Goal: Contribute content: Contribute content

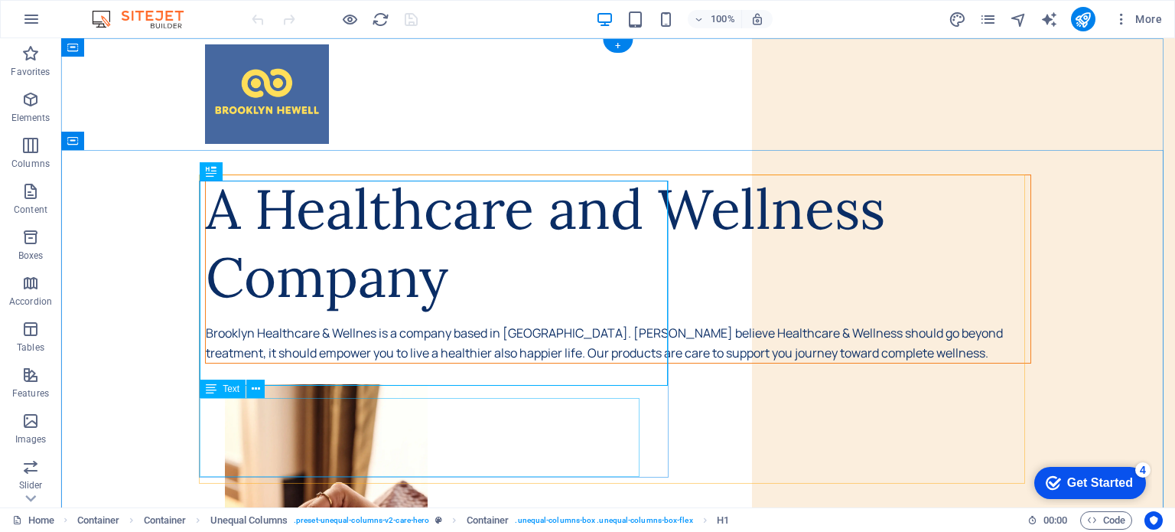
click at [428, 363] on div "Brooklyn Healthcare & Wellnes is a company based in Indonesia. Brooklyn Hewell …" at bounding box center [618, 343] width 825 height 39
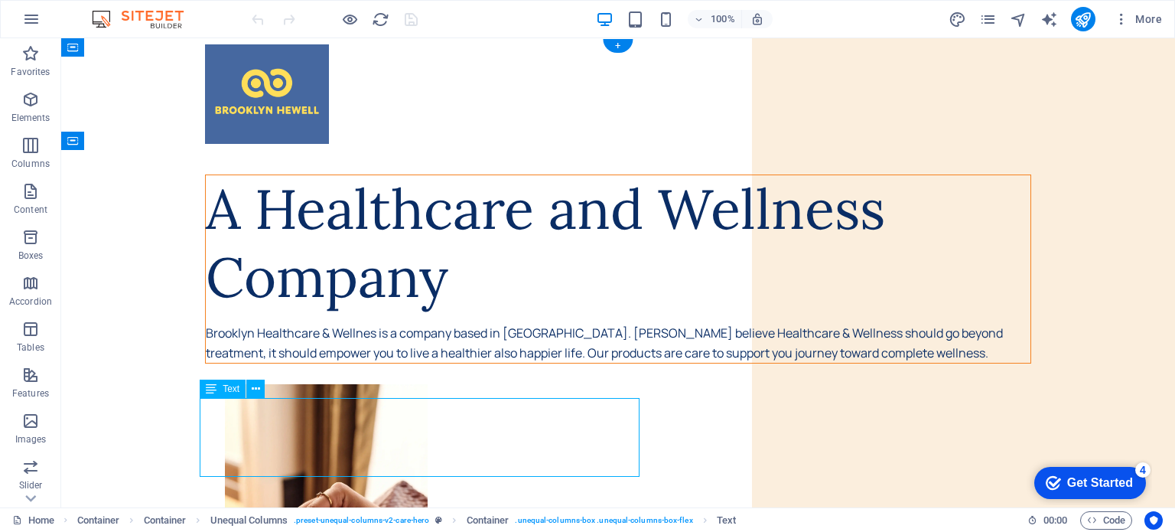
click at [379, 363] on div "Brooklyn Healthcare & Wellnes is a company based in Indonesia. Brooklyn Hewell …" at bounding box center [618, 343] width 825 height 39
click at [369, 363] on div "Brooklyn Healthcare & Wellnes is a company based in Indonesia. Brooklyn Hewell …" at bounding box center [618, 343] width 825 height 39
click at [368, 363] on div "Brooklyn Healthcare & Wellnes is a company based in Indonesia. Brooklyn Hewell …" at bounding box center [618, 343] width 825 height 39
click at [367, 363] on div "Brooklyn Healthcare & Wellnes is a company based in Indonesia. Brooklyn Hewell …" at bounding box center [618, 343] width 825 height 39
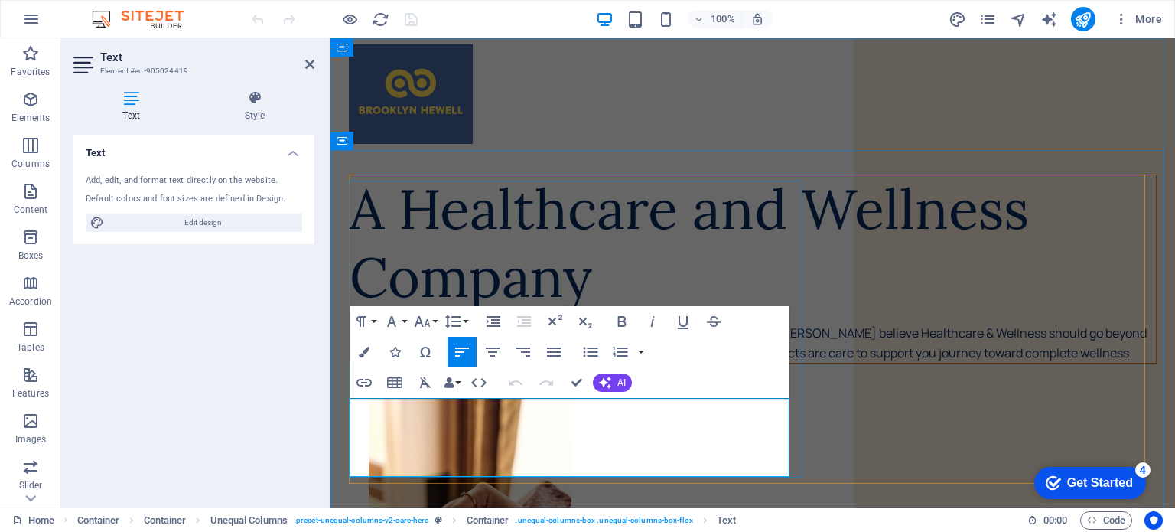
click at [520, 363] on p "Brooklyn Healthcare & Wellnes is a company based in Indonesia. Brooklyn Hewell …" at bounding box center [753, 343] width 806 height 39
click at [302, 60] on h2 "Text" at bounding box center [207, 57] width 214 height 14
click at [310, 64] on icon at bounding box center [309, 64] width 9 height 12
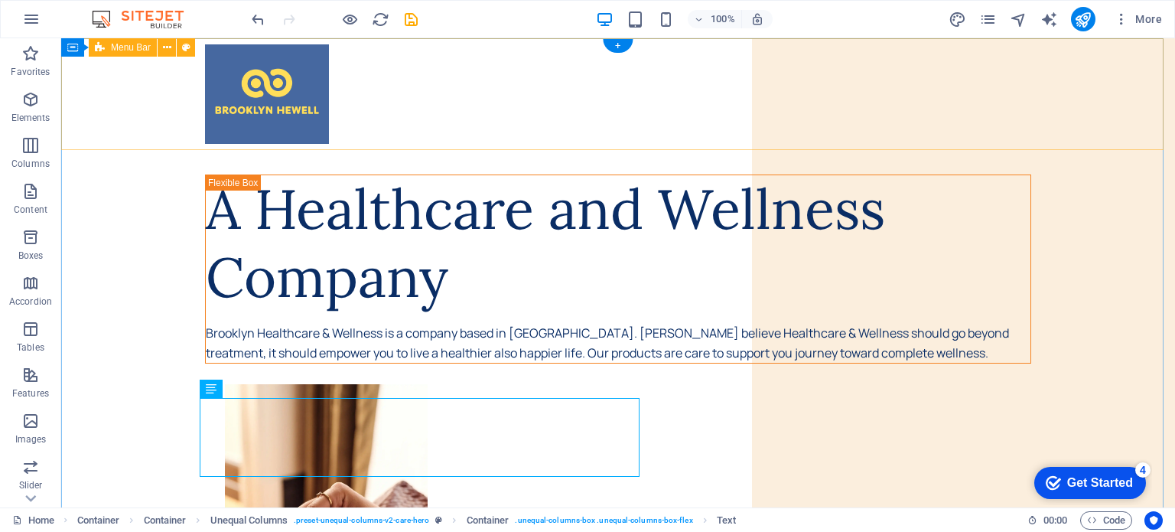
click at [575, 112] on div at bounding box center [618, 94] width 1114 height 112
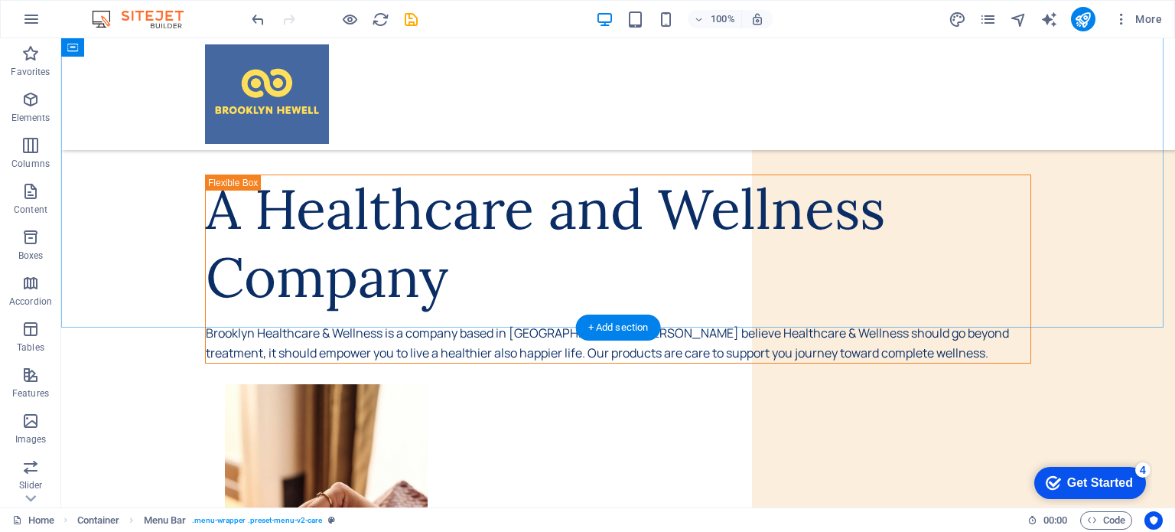
scroll to position [205, 0]
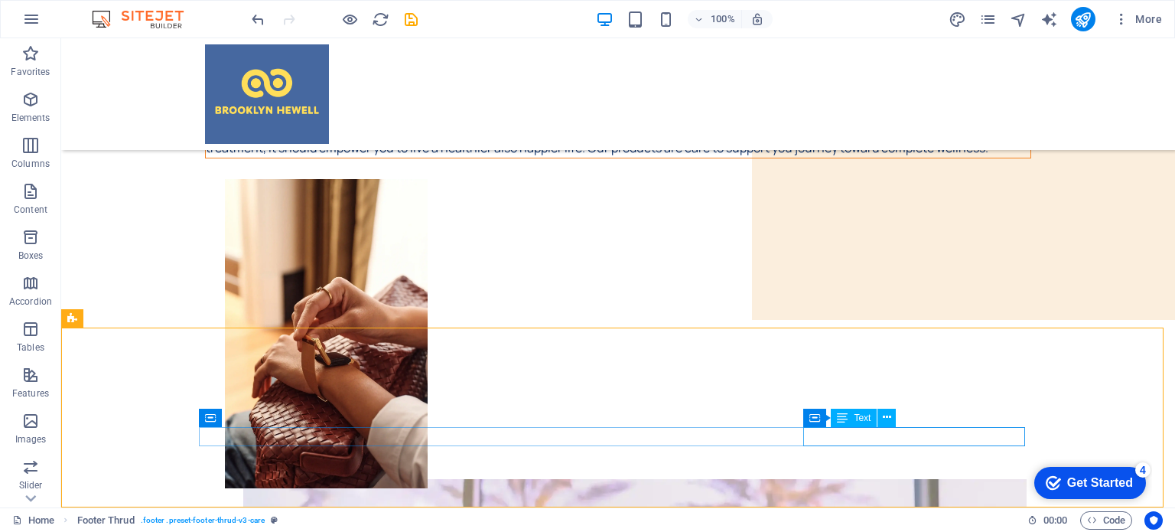
click at [862, 419] on span "Text" at bounding box center [862, 417] width 17 height 9
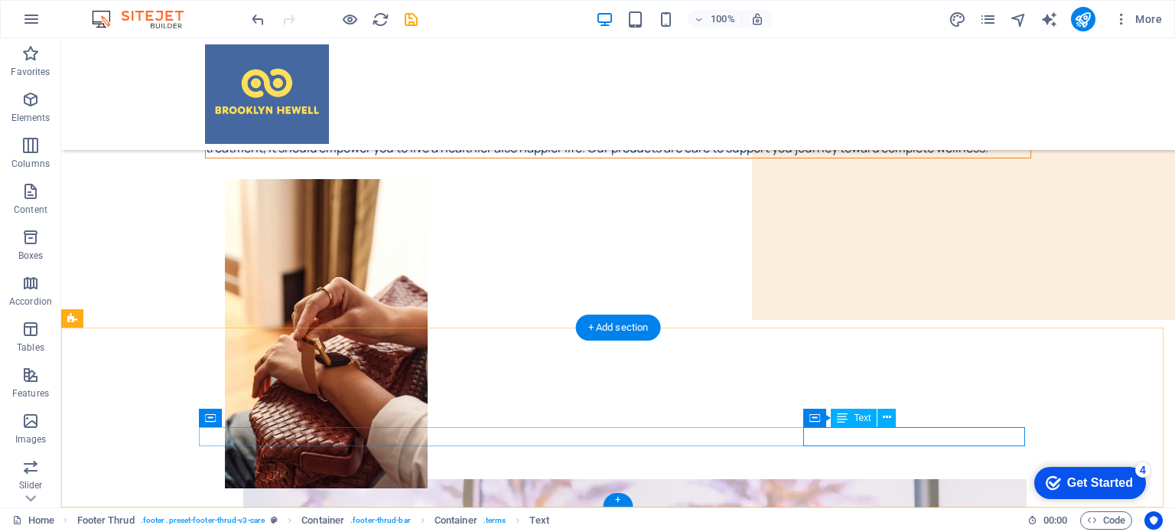
click at [889, 422] on icon at bounding box center [887, 417] width 8 height 16
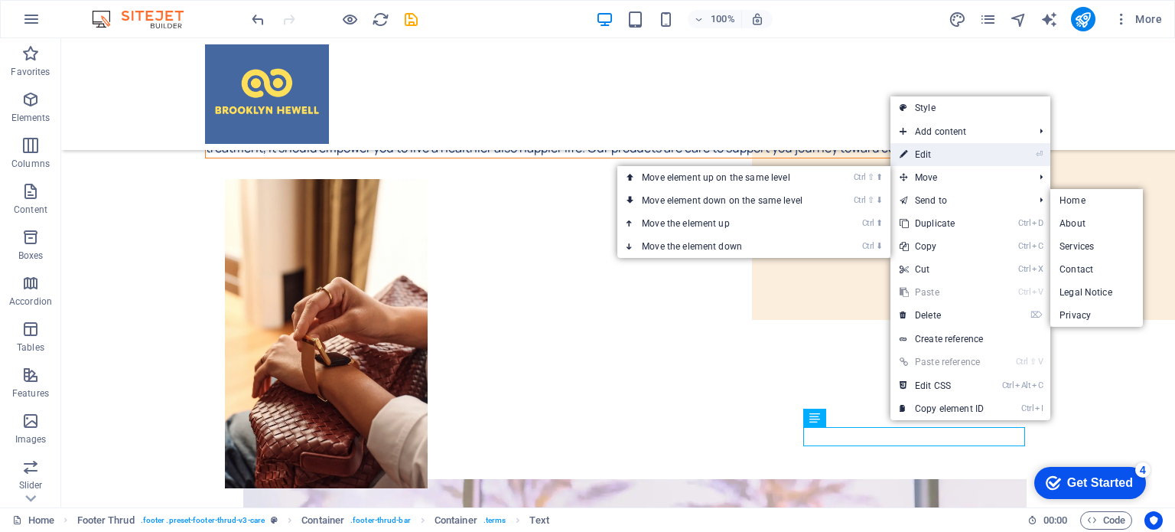
click at [949, 151] on link "⏎ Edit" at bounding box center [942, 154] width 103 height 23
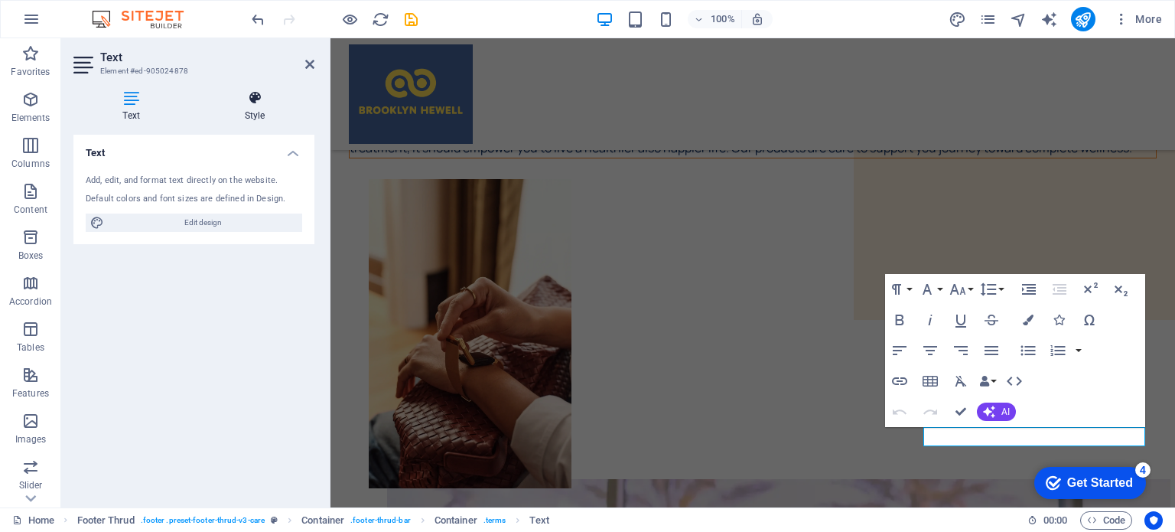
click at [249, 103] on icon at bounding box center [254, 97] width 119 height 15
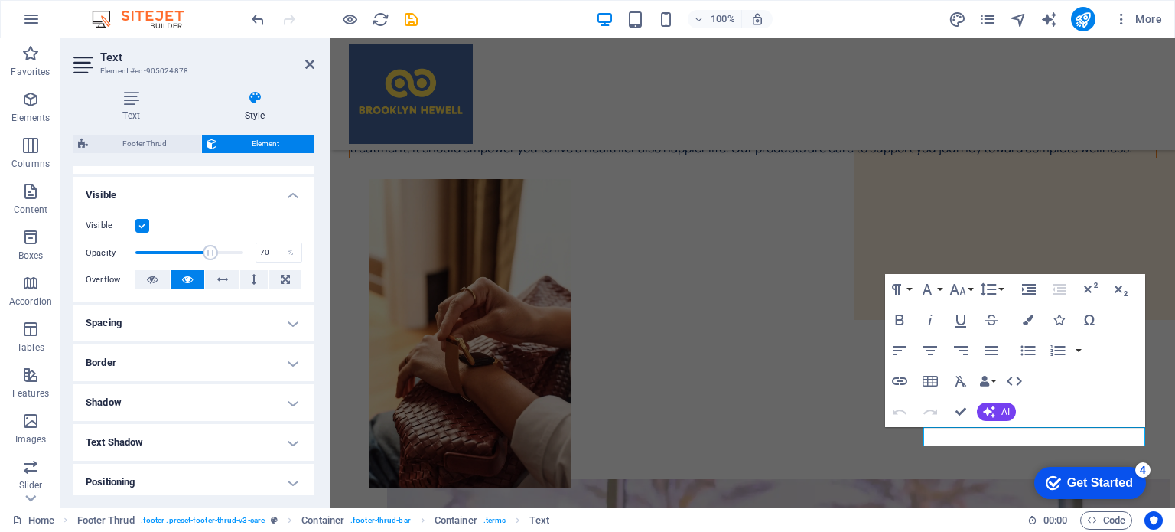
scroll to position [306, 0]
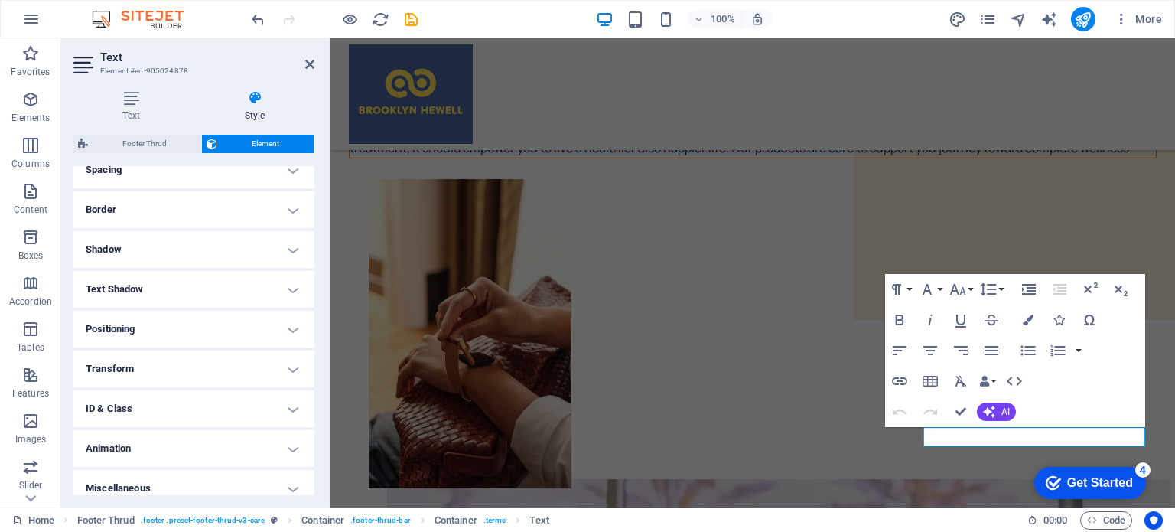
click at [235, 302] on h4 "Text Shadow" at bounding box center [193, 289] width 241 height 37
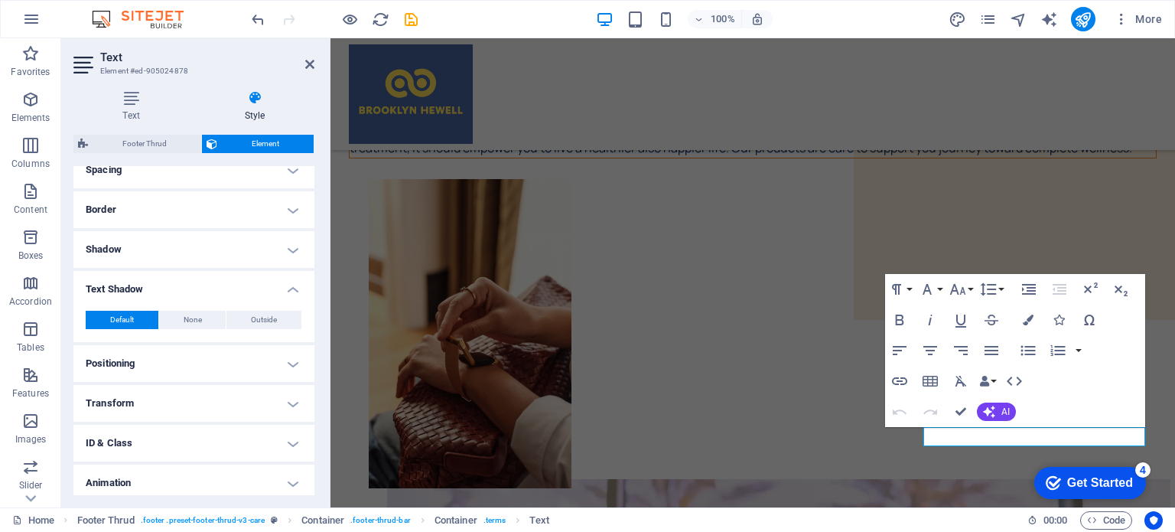
click at [235, 302] on div "Default None Outside Color X offset 0 px rem vh vw Y offset 0 px rem vh vw Blur…" at bounding box center [193, 320] width 241 height 44
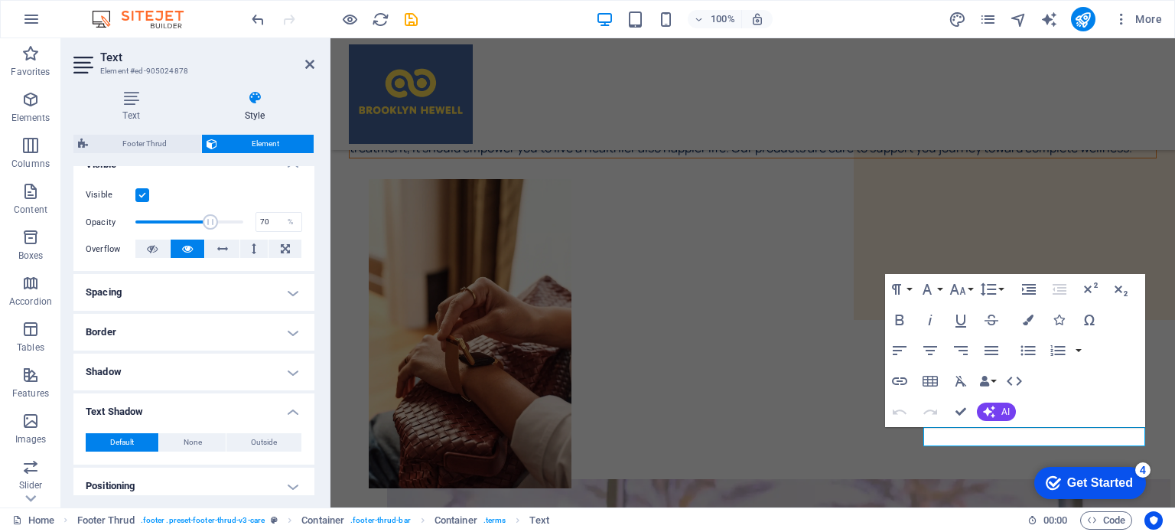
scroll to position [77, 0]
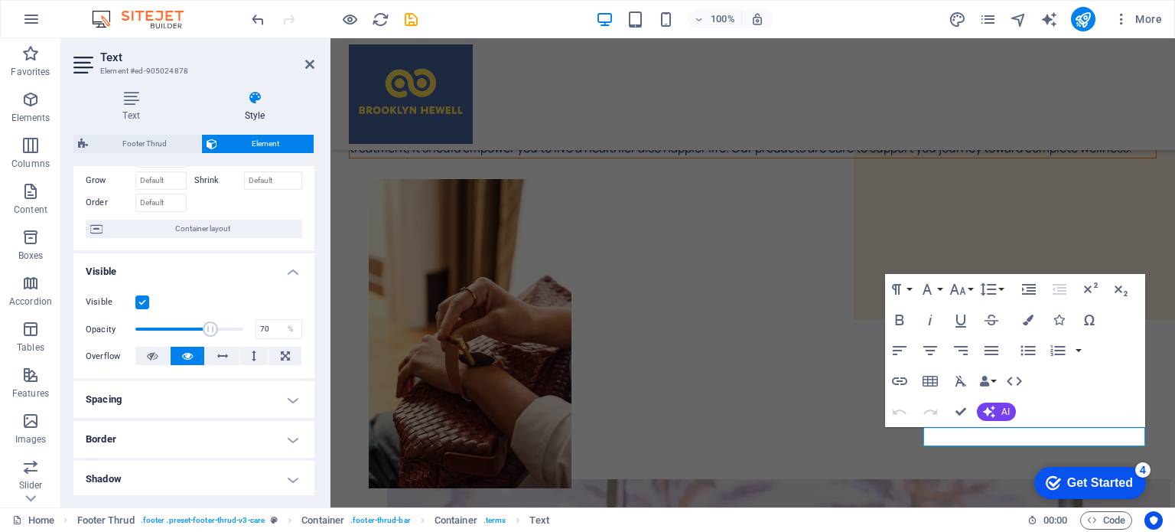
click at [77, 56] on icon at bounding box center [84, 65] width 23 height 24
click at [306, 60] on icon at bounding box center [309, 64] width 9 height 12
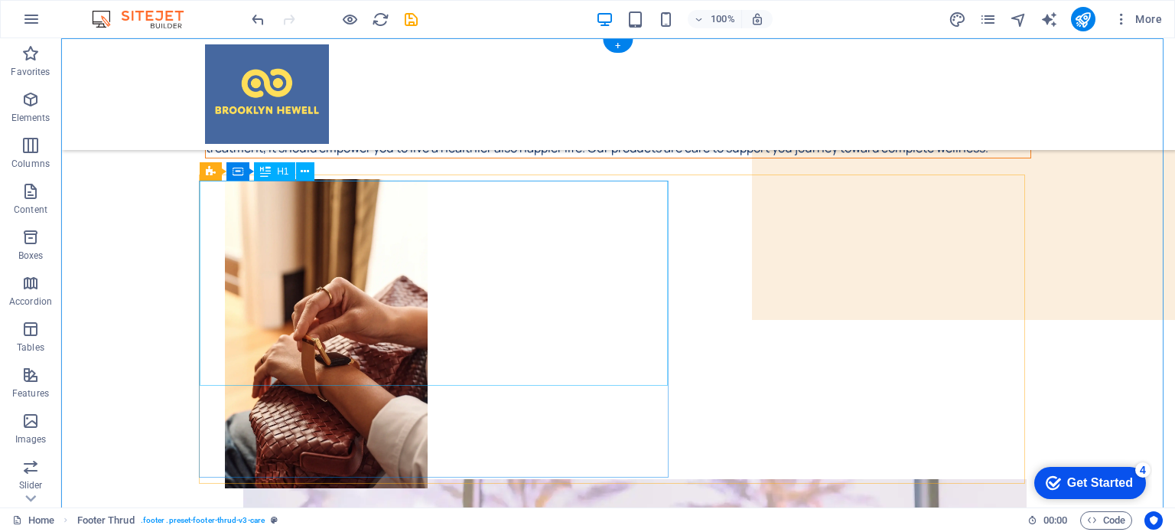
scroll to position [0, 0]
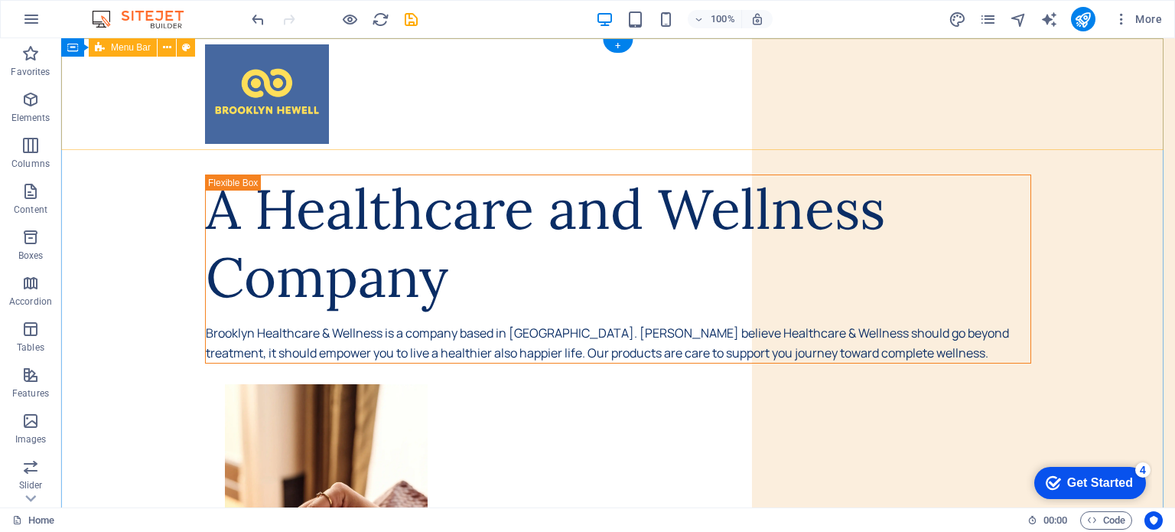
click at [600, 142] on div at bounding box center [618, 94] width 1114 height 112
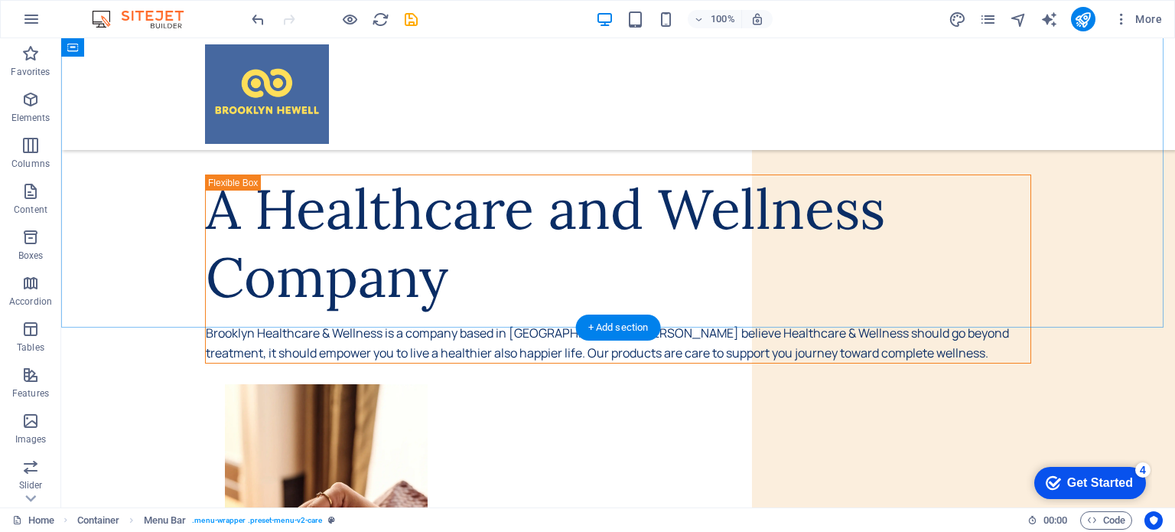
scroll to position [205, 0]
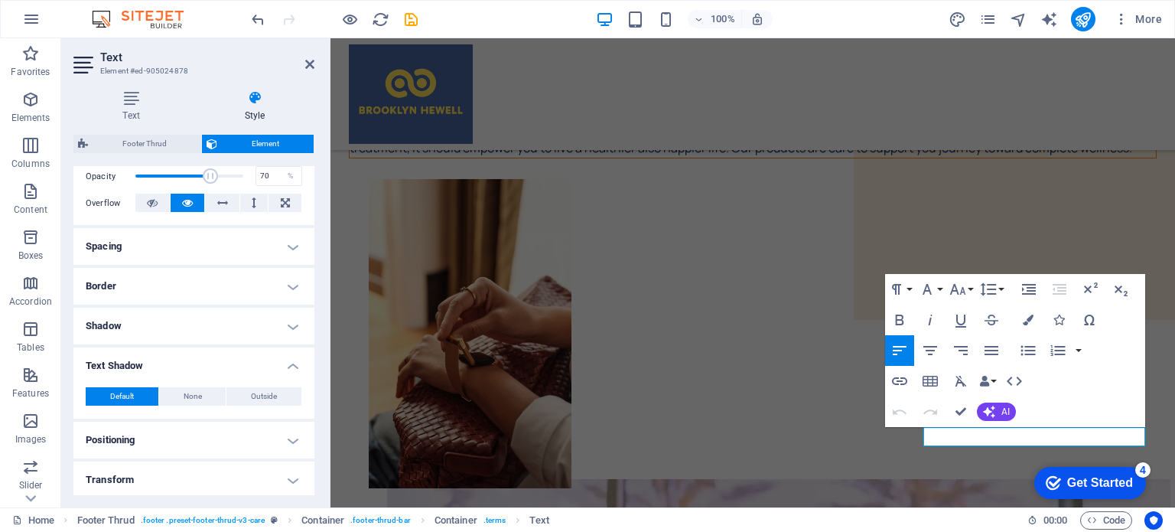
scroll to position [153, 0]
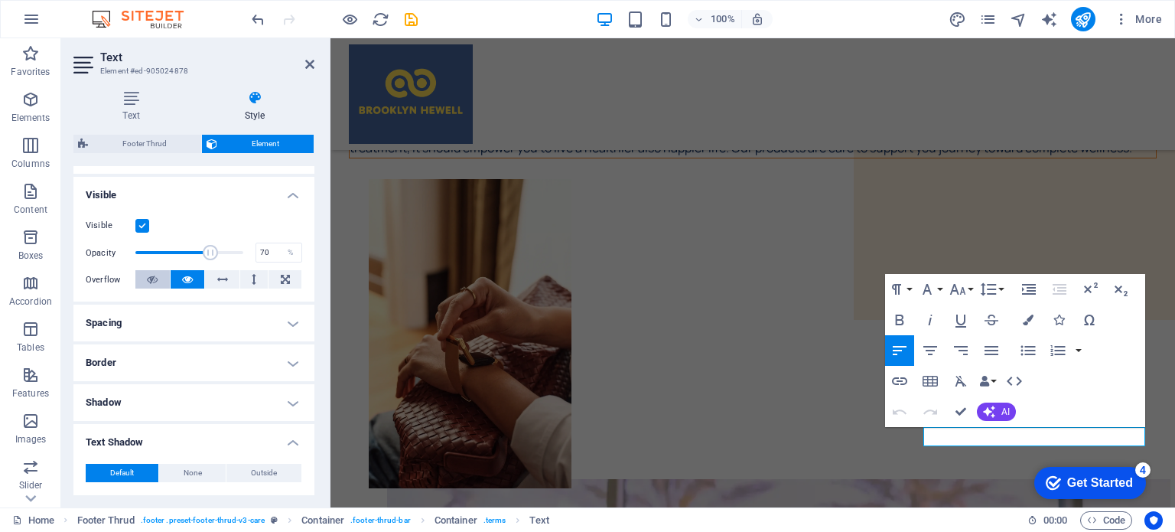
click at [151, 280] on icon at bounding box center [152, 279] width 11 height 18
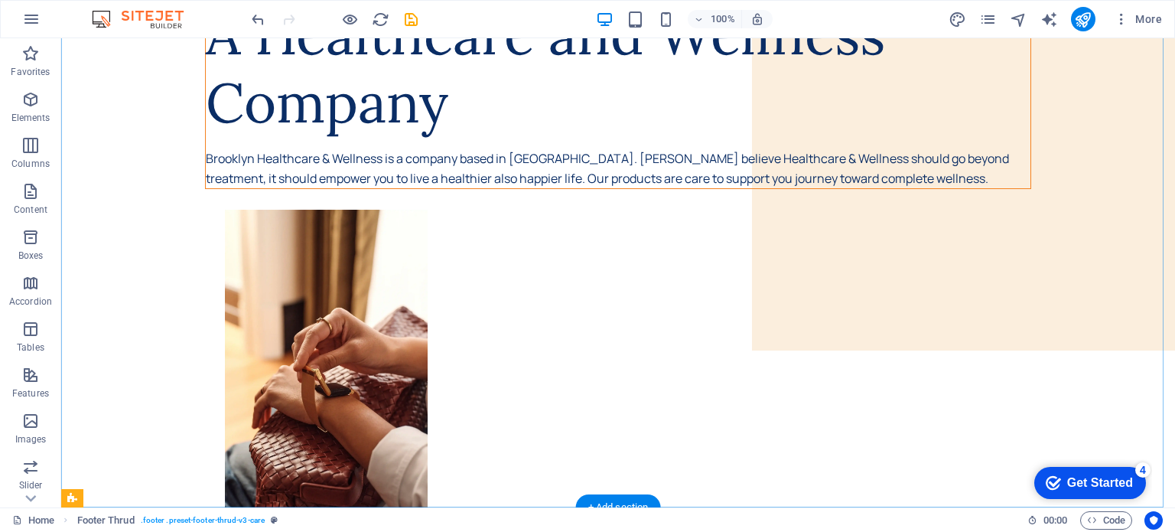
scroll to position [0, 0]
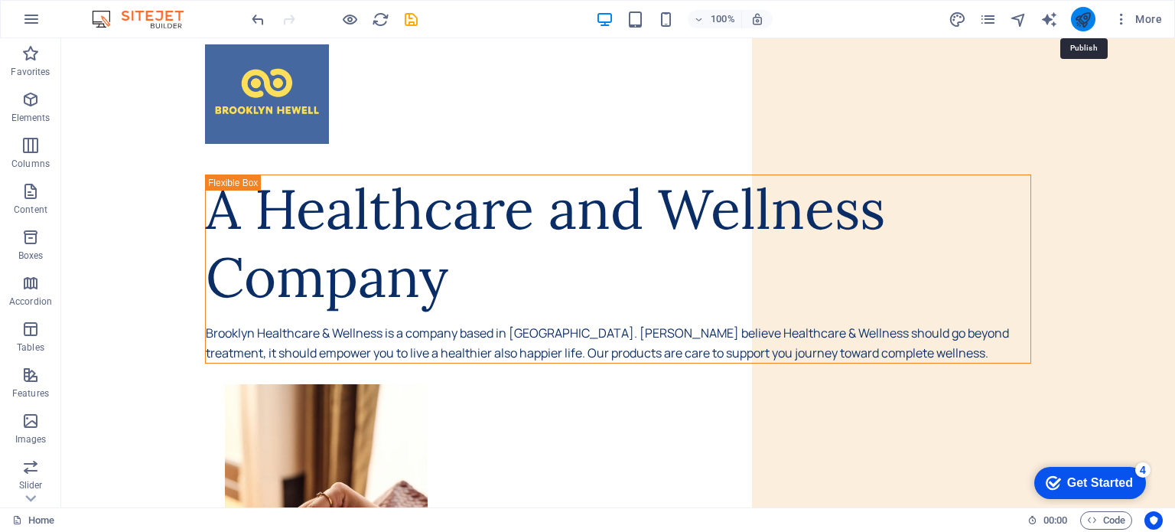
click at [1080, 24] on icon "publish" at bounding box center [1083, 20] width 18 height 18
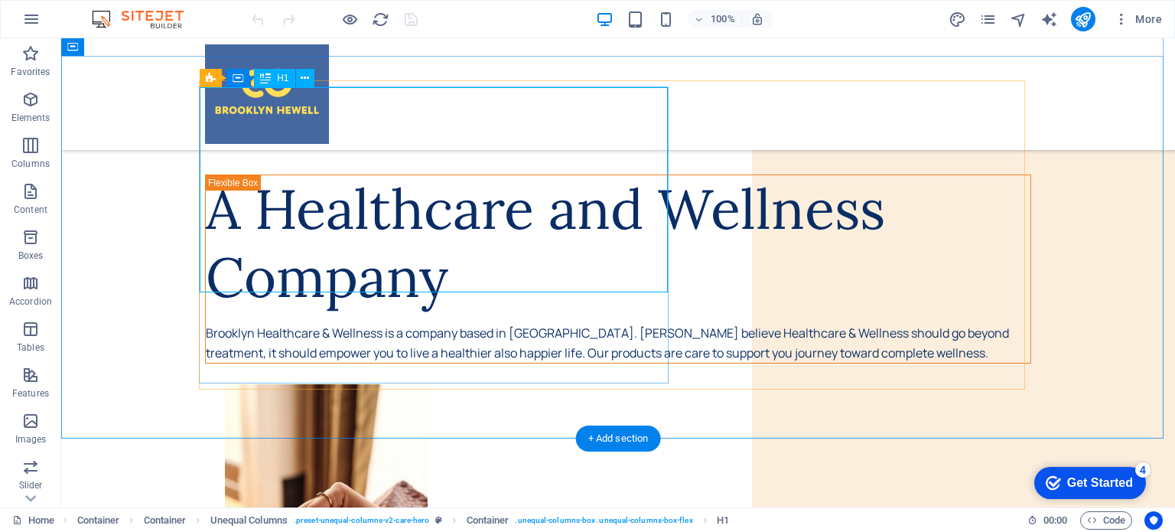
scroll to position [205, 0]
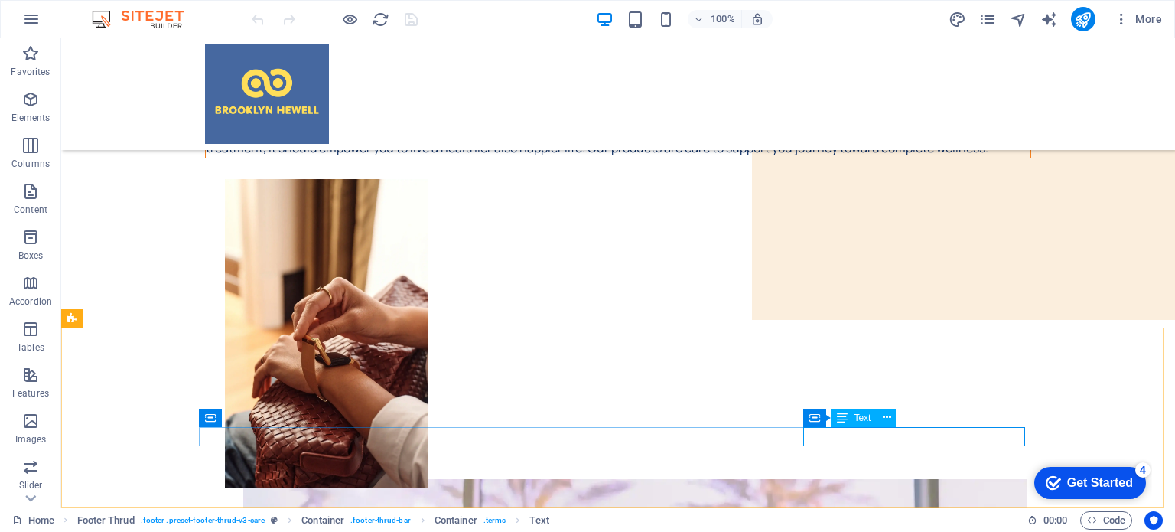
click at [852, 420] on div "Text" at bounding box center [854, 418] width 46 height 18
click at [842, 415] on icon at bounding box center [842, 418] width 11 height 18
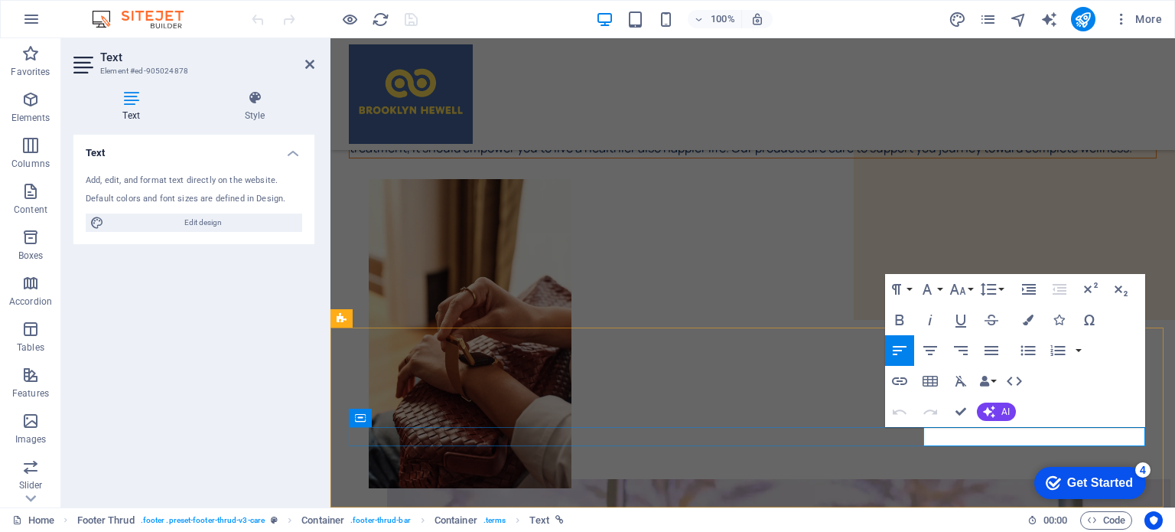
click at [1093, 398] on icon "button" at bounding box center [1092, 397] width 11 height 11
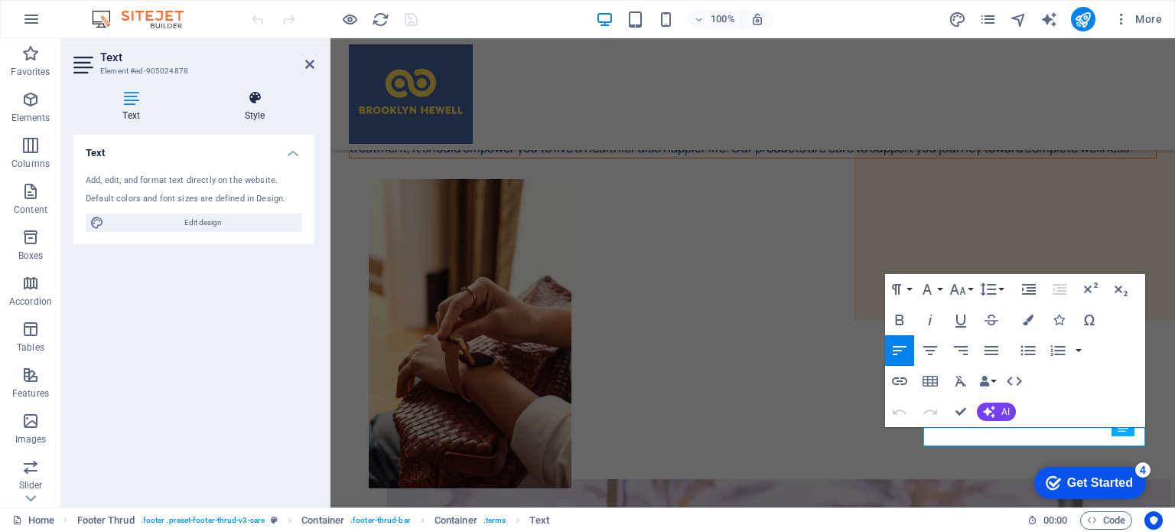
click at [254, 116] on h4 "Style" at bounding box center [254, 106] width 119 height 32
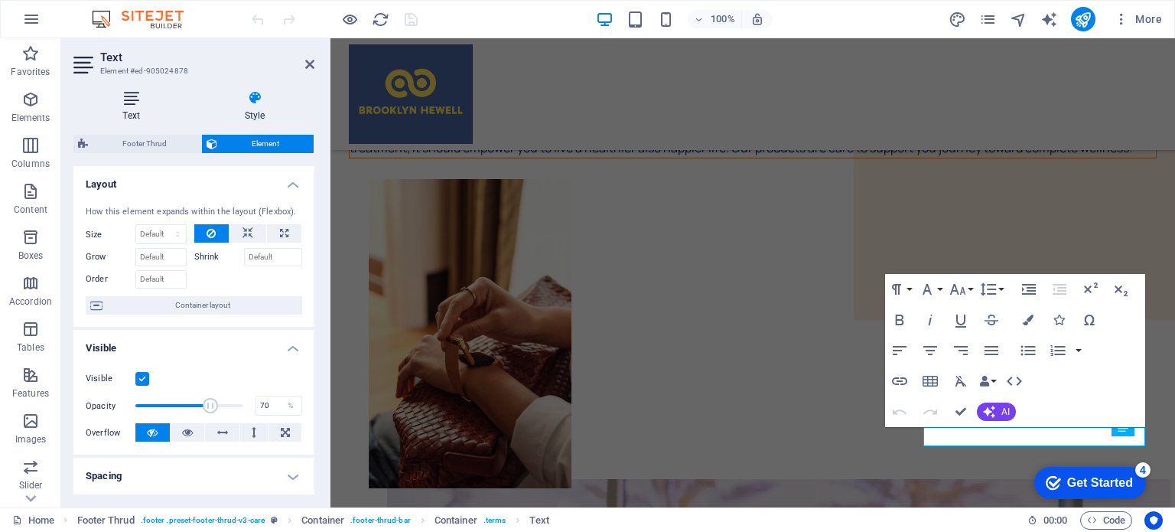
click at [144, 104] on icon at bounding box center [131, 97] width 116 height 15
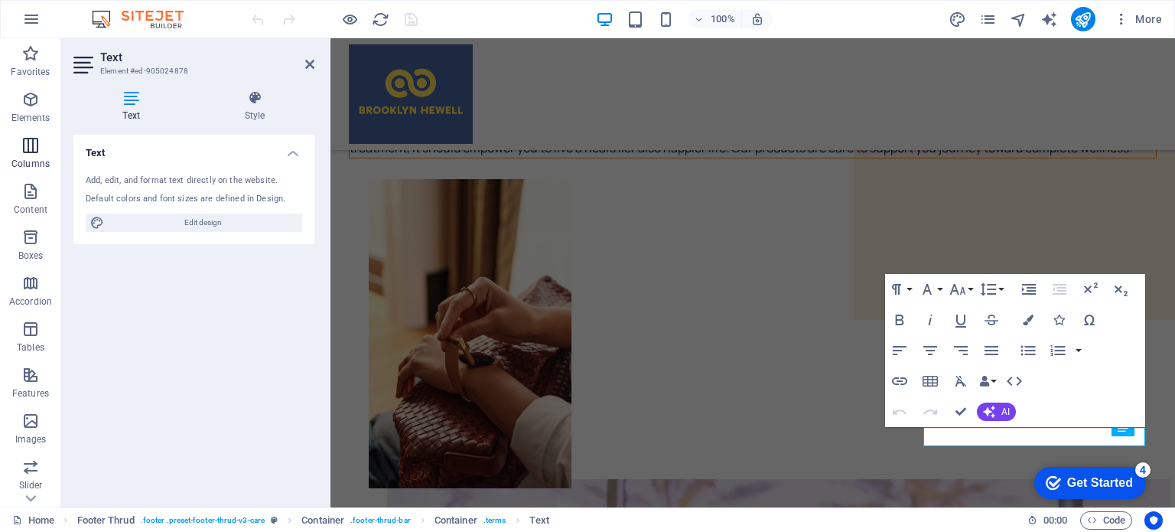
click at [36, 149] on icon "button" at bounding box center [30, 145] width 18 height 18
click at [28, 91] on icon "button" at bounding box center [30, 99] width 18 height 18
click at [31, 50] on icon "button" at bounding box center [30, 53] width 18 height 18
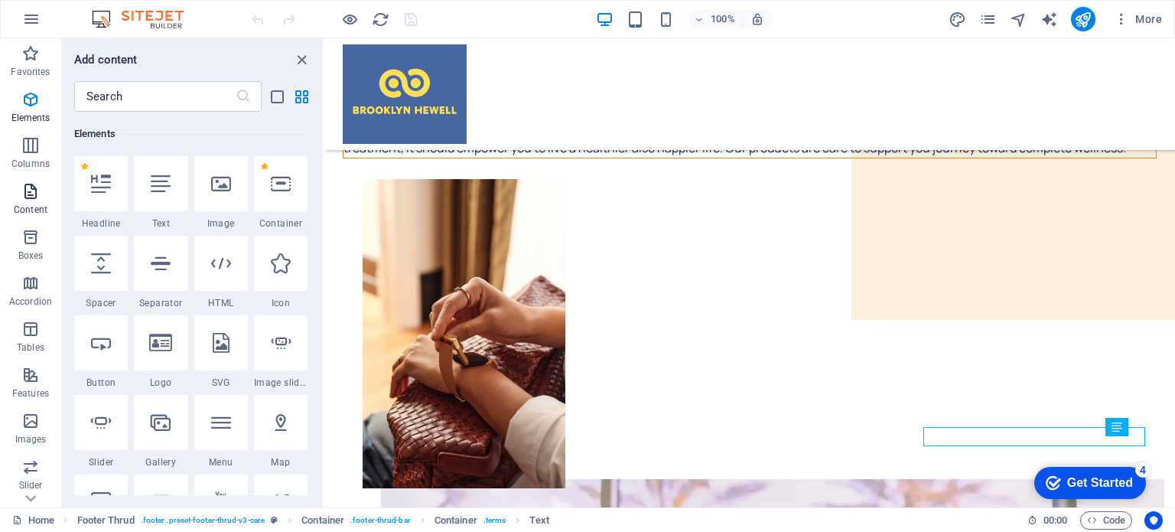
scroll to position [162, 0]
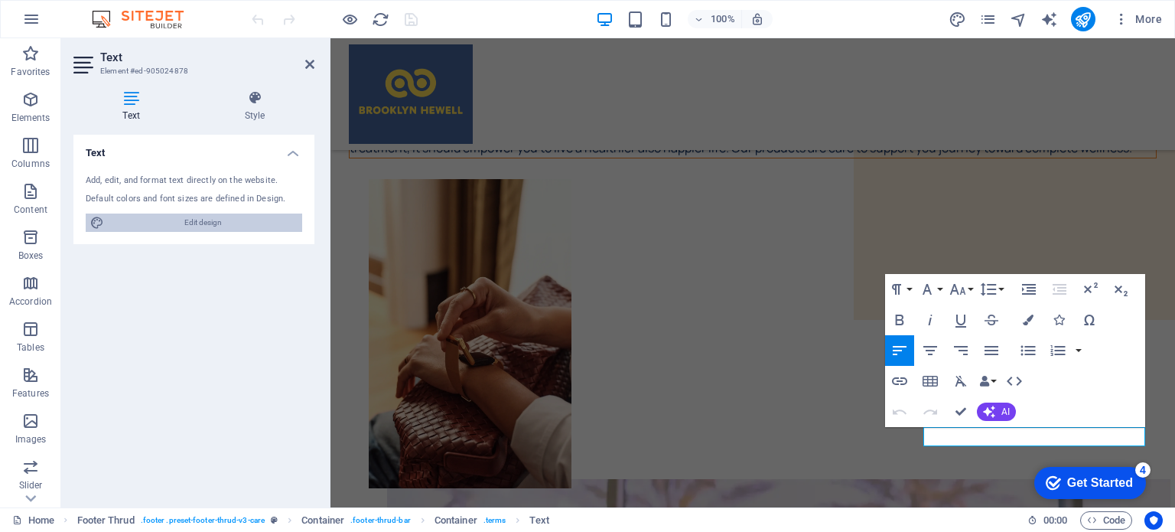
click at [155, 223] on span "Edit design" at bounding box center [203, 222] width 189 height 18
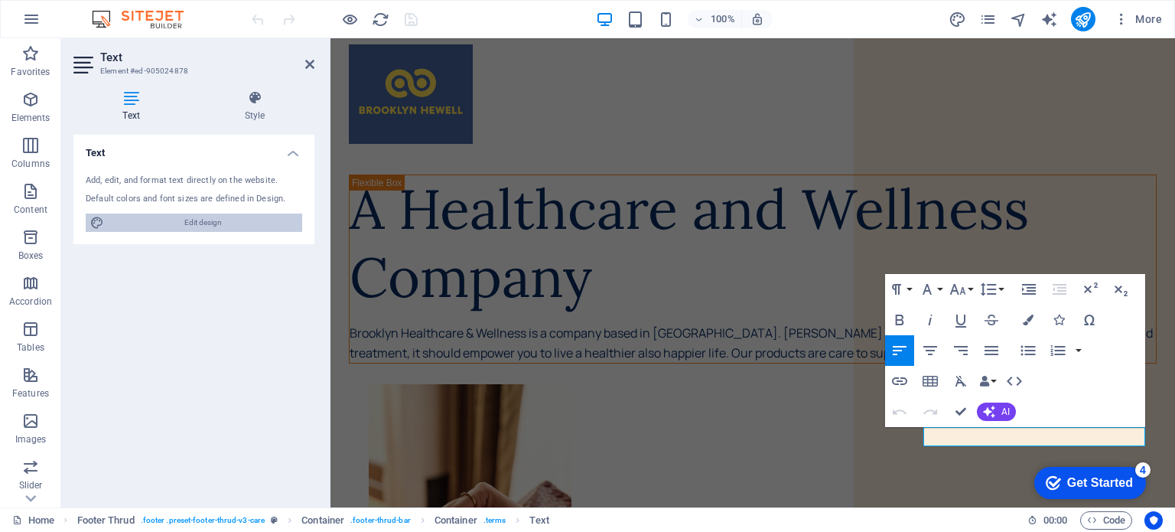
select select "px"
select select "400"
select select "px"
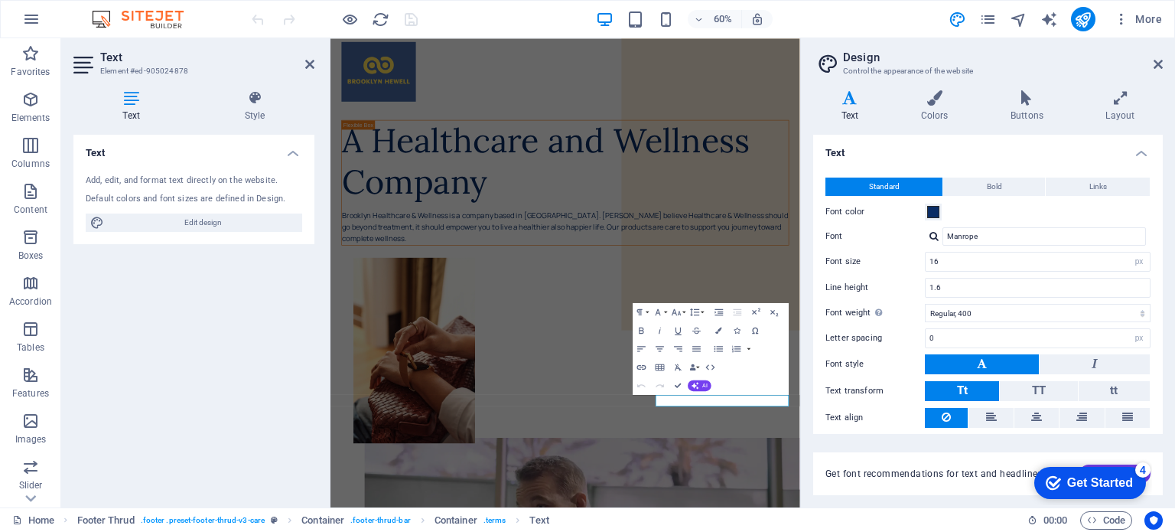
scroll to position [47, 0]
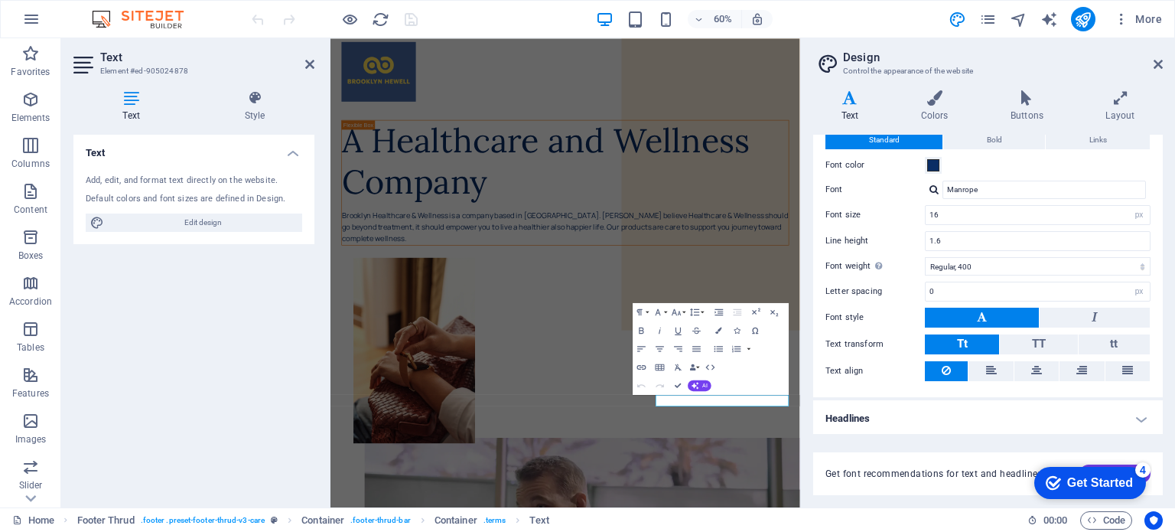
click at [755, 383] on div "Brooklyn Healthcare & Wellness is a company based in [GEOGRAPHIC_DATA]. [PERSON…" at bounding box center [722, 353] width 744 height 59
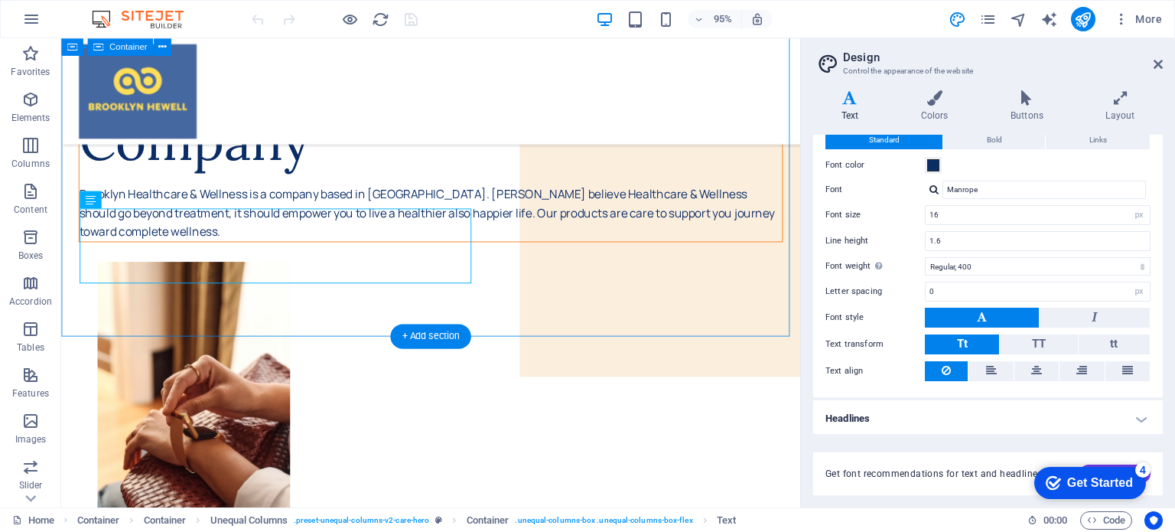
scroll to position [181, 0]
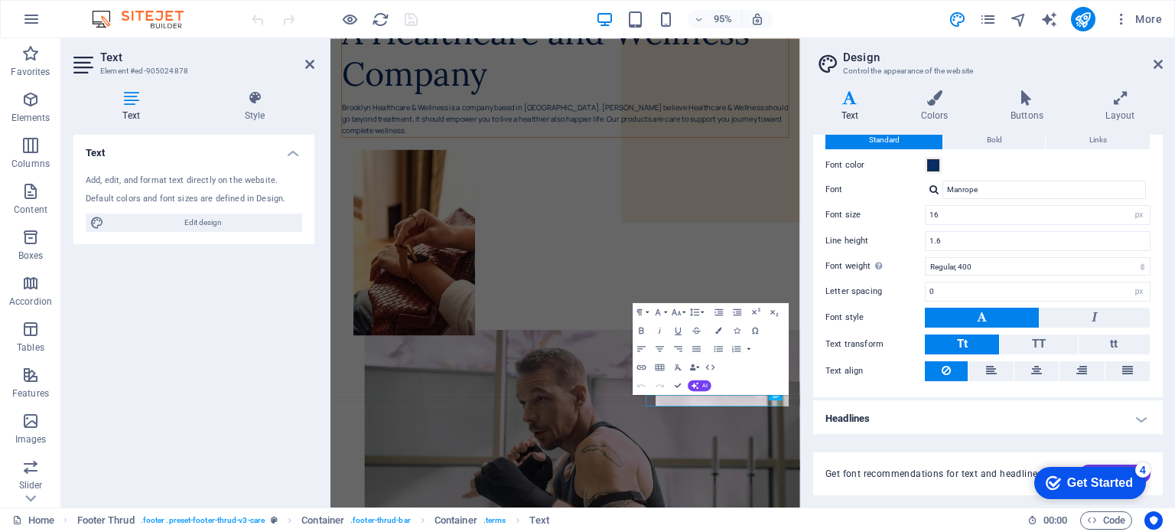
scroll to position [0, 0]
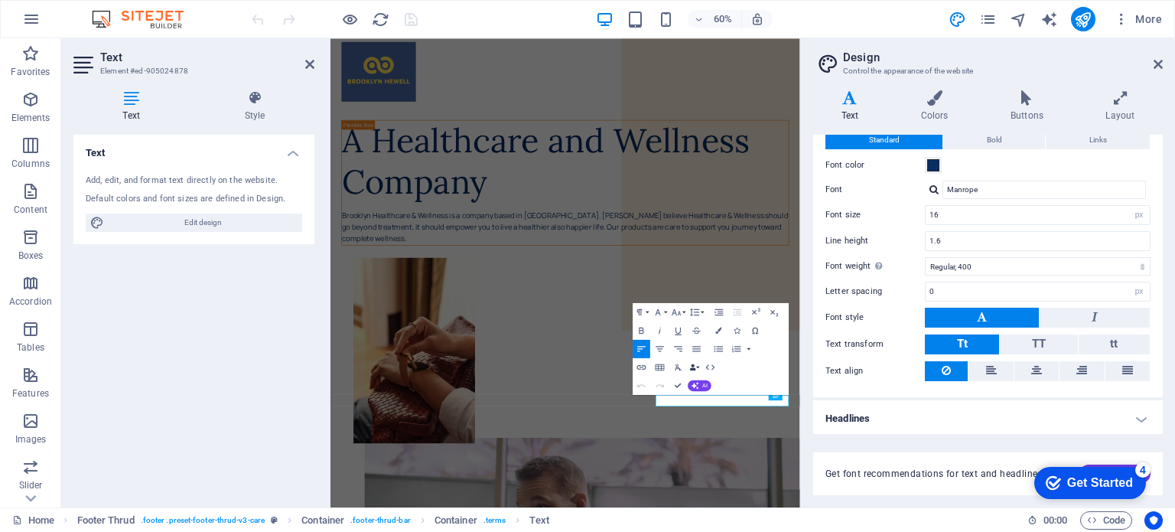
click at [696, 369] on button "Data Bindings" at bounding box center [695, 366] width 13 height 18
click at [696, 368] on button "Data Bindings" at bounding box center [695, 366] width 13 height 18
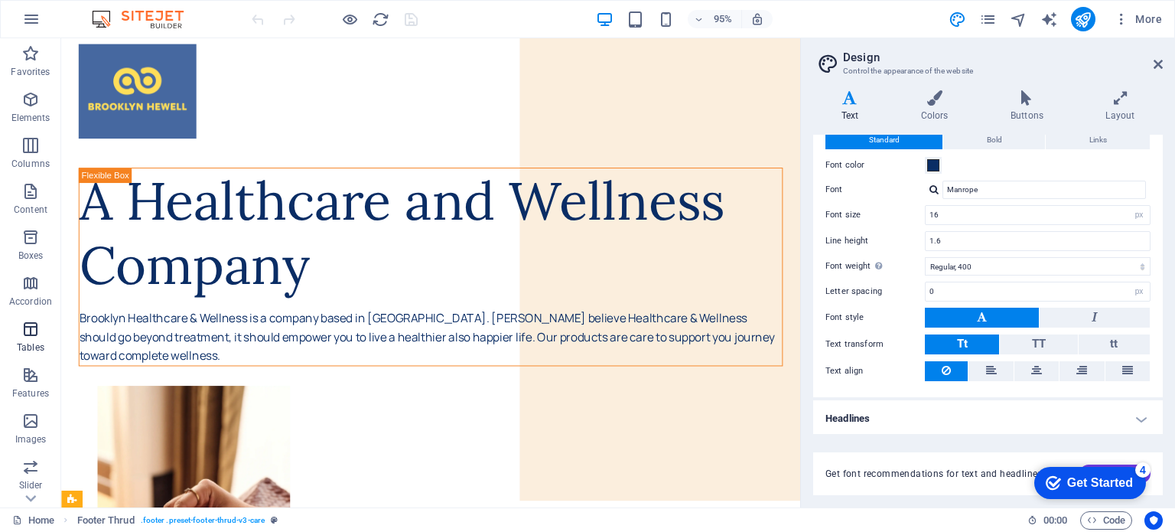
scroll to position [219, 0]
click at [27, 389] on icon "button" at bounding box center [30, 385] width 18 height 18
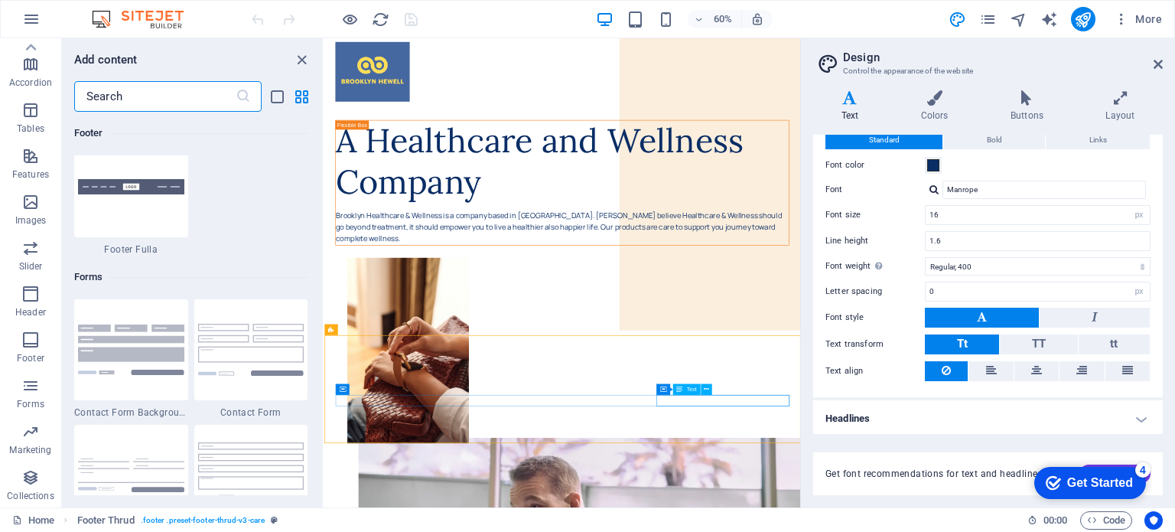
scroll to position [11171, 0]
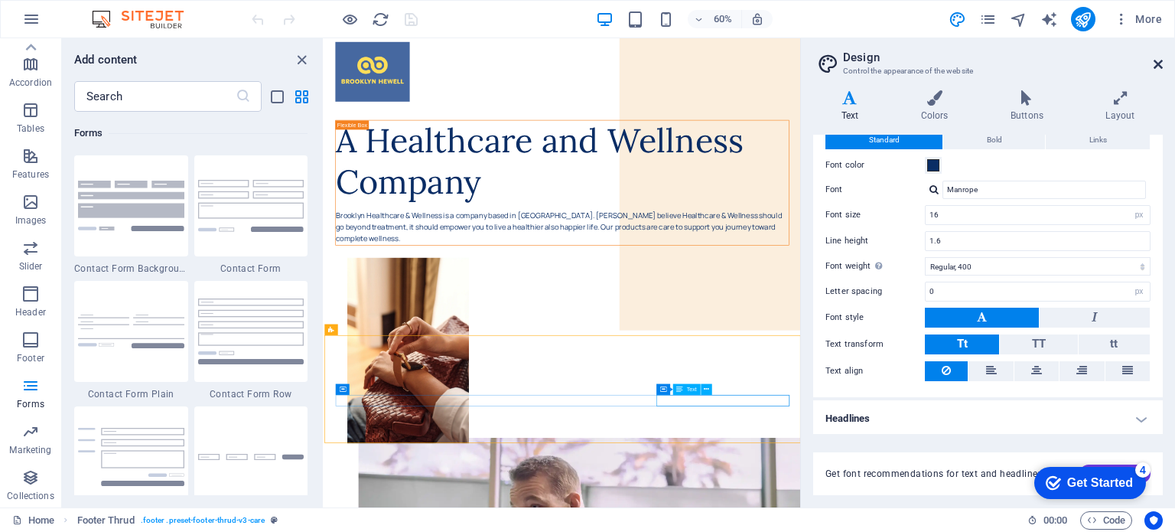
click at [1160, 67] on icon at bounding box center [1158, 64] width 9 height 12
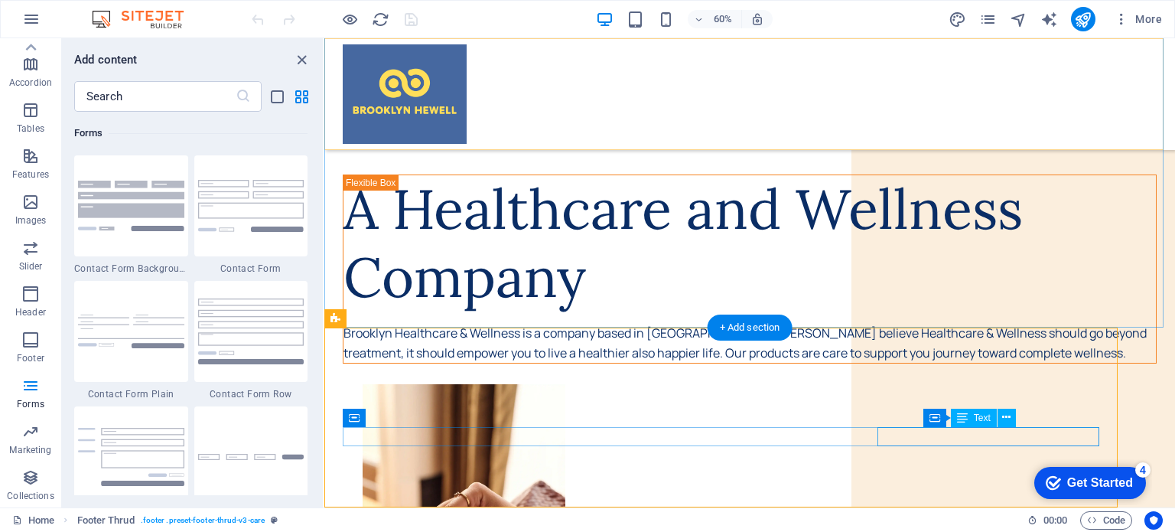
scroll to position [205, 0]
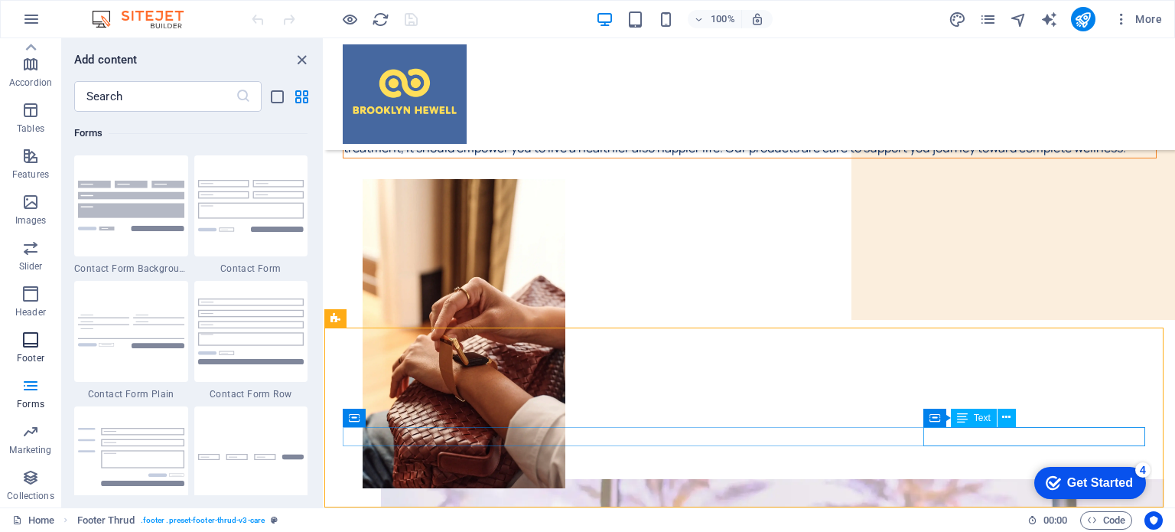
click at [35, 345] on icon "button" at bounding box center [30, 340] width 18 height 18
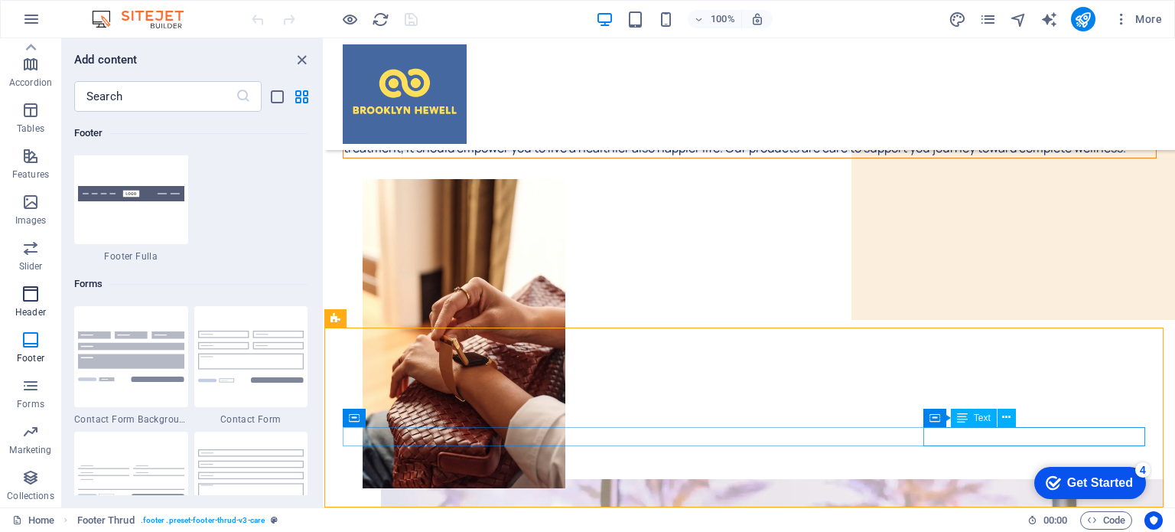
click at [25, 295] on icon "button" at bounding box center [30, 294] width 18 height 18
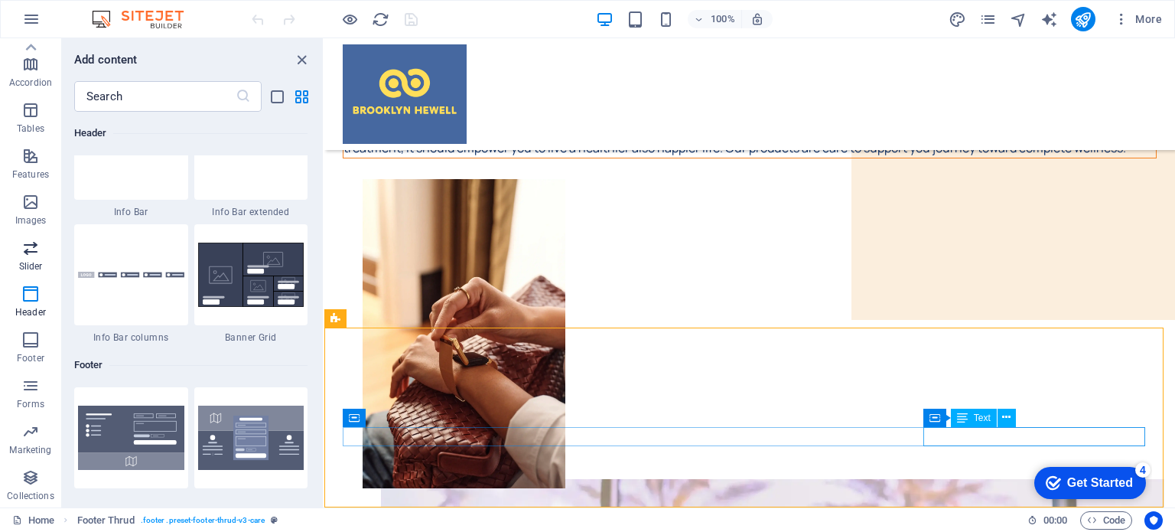
click at [28, 262] on p "Slider" at bounding box center [31, 266] width 24 height 12
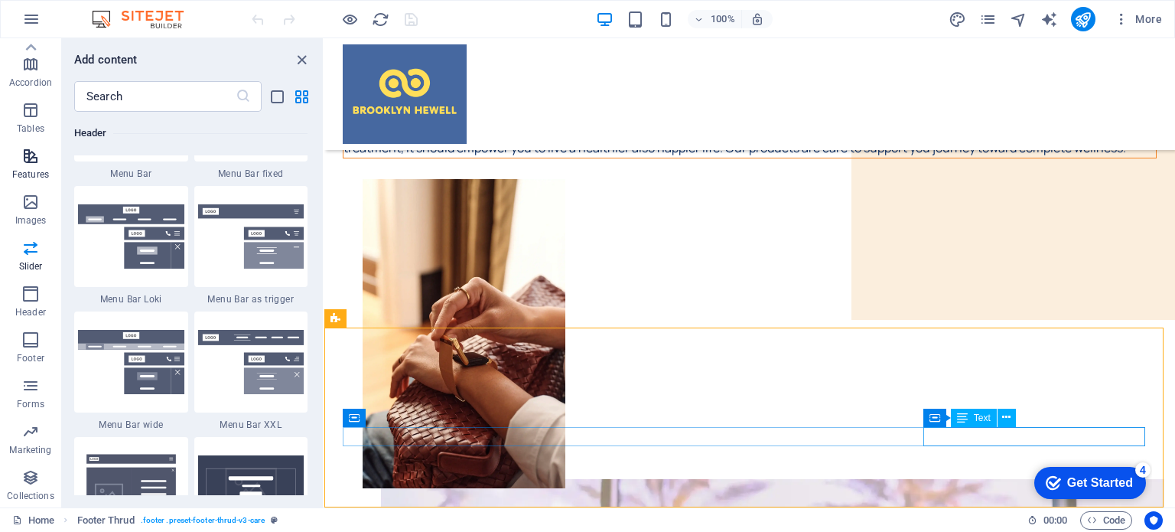
click at [40, 161] on span "Features" at bounding box center [30, 165] width 61 height 37
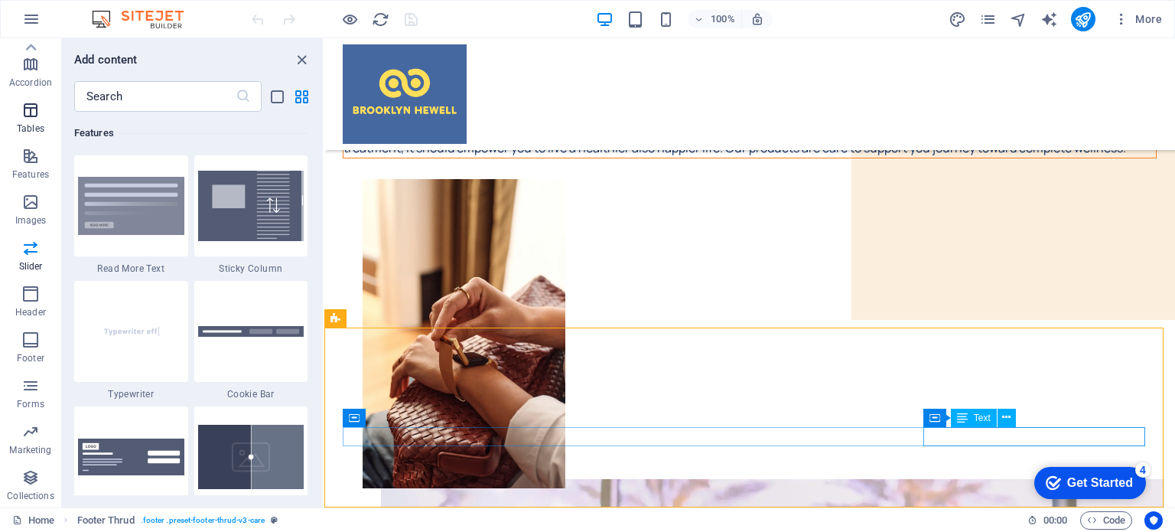
click at [27, 106] on icon "button" at bounding box center [30, 110] width 18 height 18
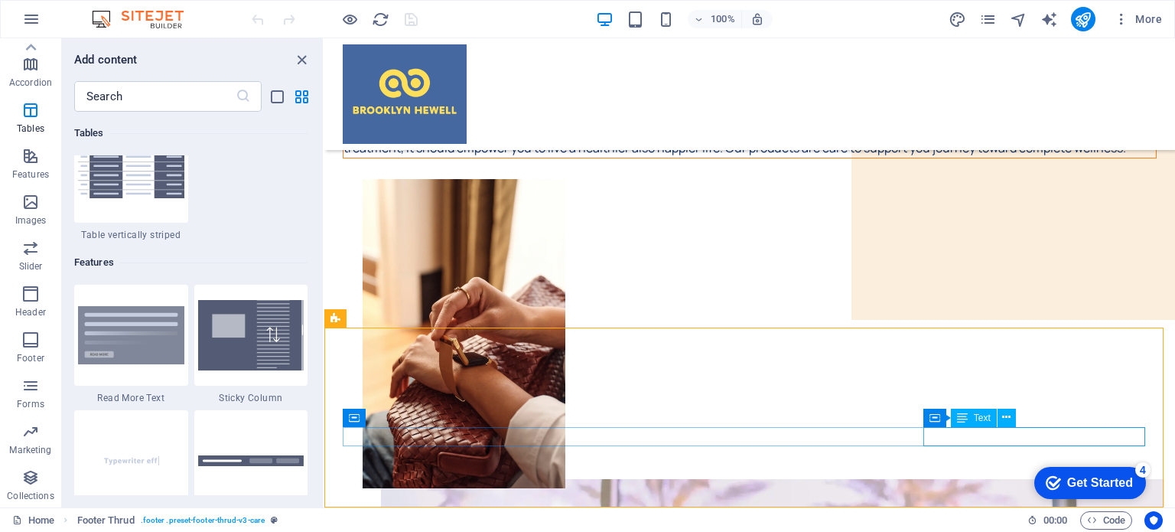
scroll to position [5912, 0]
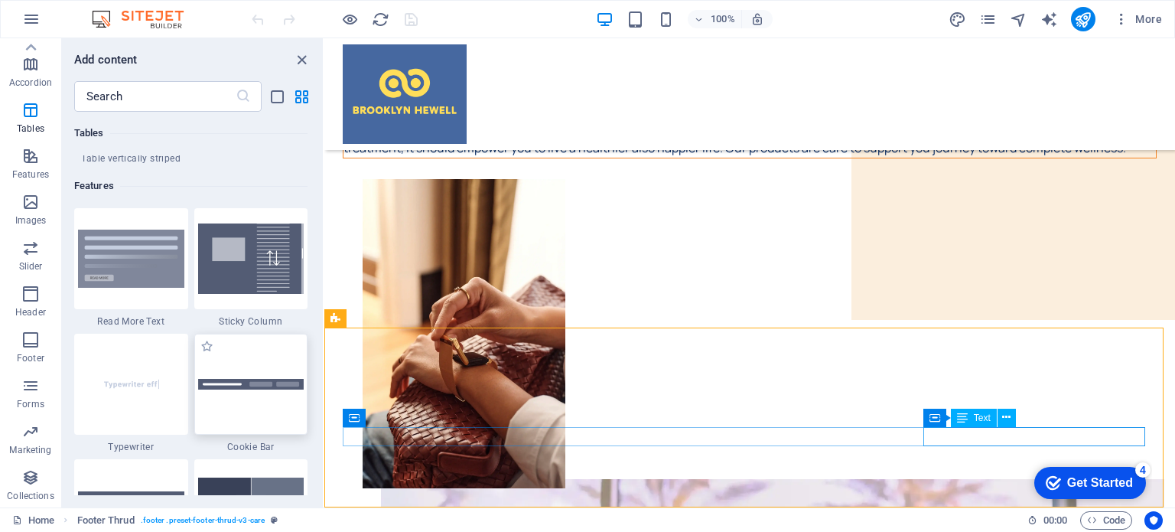
click at [268, 401] on div at bounding box center [251, 384] width 114 height 101
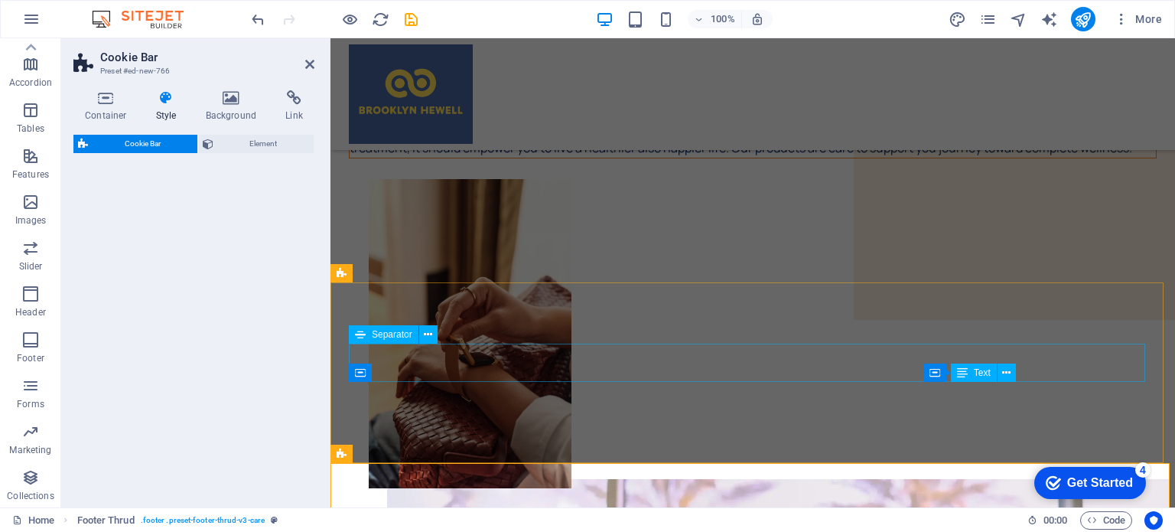
select select "px"
select select "rem"
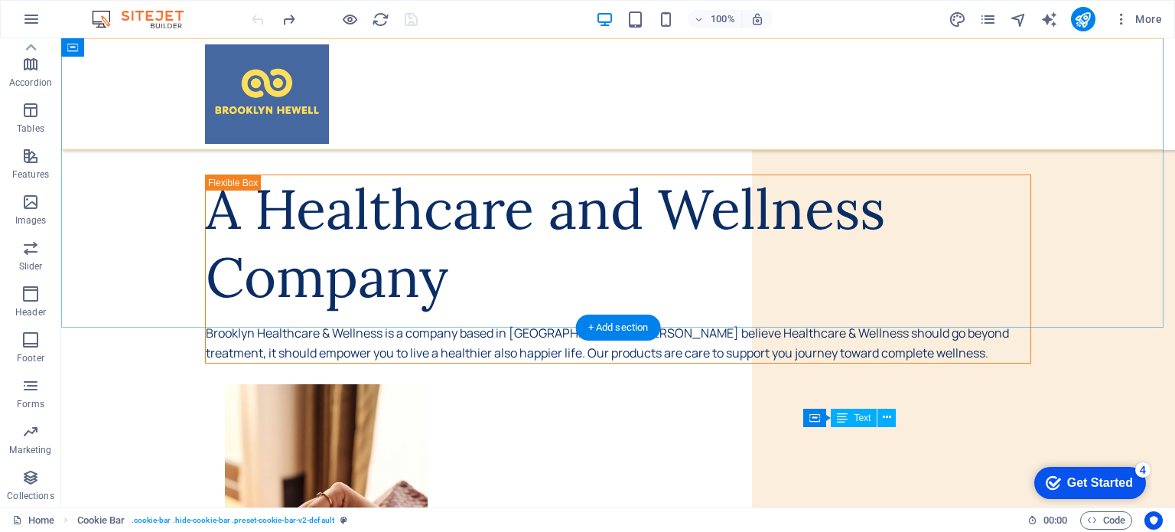
scroll to position [205, 0]
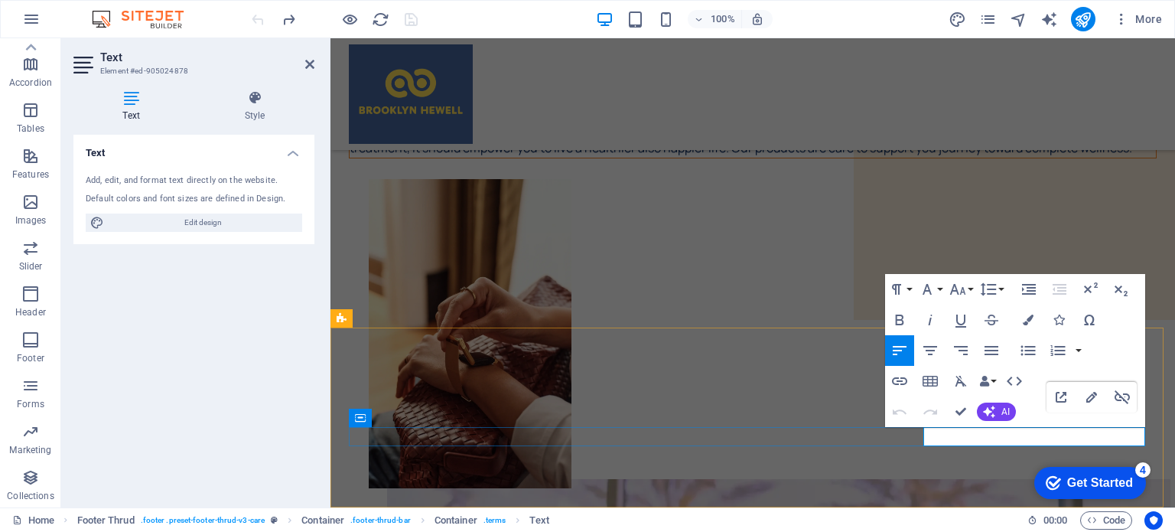
click at [1120, 396] on icon "button" at bounding box center [1122, 397] width 15 height 14
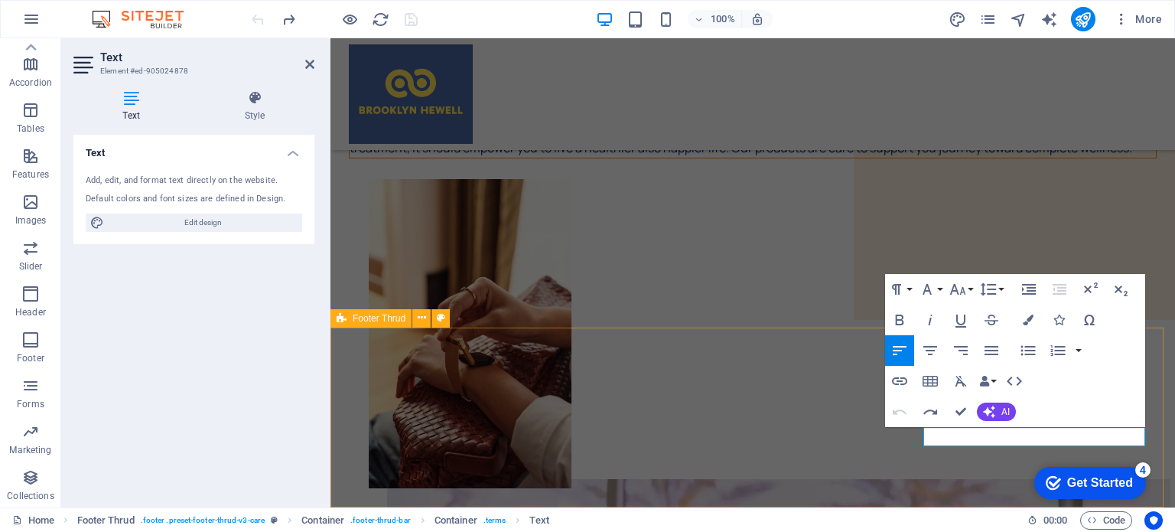
drag, startPoint x: 1073, startPoint y: 438, endPoint x: 1157, endPoint y: 438, distance: 84.2
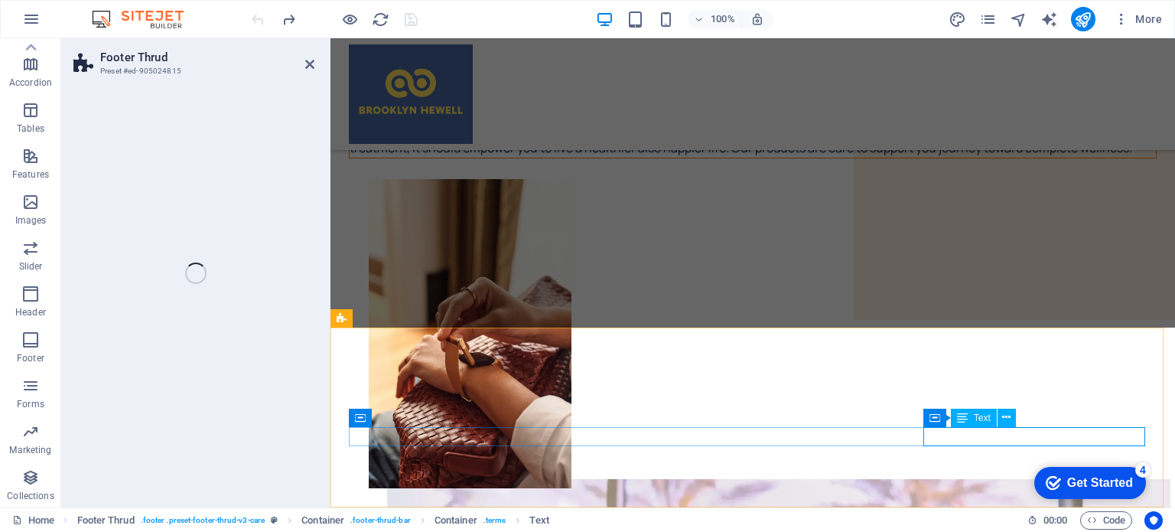
select select "footer"
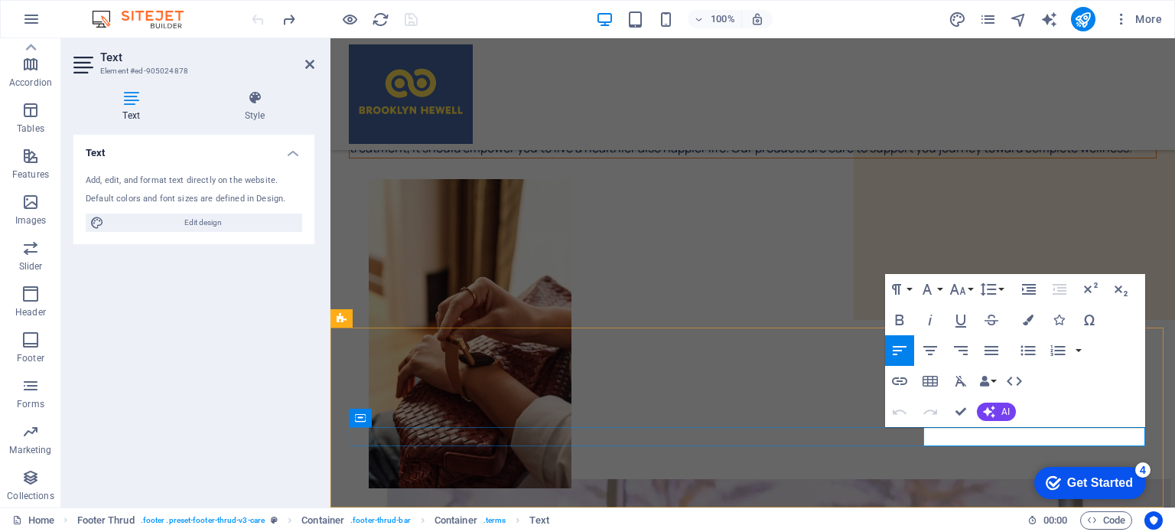
drag, startPoint x: 1072, startPoint y: 435, endPoint x: 1152, endPoint y: 435, distance: 79.6
drag, startPoint x: 753, startPoint y: 396, endPoint x: 222, endPoint y: 223, distance: 558.2
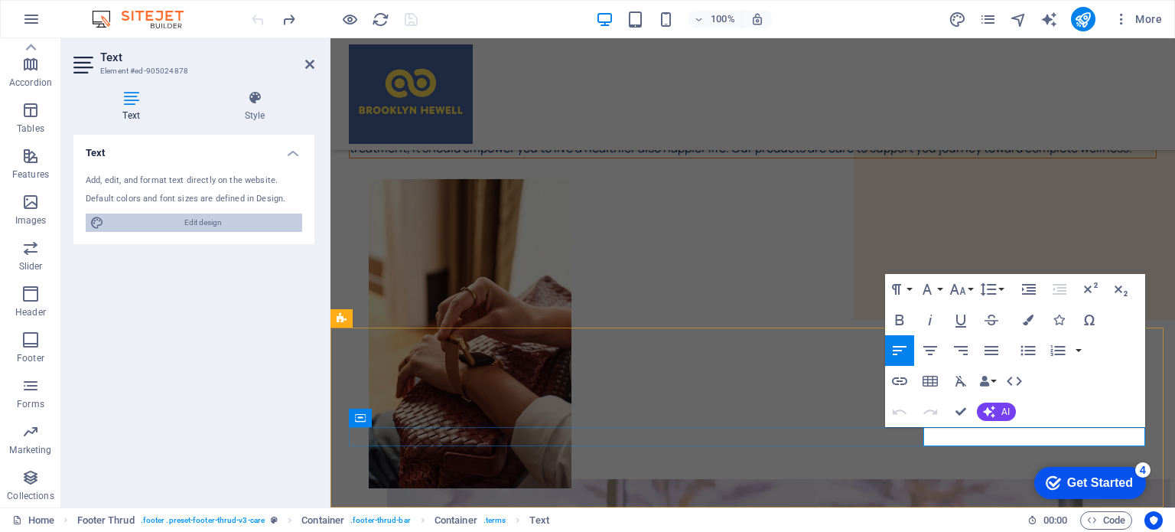
click at [245, 262] on div "Text Add, edit, and format text directly on the website. Default colors and fon…" at bounding box center [193, 315] width 241 height 360
click at [215, 215] on span "Edit design" at bounding box center [203, 222] width 189 height 18
select select "px"
select select "400"
select select "px"
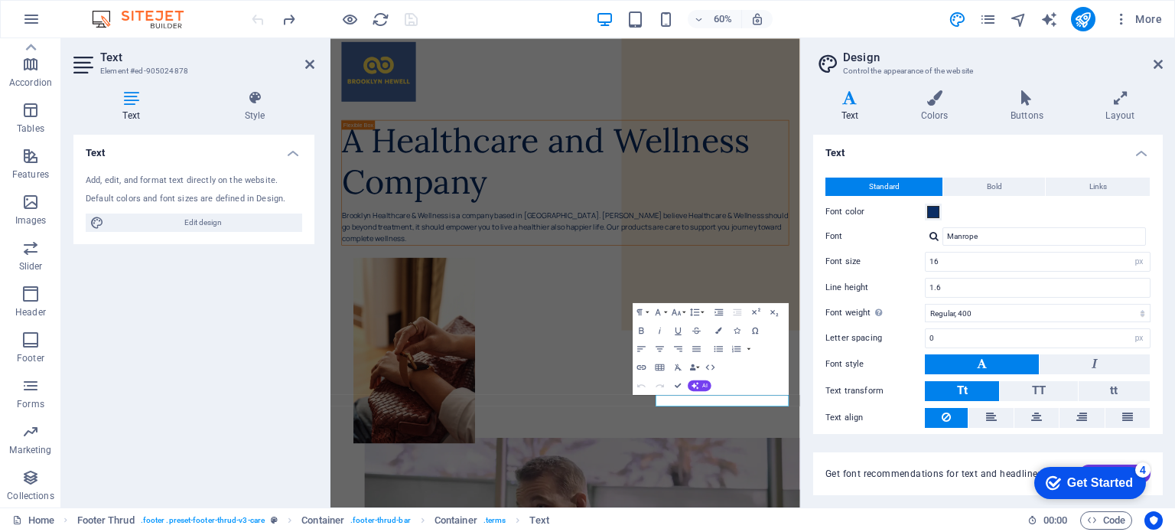
scroll to position [47, 0]
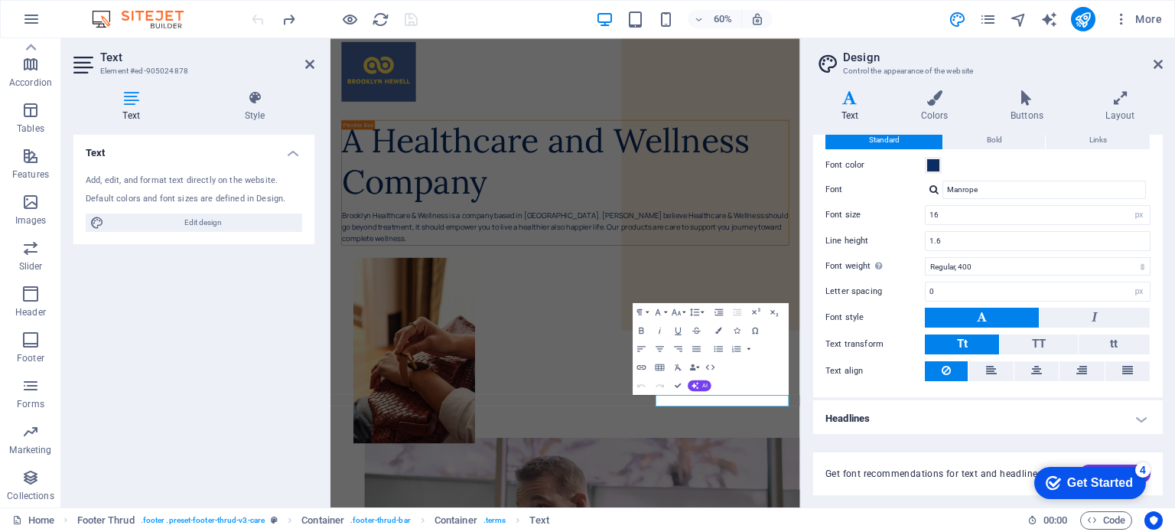
click at [1096, 299] on div "Standard Bold Links Font color Font Manrope Font size 16 rem px Line height 1.6…" at bounding box center [988, 257] width 356 height 282
click at [1148, 409] on h4 "Headlines" at bounding box center [988, 418] width 350 height 37
click at [1001, 135] on button "Bold" at bounding box center [994, 140] width 102 height 18
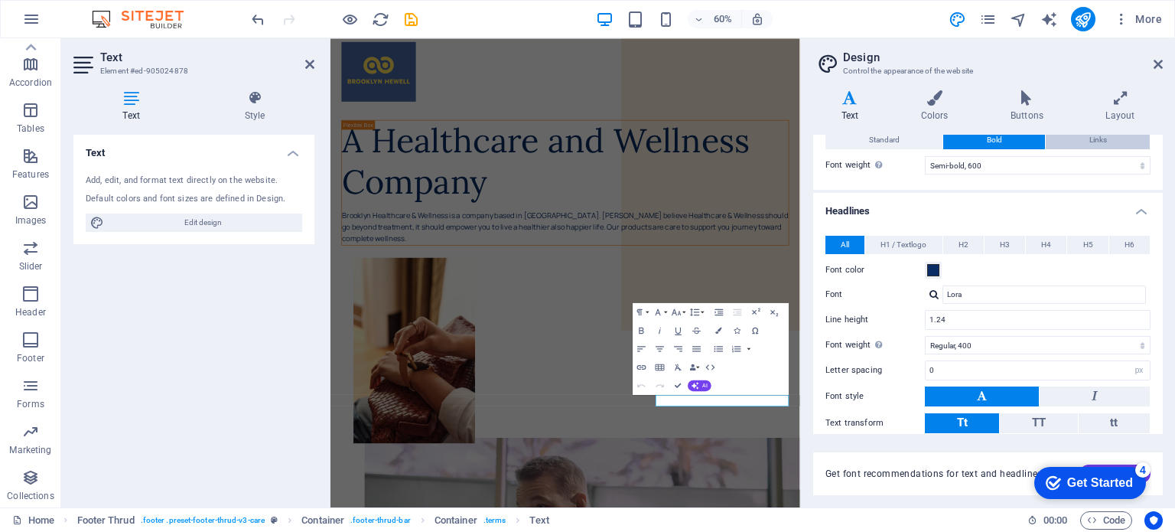
click at [1140, 137] on button "Links" at bounding box center [1098, 140] width 104 height 18
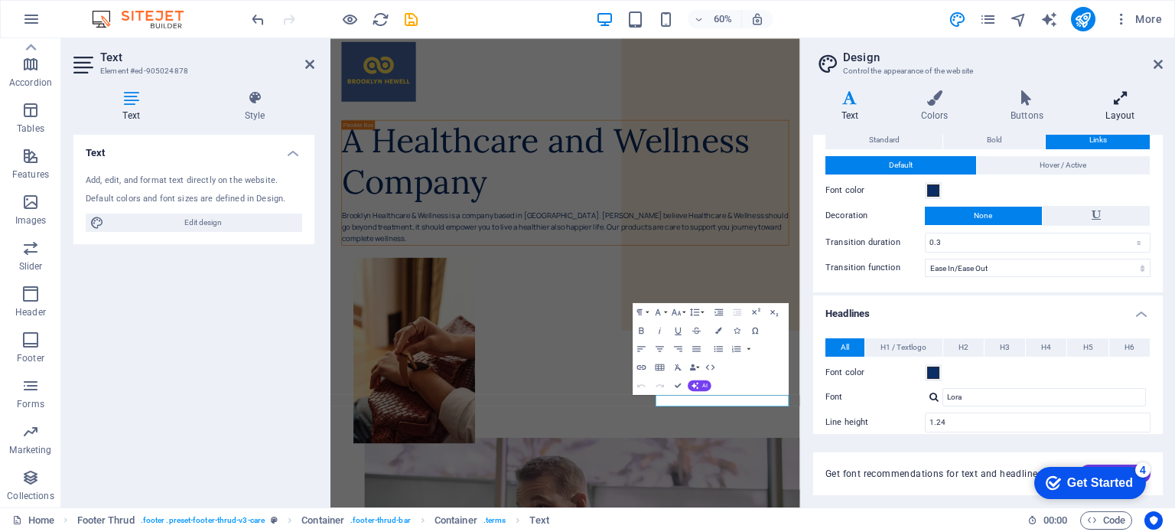
click at [1135, 109] on h4 "Layout" at bounding box center [1120, 106] width 85 height 32
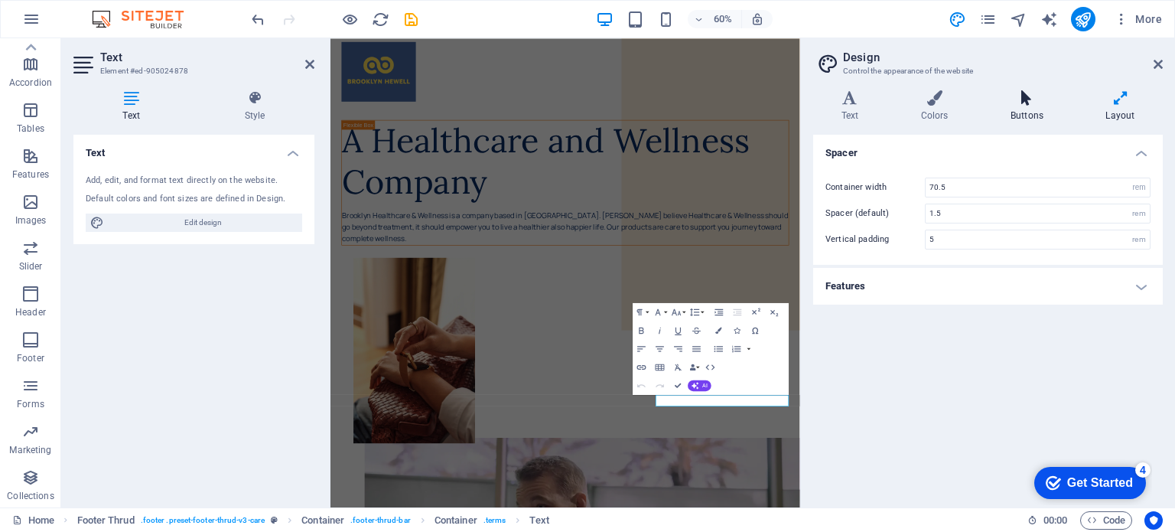
click at [1043, 106] on h4 "Buttons" at bounding box center [1029, 106] width 95 height 32
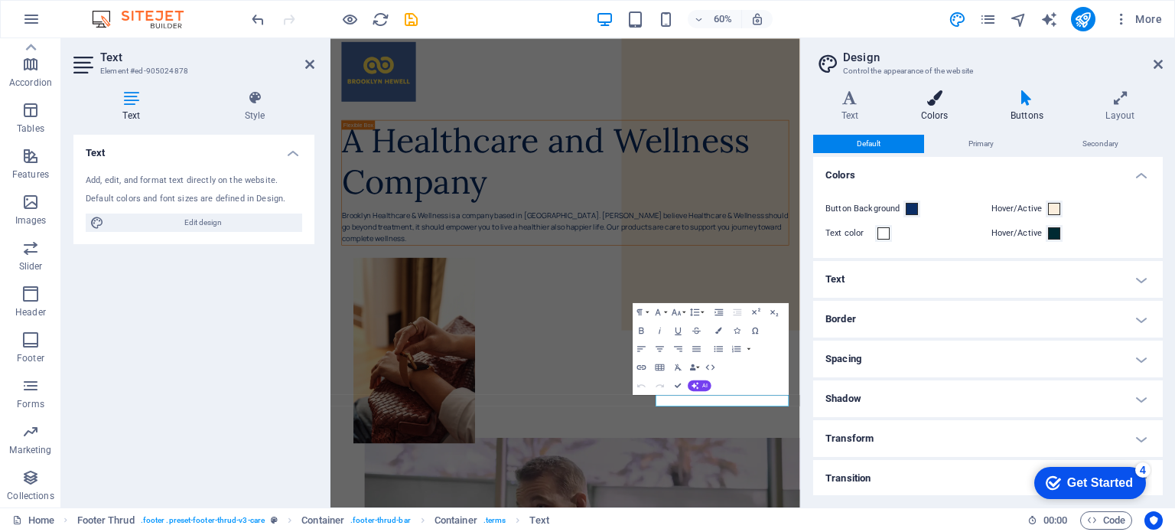
click at [952, 105] on icon at bounding box center [934, 97] width 83 height 15
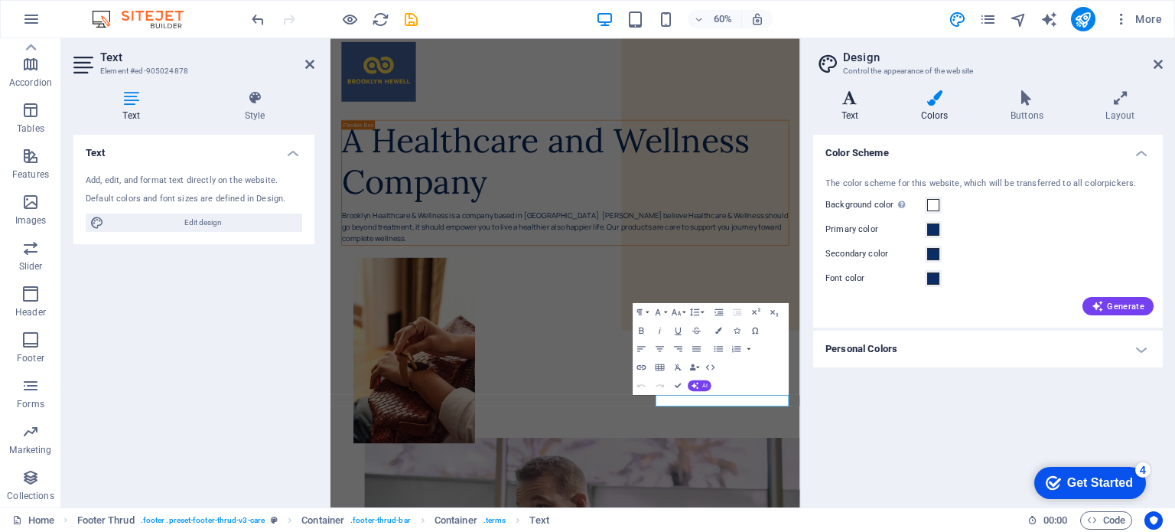
click at [842, 99] on icon at bounding box center [849, 97] width 73 height 15
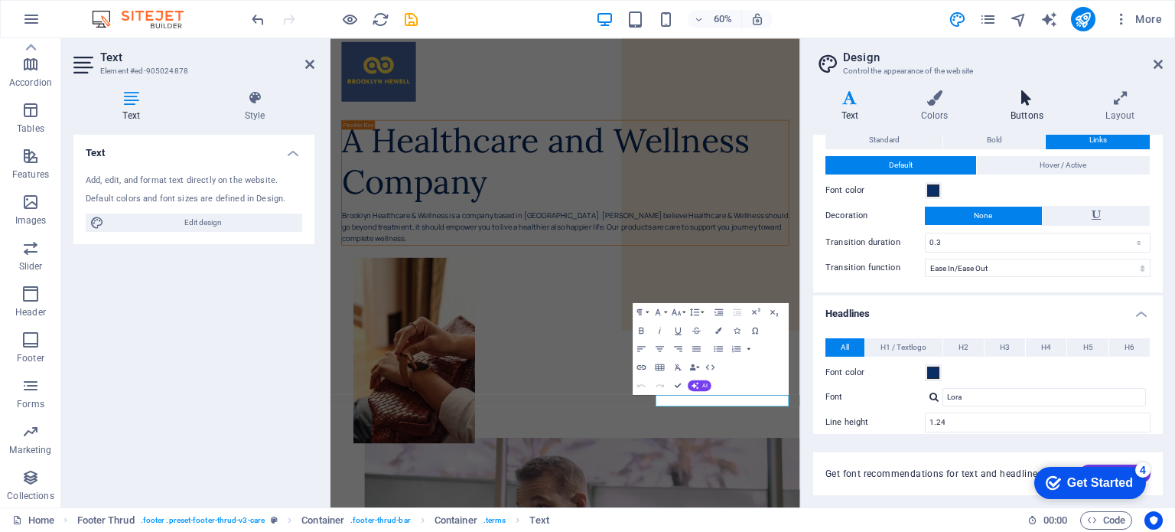
click at [1018, 102] on icon at bounding box center [1026, 97] width 89 height 15
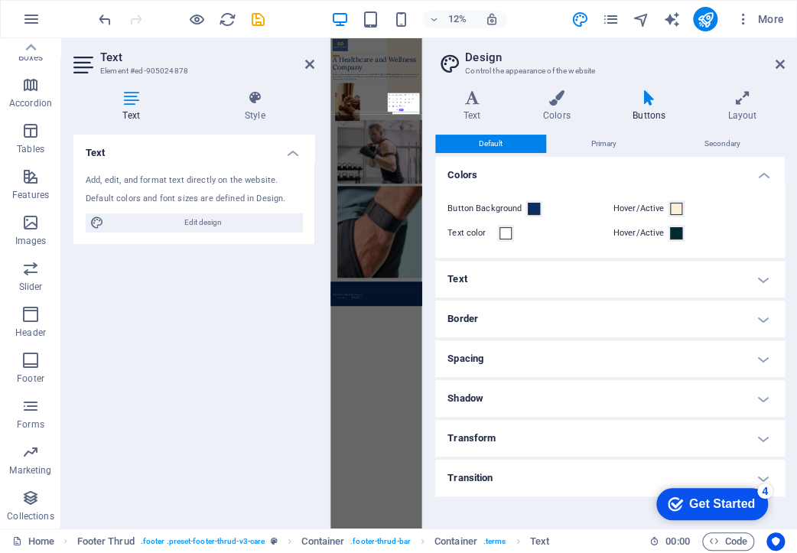
scroll to position [0, 0]
click at [725, 137] on span "Secondary" at bounding box center [723, 144] width 36 height 18
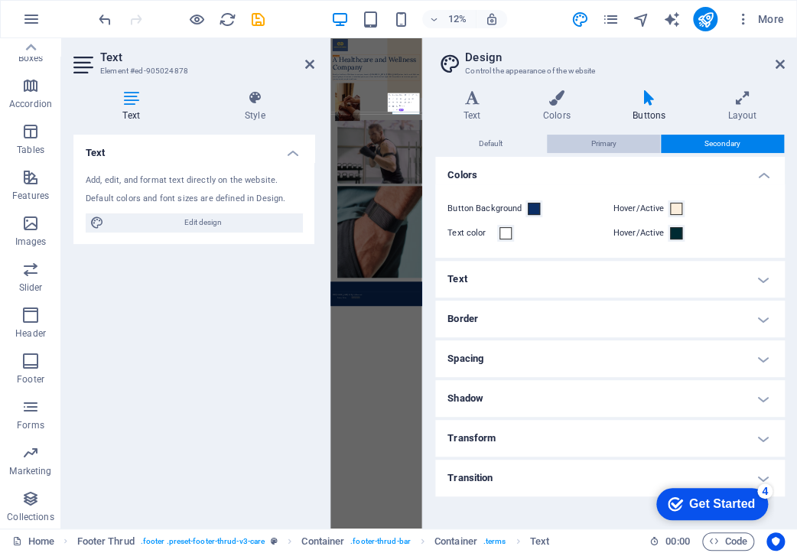
click at [614, 139] on span "Primary" at bounding box center [603, 144] width 25 height 18
click at [708, 142] on span "Secondary" at bounding box center [723, 144] width 36 height 18
click at [736, 100] on icon at bounding box center [742, 97] width 85 height 15
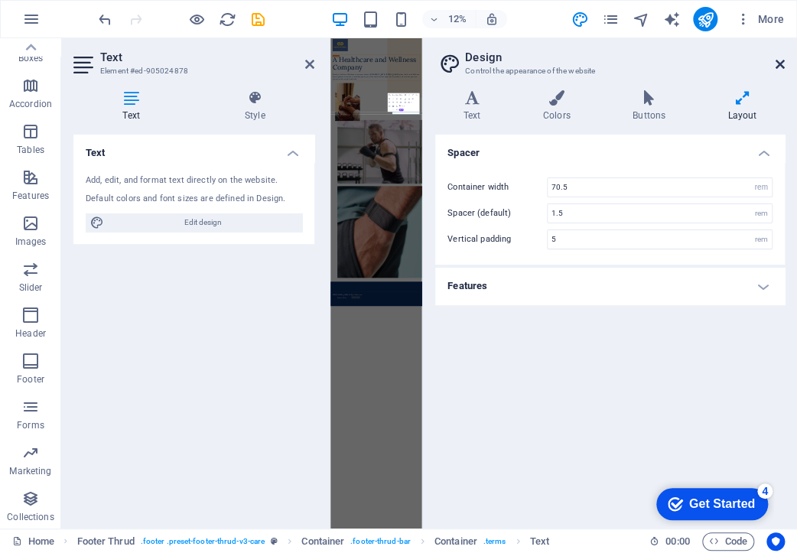
drag, startPoint x: 781, startPoint y: 64, endPoint x: 441, endPoint y: 402, distance: 479.9
click at [781, 64] on icon at bounding box center [780, 64] width 9 height 12
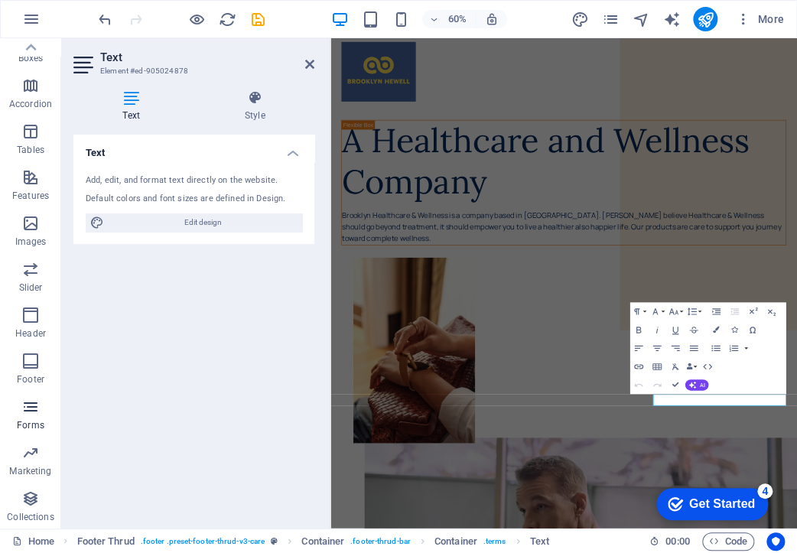
click at [32, 415] on icon "button" at bounding box center [30, 407] width 18 height 18
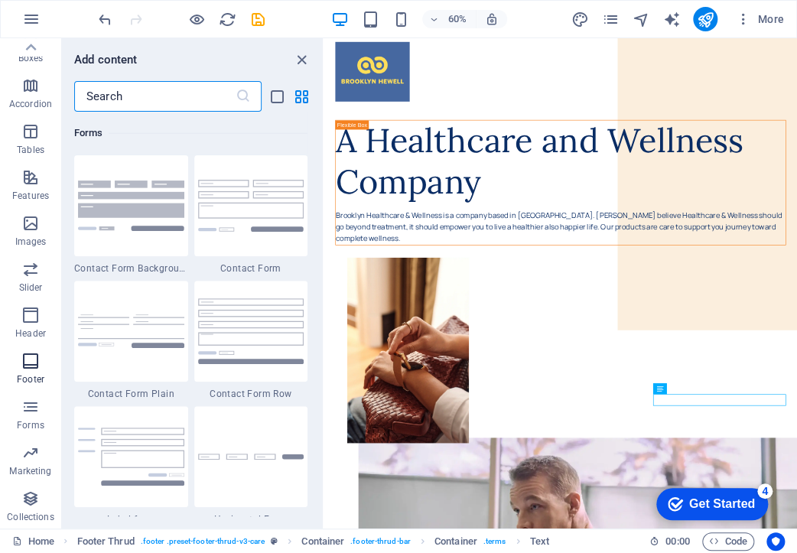
drag, startPoint x: 31, startPoint y: 373, endPoint x: 32, endPoint y: 364, distance: 8.6
click at [31, 372] on span "Footer" at bounding box center [30, 370] width 61 height 37
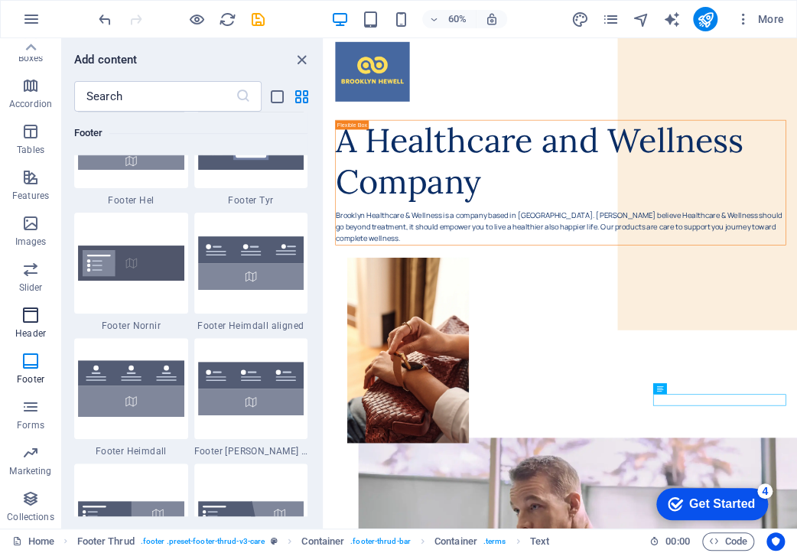
click at [41, 301] on button "Header" at bounding box center [30, 323] width 61 height 46
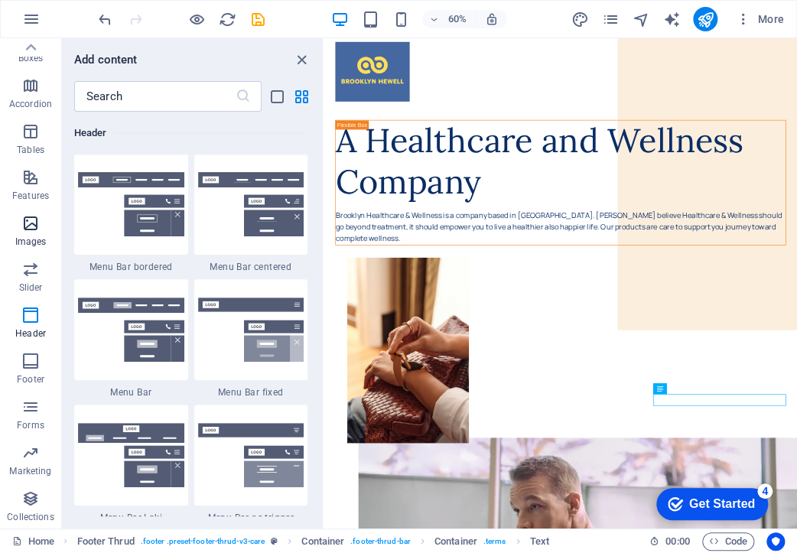
click at [26, 230] on icon "button" at bounding box center [30, 223] width 18 height 18
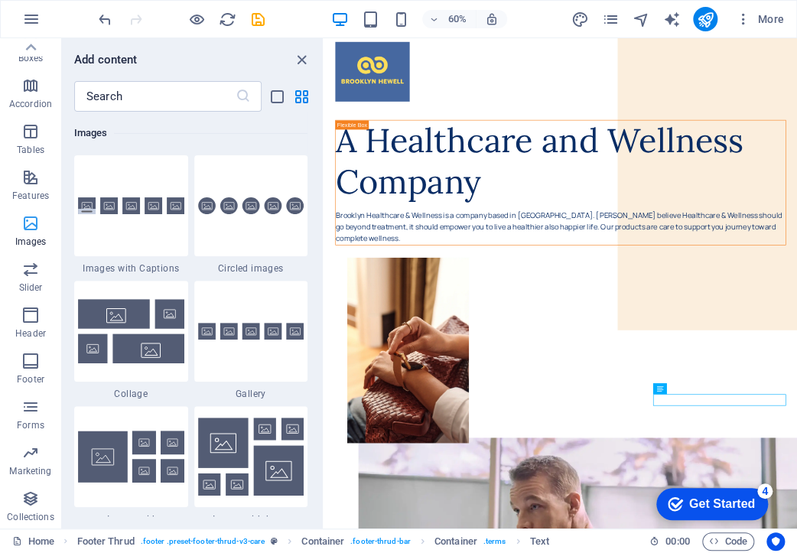
scroll to position [7759, 0]
click at [34, 203] on span "Features" at bounding box center [30, 186] width 61 height 37
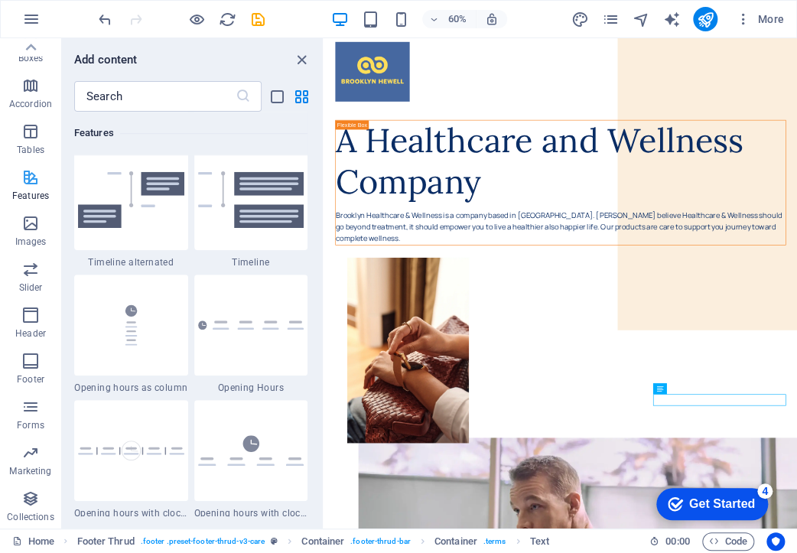
scroll to position [5964, 0]
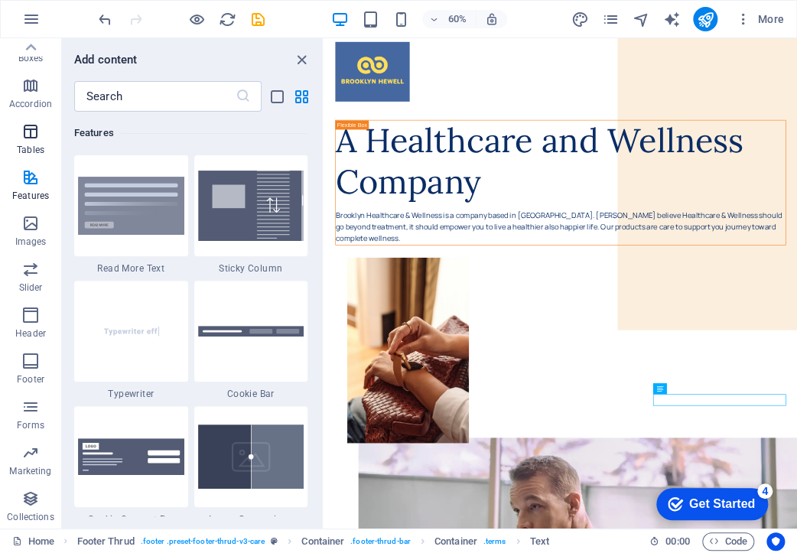
click at [27, 133] on icon "button" at bounding box center [30, 131] width 18 height 18
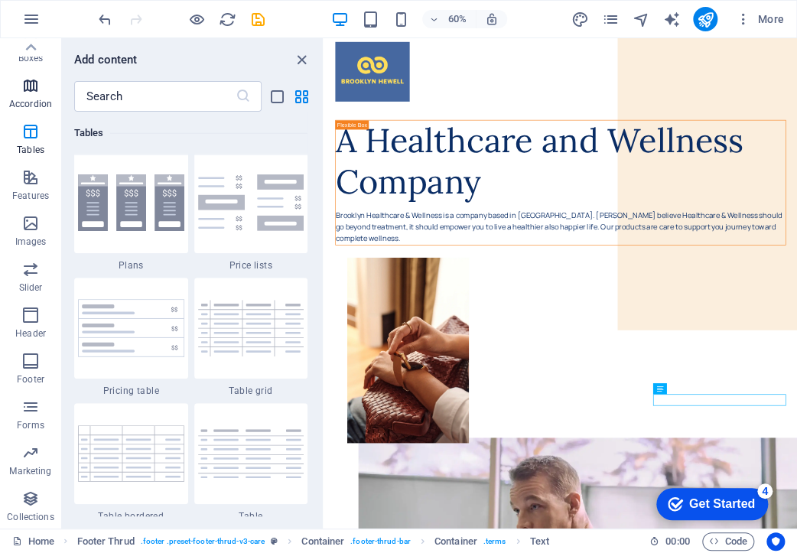
click at [31, 95] on span "Accordion" at bounding box center [30, 95] width 61 height 37
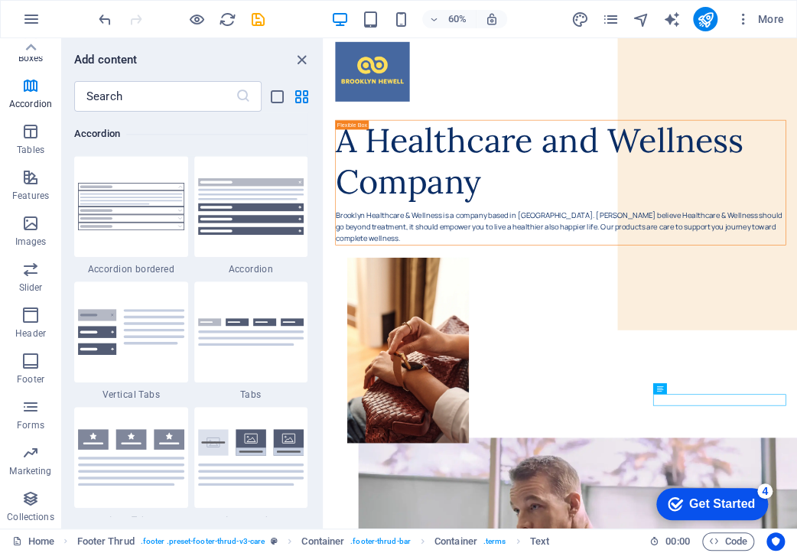
click at [33, 67] on span "Boxes" at bounding box center [30, 49] width 61 height 37
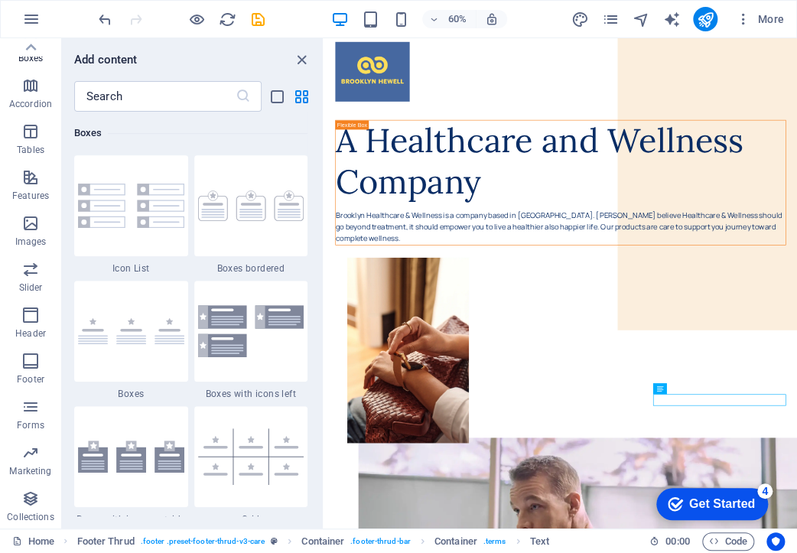
scroll to position [4221, 0]
click at [27, 445] on icon "button" at bounding box center [30, 453] width 18 height 18
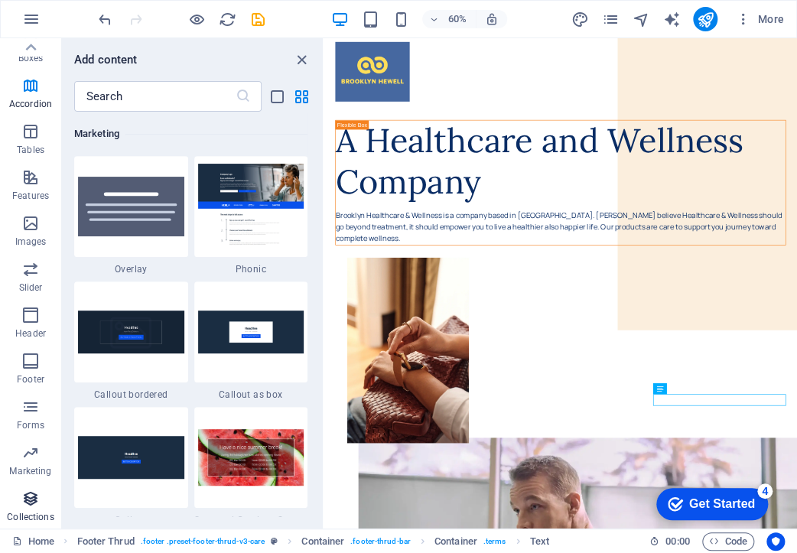
scroll to position [12463, 0]
click at [27, 500] on icon "button" at bounding box center [30, 499] width 18 height 18
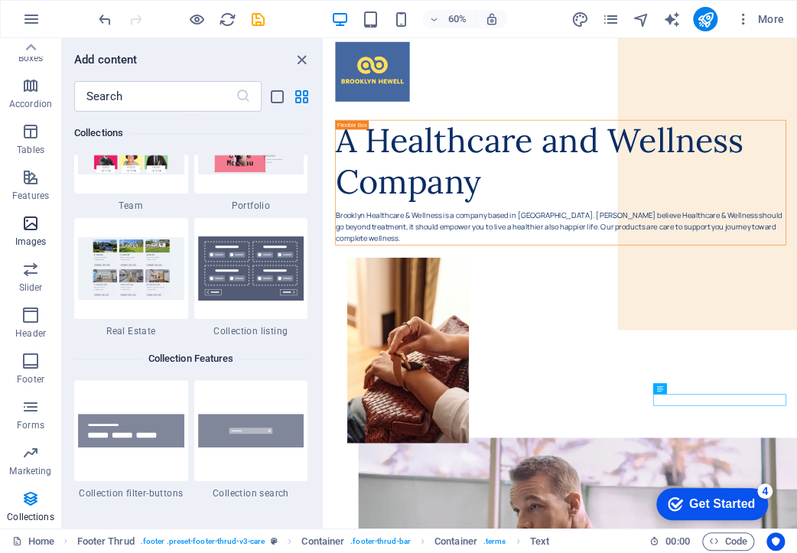
scroll to position [121, 0]
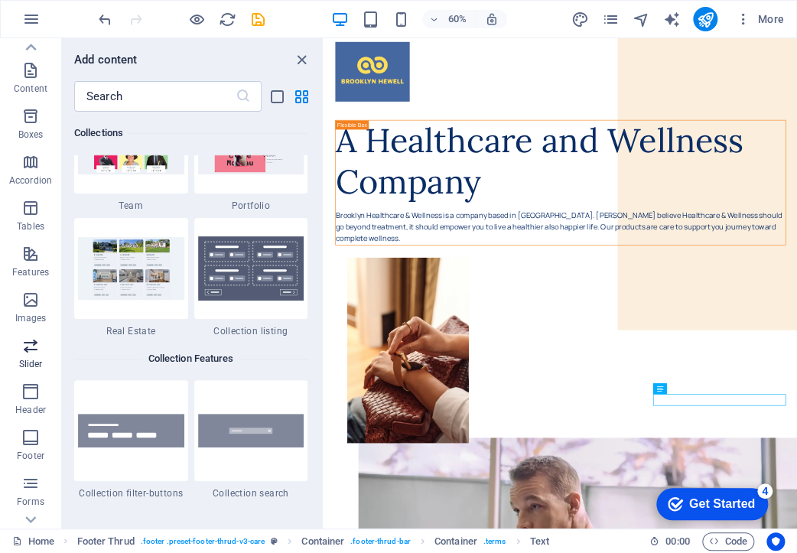
click at [39, 357] on span "Slider" at bounding box center [30, 355] width 61 height 37
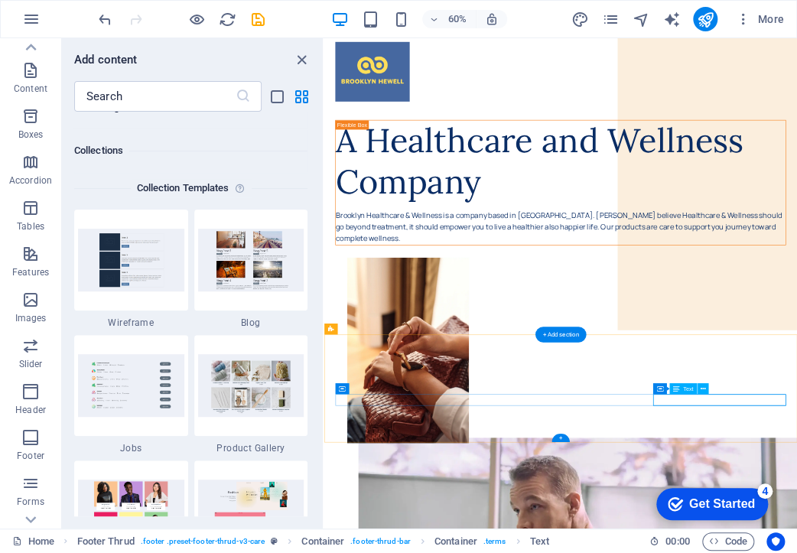
scroll to position [8674, 0]
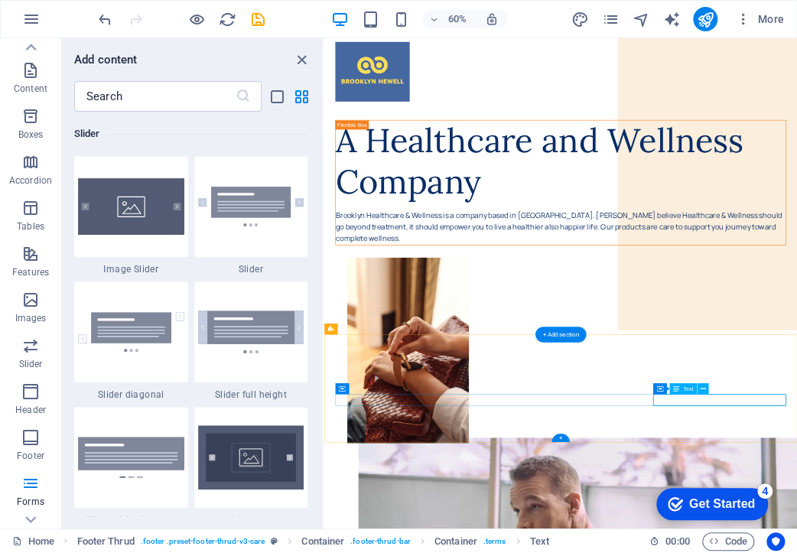
click at [657, 391] on icon at bounding box center [659, 388] width 6 height 11
click at [686, 391] on span "Text" at bounding box center [688, 388] width 10 height 5
click at [692, 387] on span "Text" at bounding box center [688, 388] width 10 height 5
click at [699, 388] on button at bounding box center [703, 388] width 11 height 11
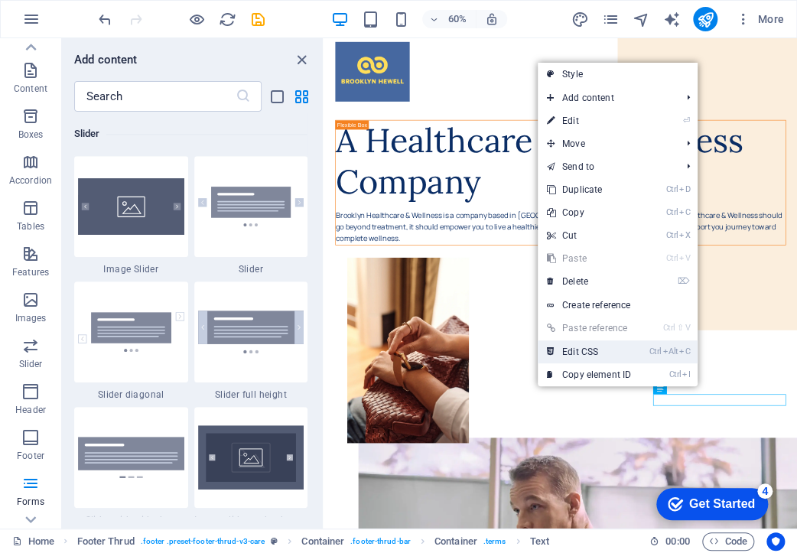
click at [595, 353] on link "Ctrl Alt C Edit CSS" at bounding box center [589, 351] width 103 height 23
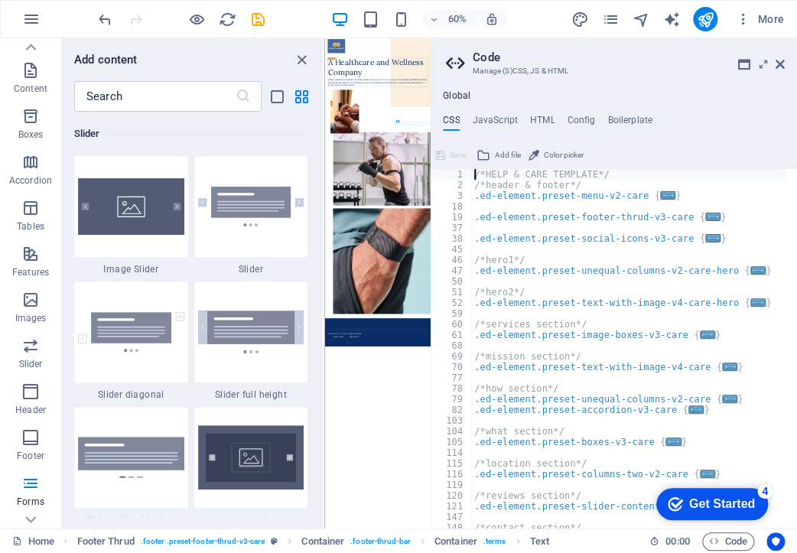
type textarea ".terms a { padding: 0 0 0 48px; }"
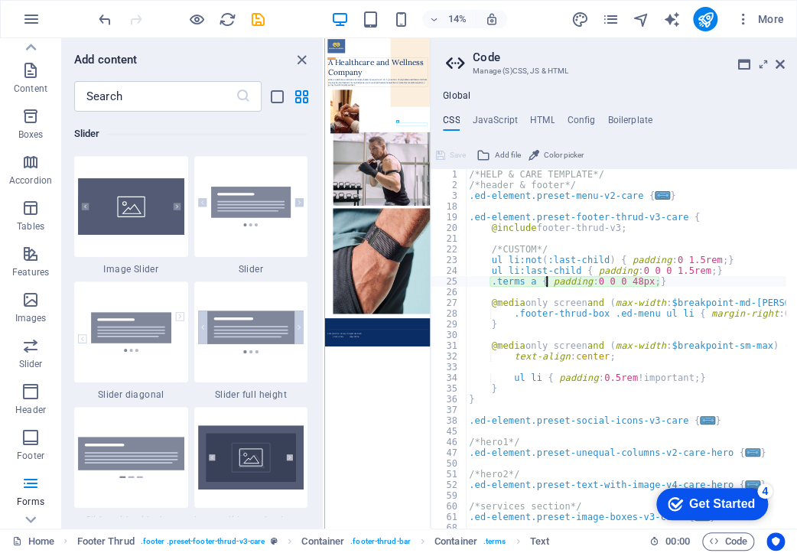
scroll to position [0, 0]
click at [494, 119] on h4 "JavaScript" at bounding box center [494, 123] width 45 height 17
type textarea "/* JS for preset "Menu V2" */"
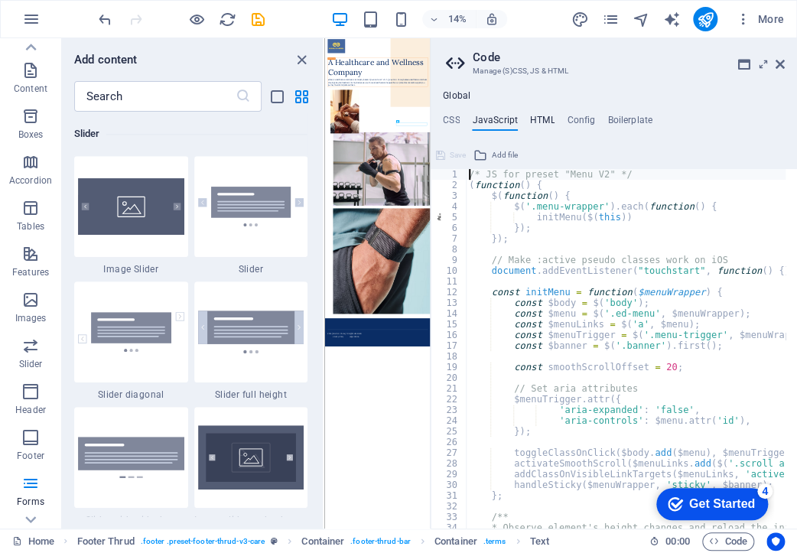
click at [541, 116] on h4 "HTML" at bounding box center [542, 123] width 25 height 17
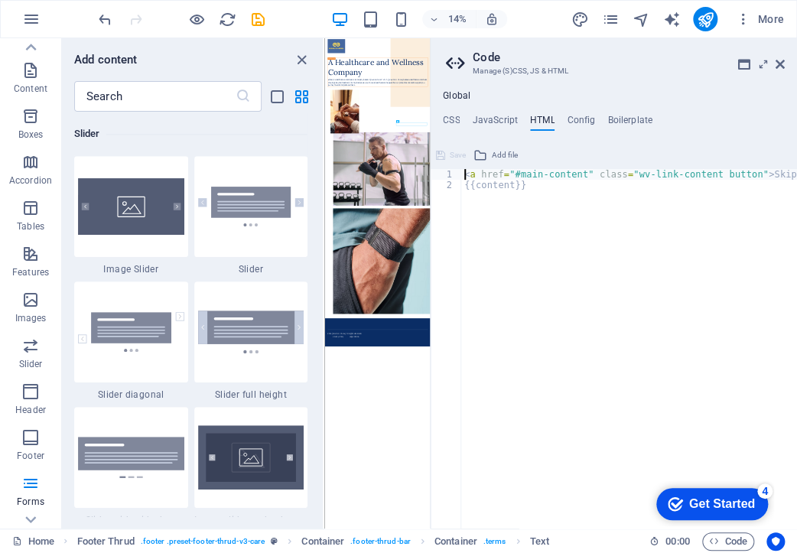
type textarea "<a href="#main-content" class="wv-link-content button">Skip to main content</a>"
click at [572, 123] on h4 "Config" at bounding box center [581, 123] width 28 height 17
type textarea "$color-background: #ffffff;"
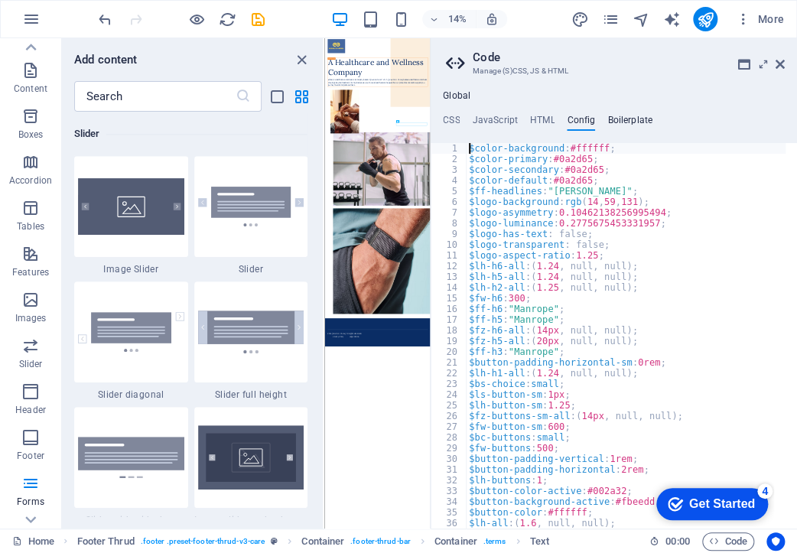
click at [630, 116] on h4 "Boilerplate" at bounding box center [630, 123] width 45 height 17
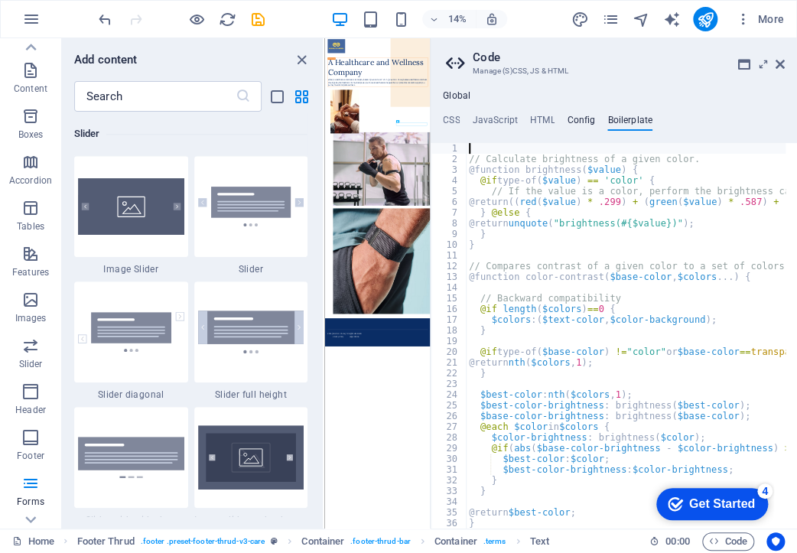
click at [588, 115] on h4 "Config" at bounding box center [581, 123] width 28 height 17
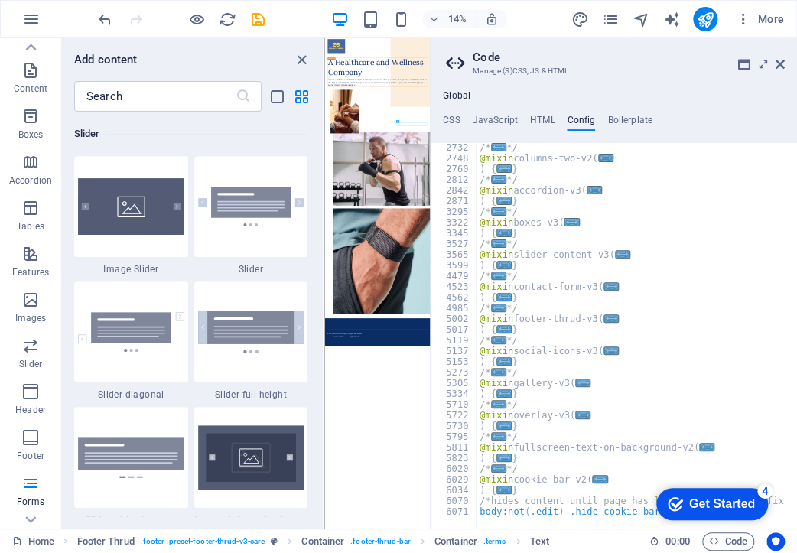
scroll to position [728, 0]
click at [628, 115] on h4 "Boilerplate" at bounding box center [630, 123] width 45 height 17
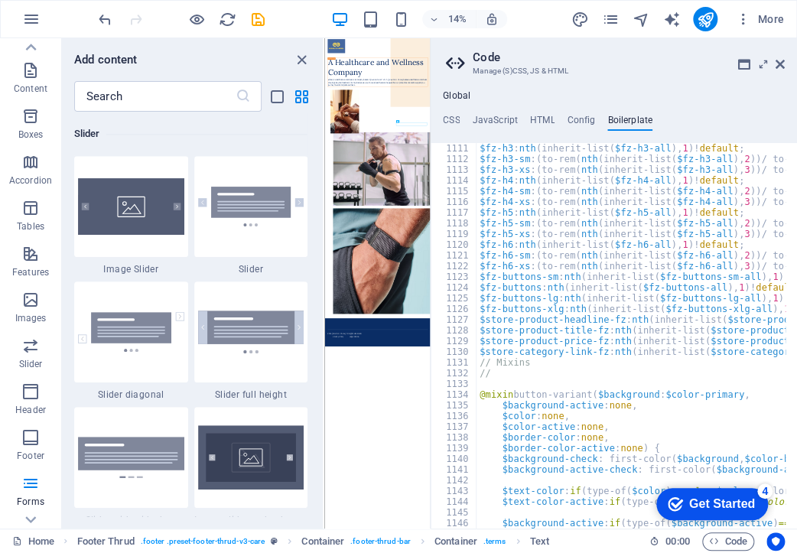
scroll to position [6877, 0]
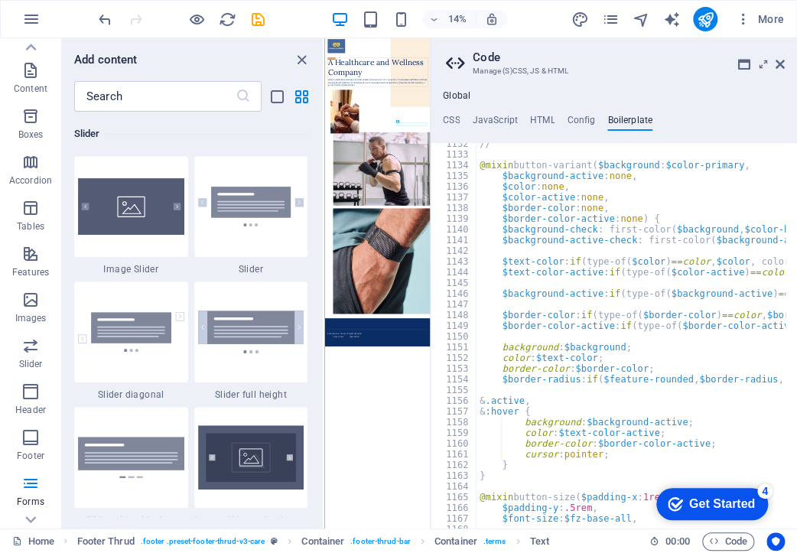
click at [520, 124] on ul "CSS JavaScript HTML Config Boilerplate" at bounding box center [614, 123] width 367 height 17
click at [501, 123] on h4 "JavaScript" at bounding box center [494, 123] width 45 height 17
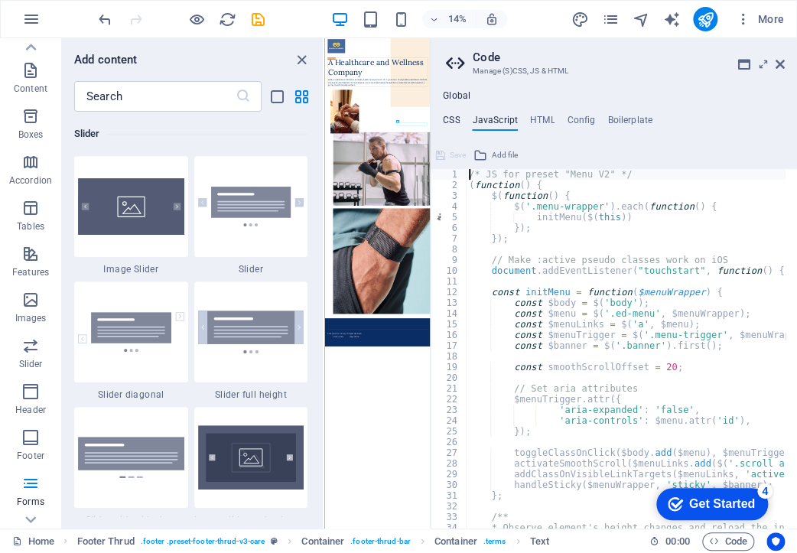
click at [448, 119] on h4 "CSS" at bounding box center [451, 123] width 17 height 17
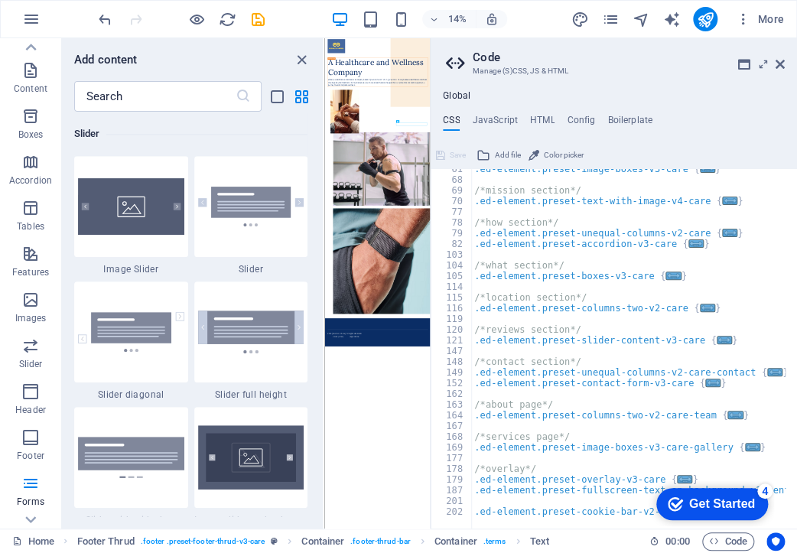
scroll to position [348, 0]
click at [498, 124] on h4 "JavaScript" at bounding box center [494, 123] width 45 height 17
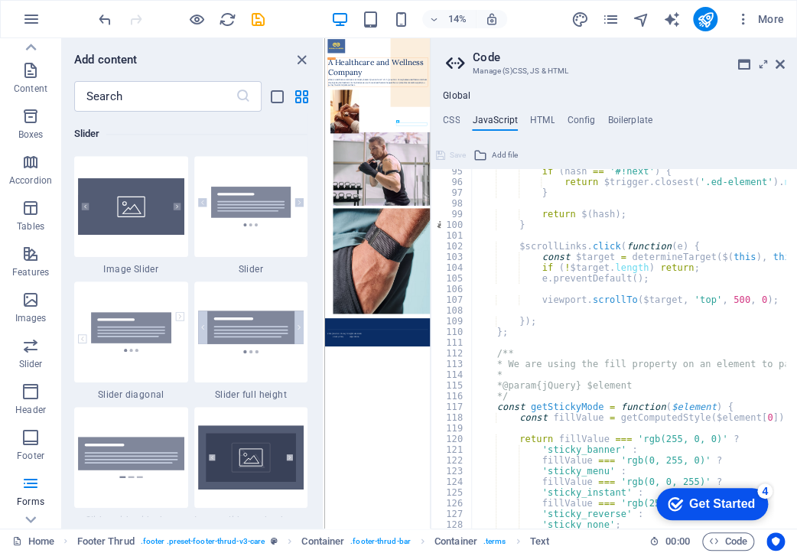
scroll to position [1010, 0]
drag, startPoint x: 754, startPoint y: 47, endPoint x: 777, endPoint y: 67, distance: 30.4
click at [777, 67] on icon at bounding box center [780, 64] width 9 height 12
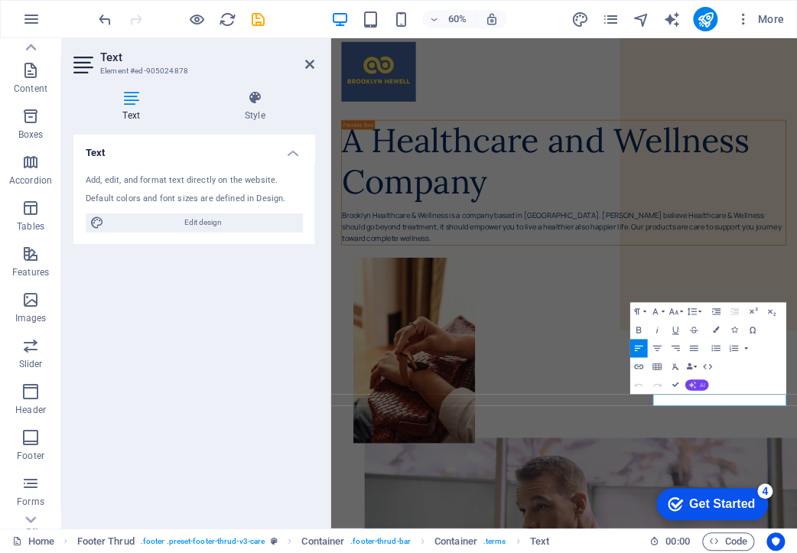
click at [701, 386] on span "AI" at bounding box center [701, 385] width 5 height 5
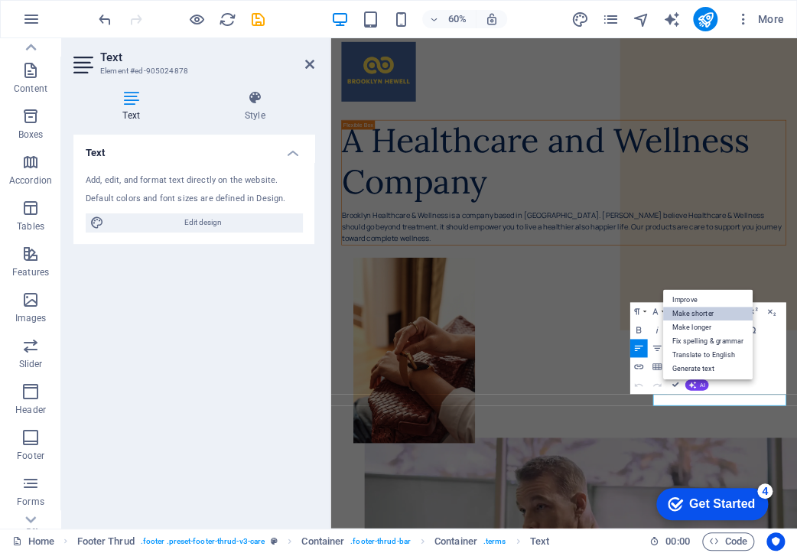
click at [690, 311] on link "Make shorter" at bounding box center [708, 314] width 90 height 14
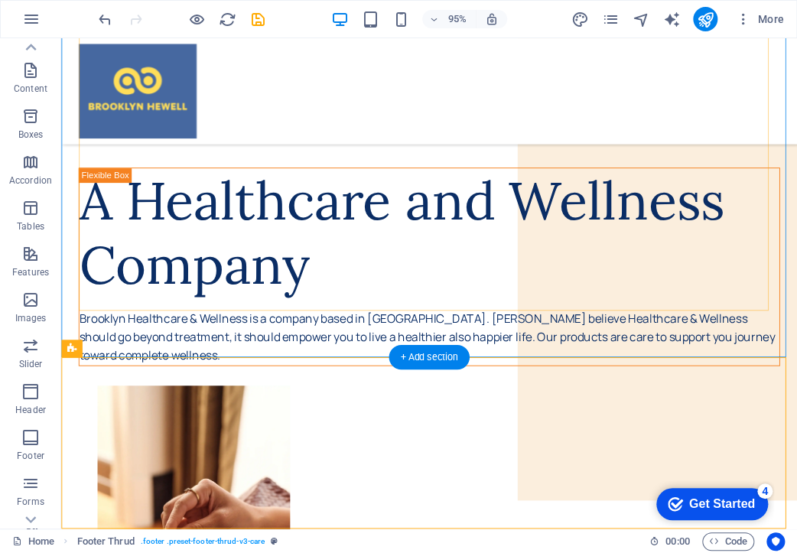
scroll to position [158, 0]
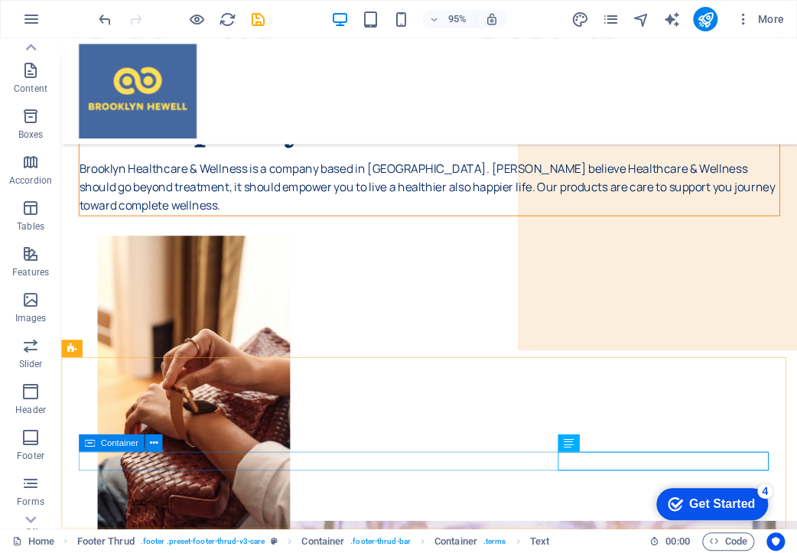
click at [129, 443] on span "Container" at bounding box center [118, 443] width 37 height 8
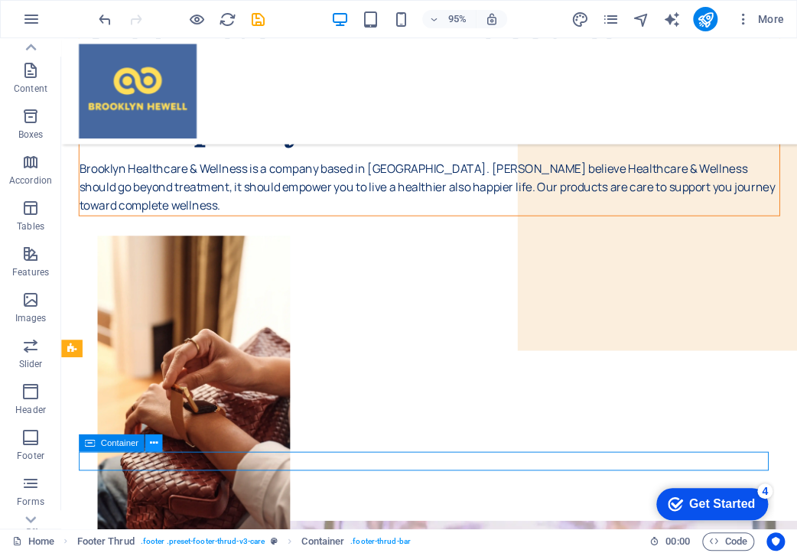
click at [147, 442] on button at bounding box center [154, 444] width 18 height 18
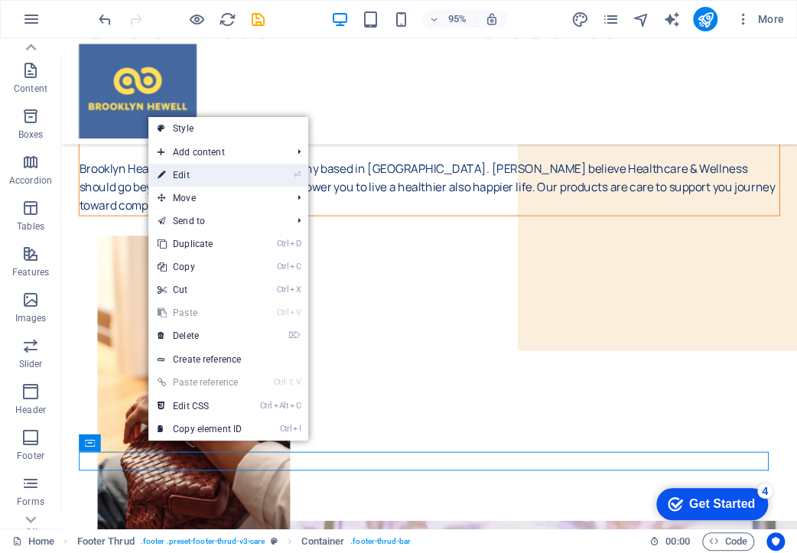
click at [220, 172] on link "⏎ Edit" at bounding box center [199, 175] width 103 height 23
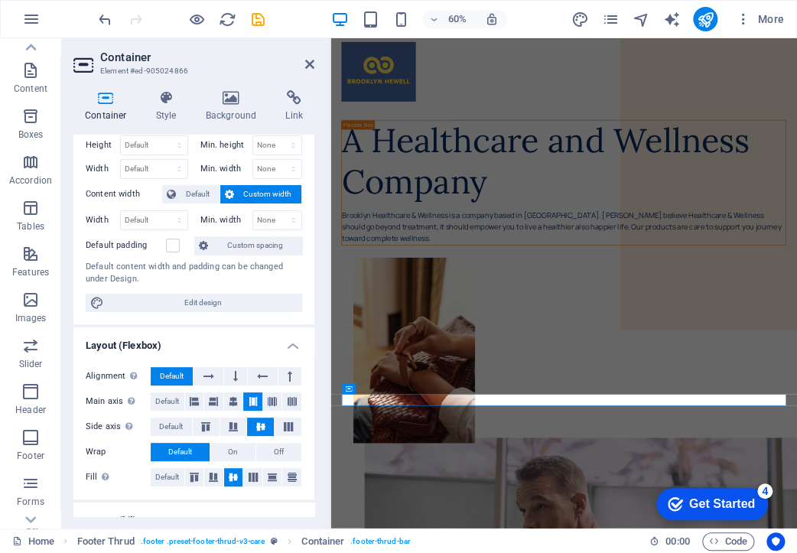
scroll to position [0, 0]
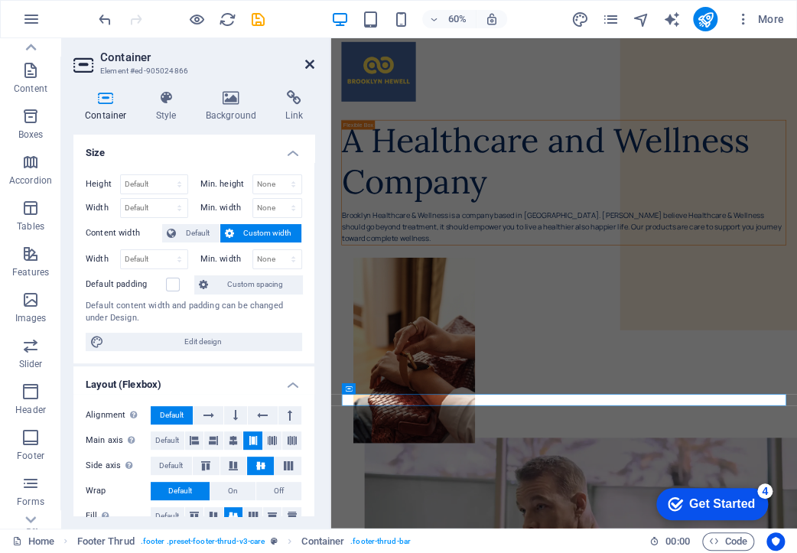
drag, startPoint x: 311, startPoint y: 60, endPoint x: 436, endPoint y: 269, distance: 243.3
click at [311, 60] on icon at bounding box center [309, 64] width 9 height 12
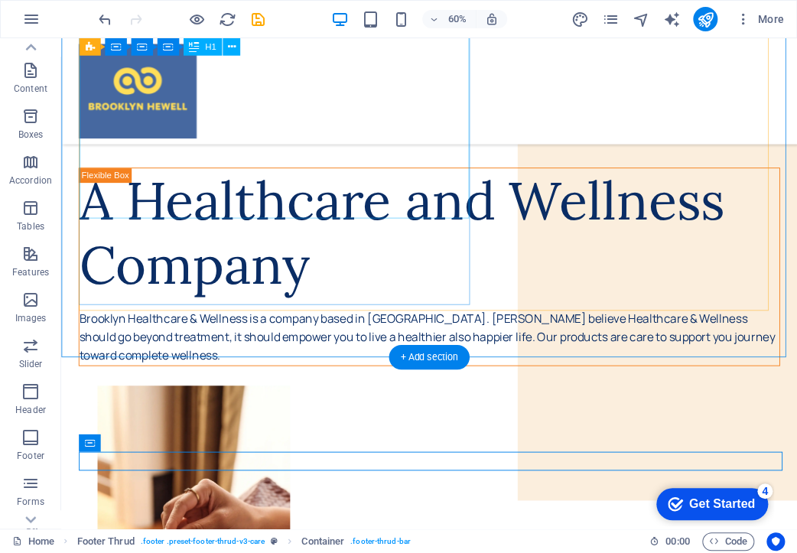
scroll to position [158, 0]
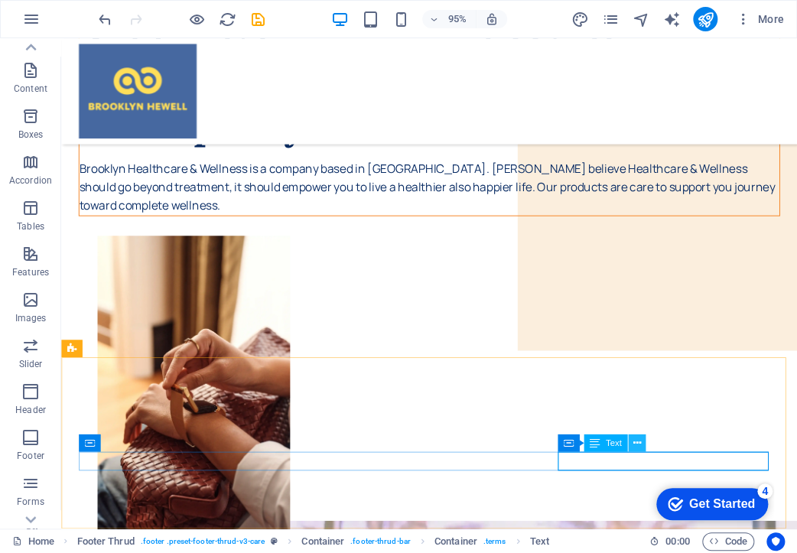
click at [634, 446] on icon at bounding box center [637, 442] width 8 height 15
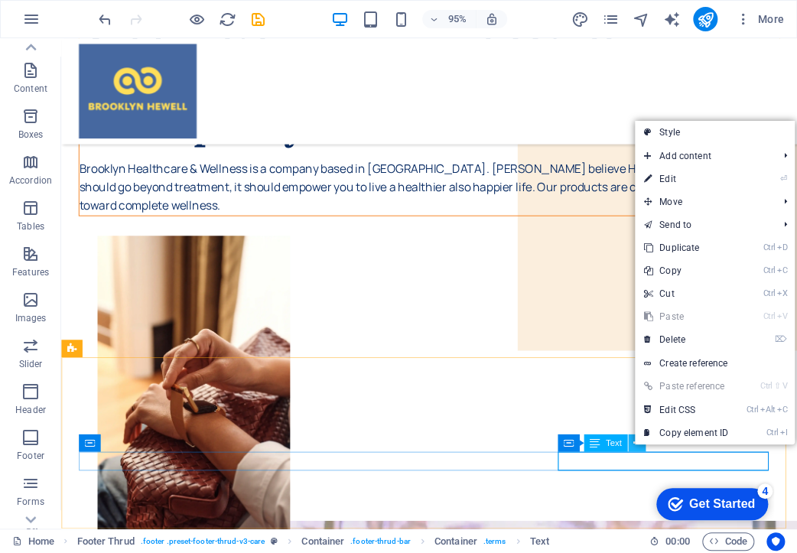
click at [634, 446] on icon at bounding box center [637, 442] width 8 height 15
click at [571, 445] on icon at bounding box center [568, 444] width 10 height 18
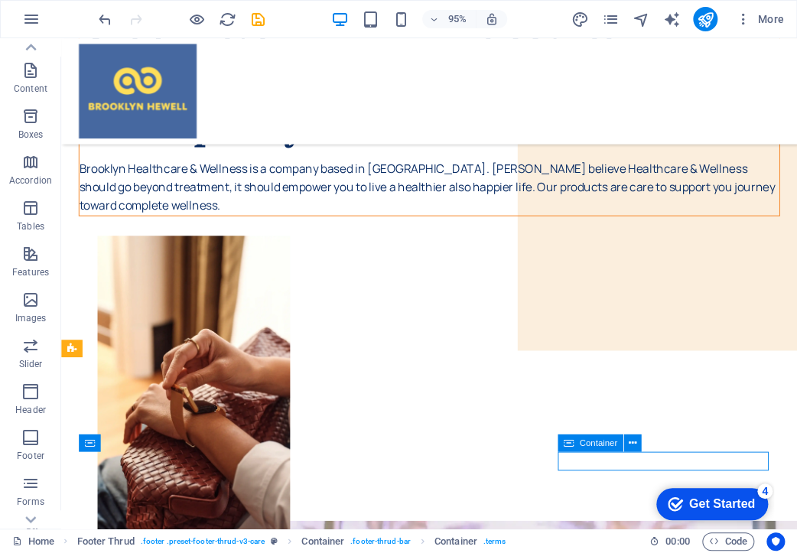
click at [591, 440] on span "Container" at bounding box center [597, 443] width 37 height 8
click at [628, 443] on icon at bounding box center [632, 442] width 8 height 15
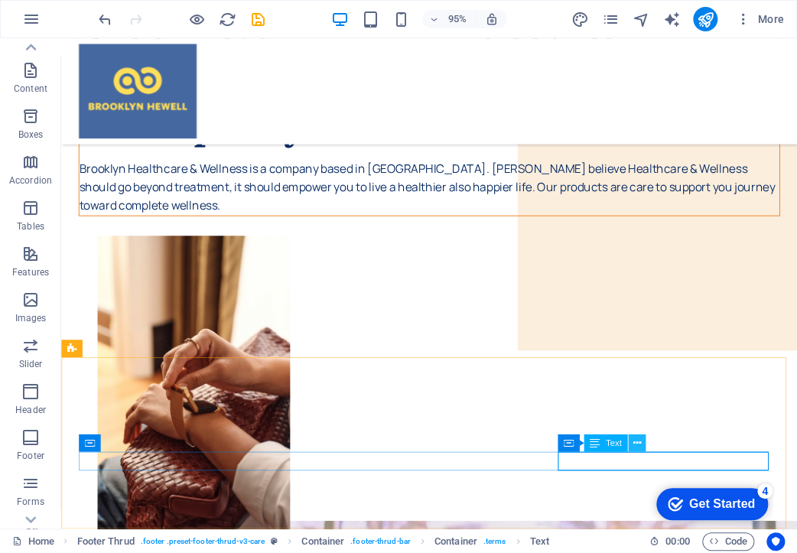
click at [643, 449] on button at bounding box center [637, 444] width 18 height 18
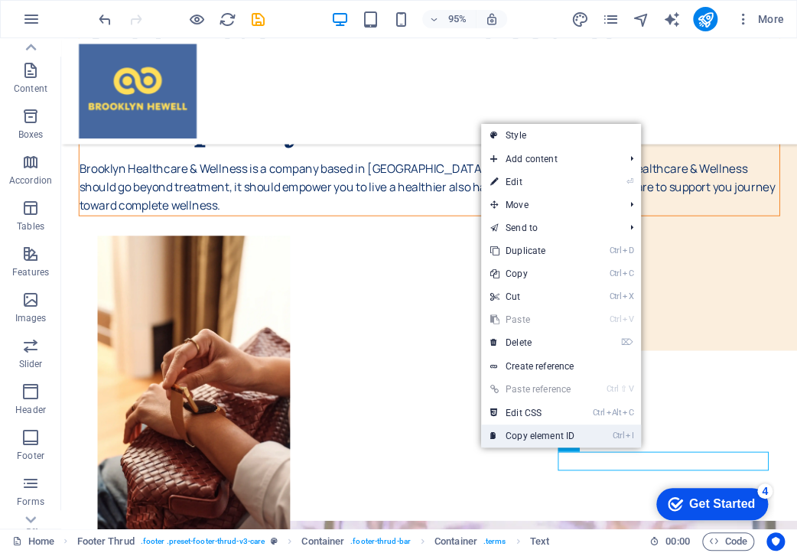
click at [634, 442] on li "Ctrl I Copy element ID" at bounding box center [561, 436] width 160 height 23
click at [578, 418] on link "Ctrl Alt C Edit CSS" at bounding box center [532, 413] width 103 height 23
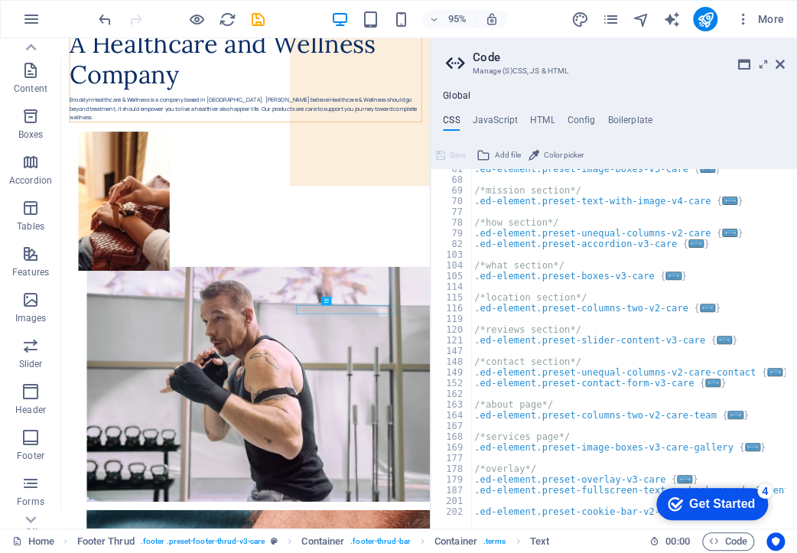
scroll to position [0, 0]
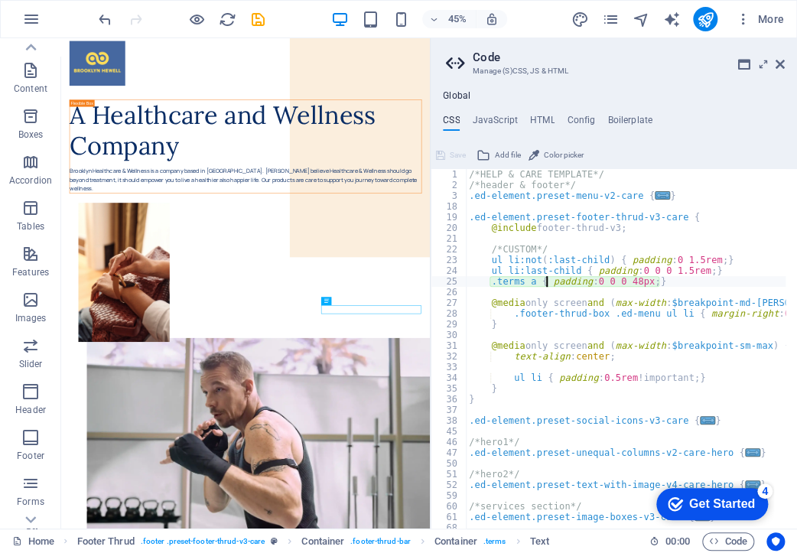
click at [773, 64] on h2 "Code" at bounding box center [629, 57] width 312 height 14
drag, startPoint x: 780, startPoint y: 64, endPoint x: 765, endPoint y: 44, distance: 24.5
click at [780, 64] on icon at bounding box center [780, 64] width 9 height 12
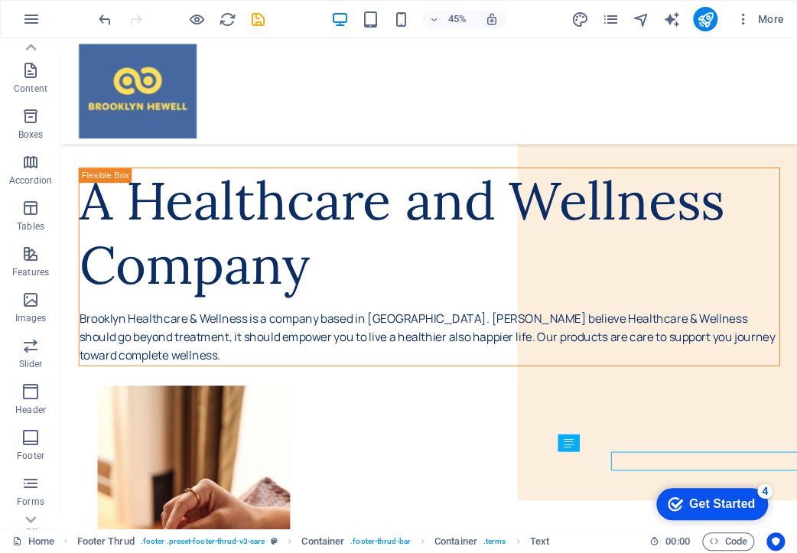
scroll to position [158, 0]
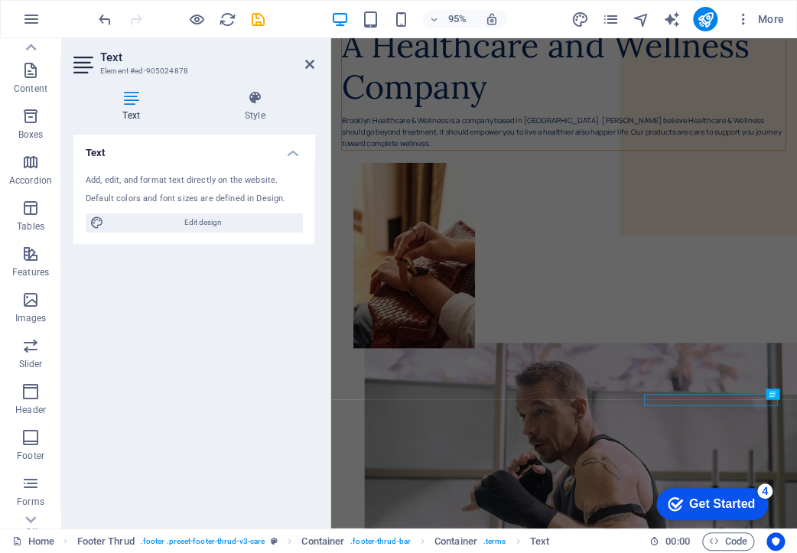
scroll to position [0, 0]
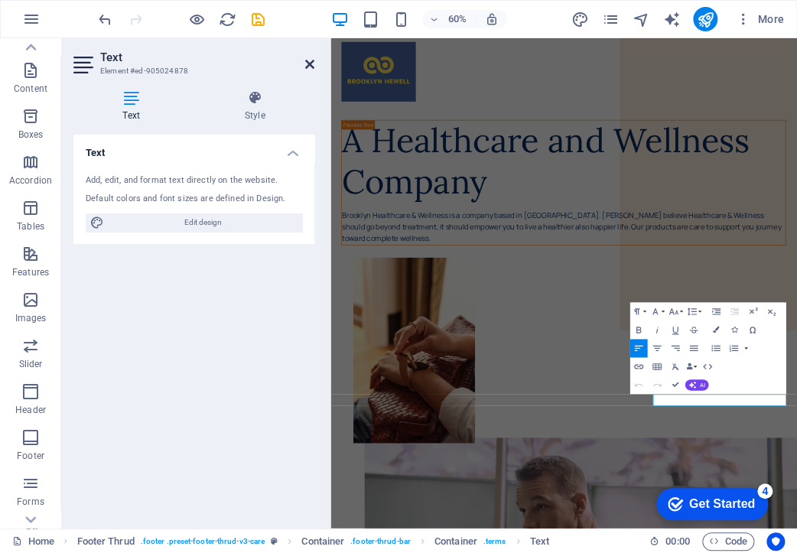
click at [314, 65] on icon at bounding box center [309, 64] width 9 height 12
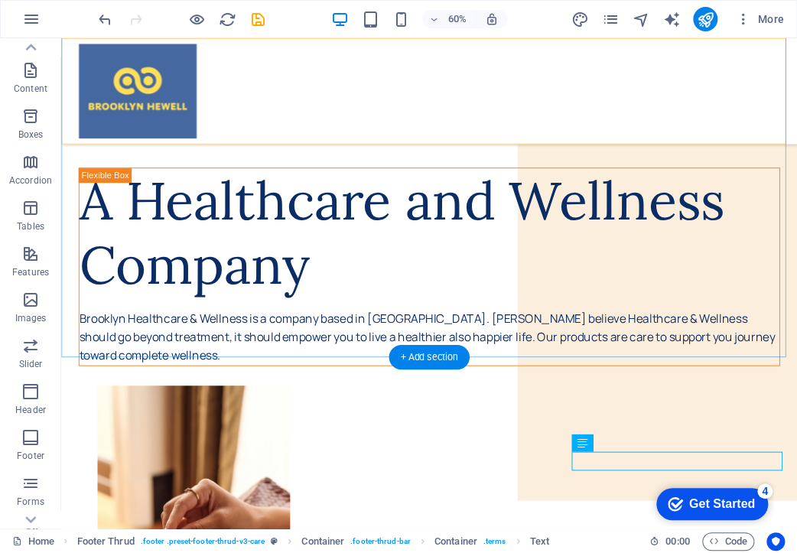
scroll to position [158, 0]
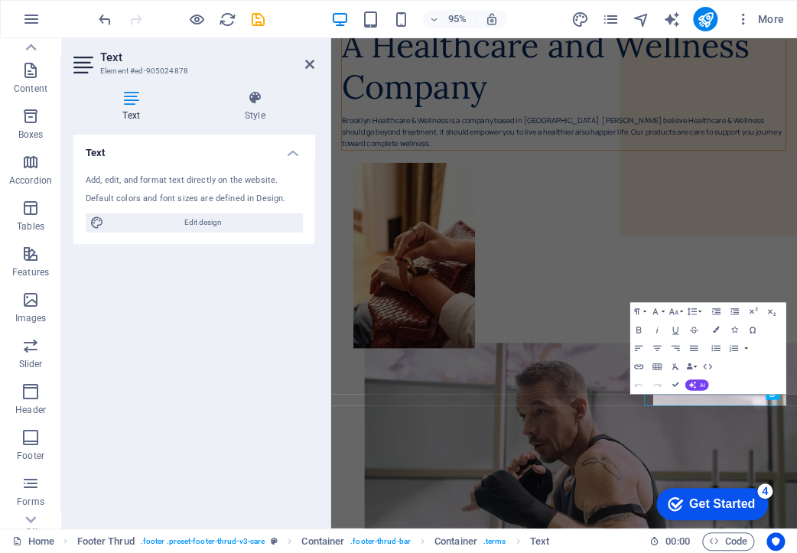
scroll to position [0, 0]
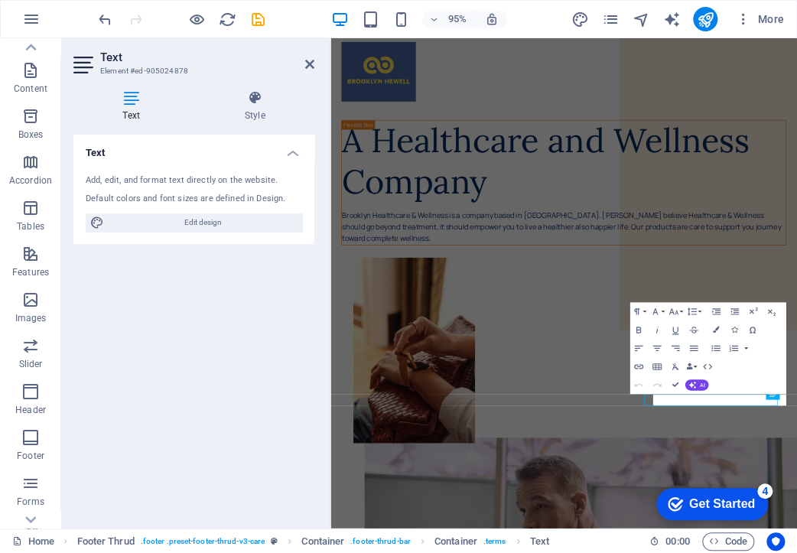
drag, startPoint x: 970, startPoint y: 678, endPoint x: 1037, endPoint y: 374, distance: 311.0
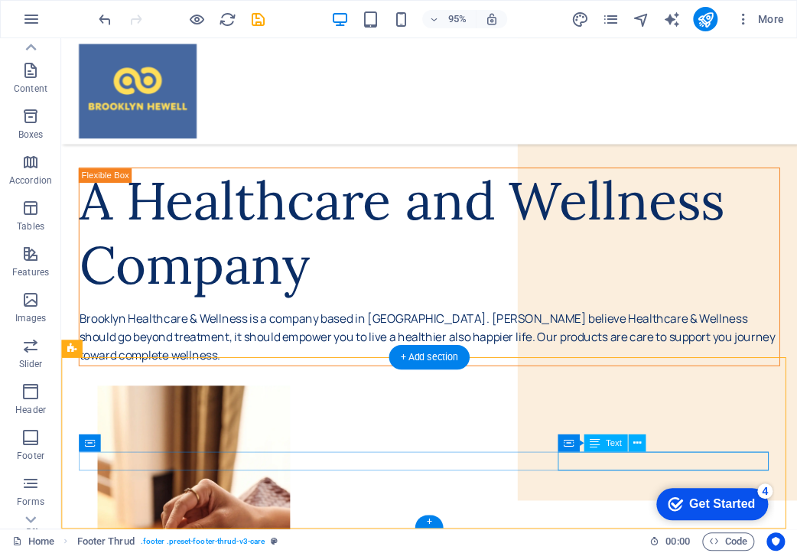
scroll to position [158, 0]
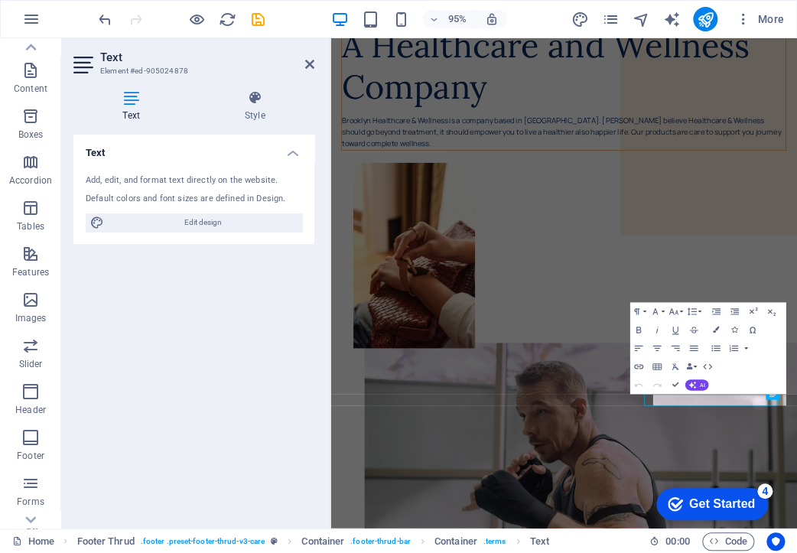
scroll to position [0, 0]
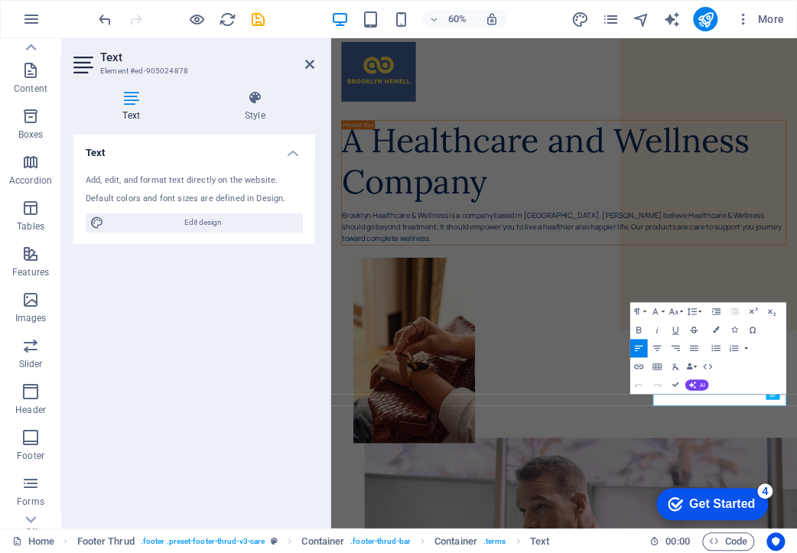
click at [692, 333] on icon "button" at bounding box center [693, 329] width 11 height 11
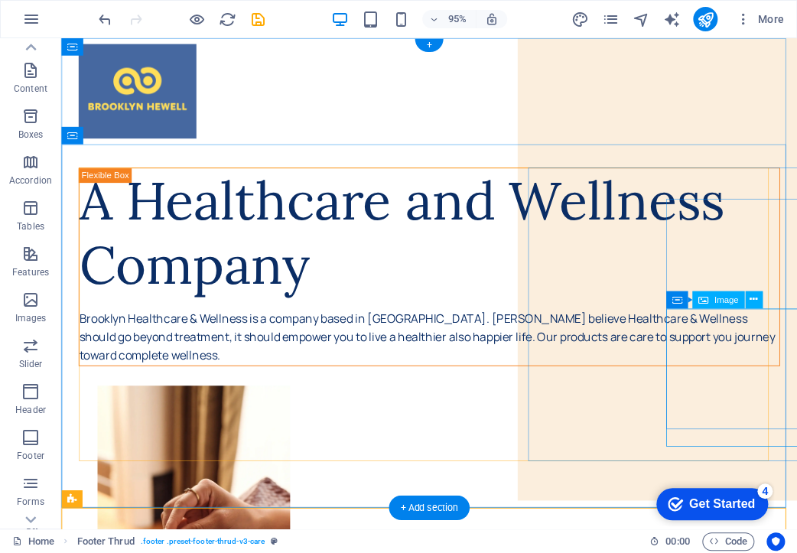
scroll to position [3, 0]
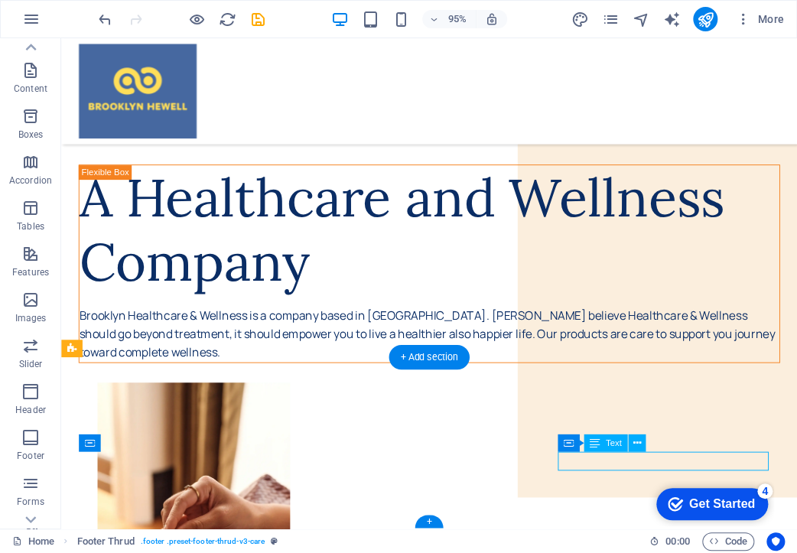
scroll to position [158, 0]
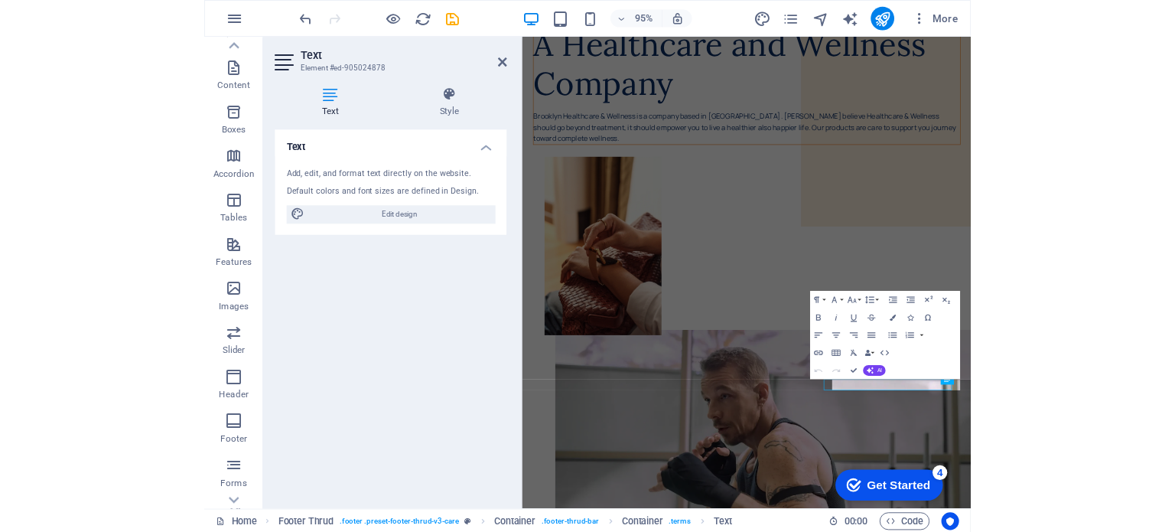
scroll to position [0, 0]
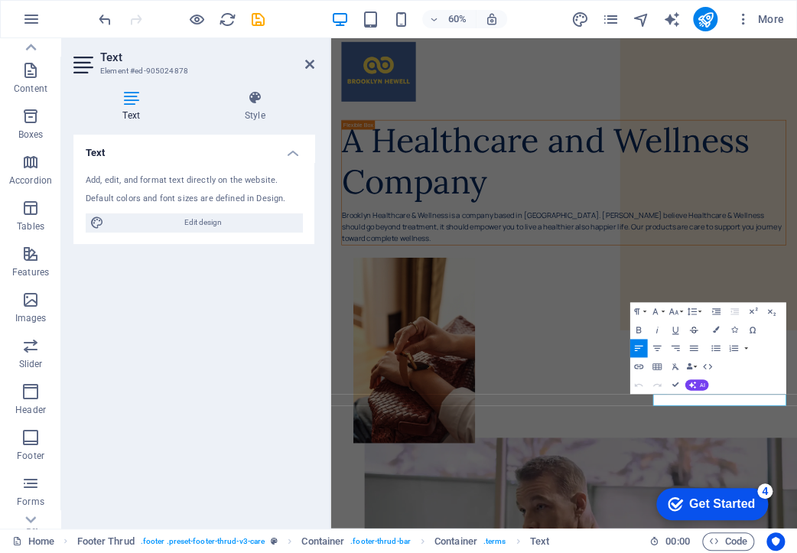
click at [694, 332] on icon "button" at bounding box center [693, 329] width 11 height 11
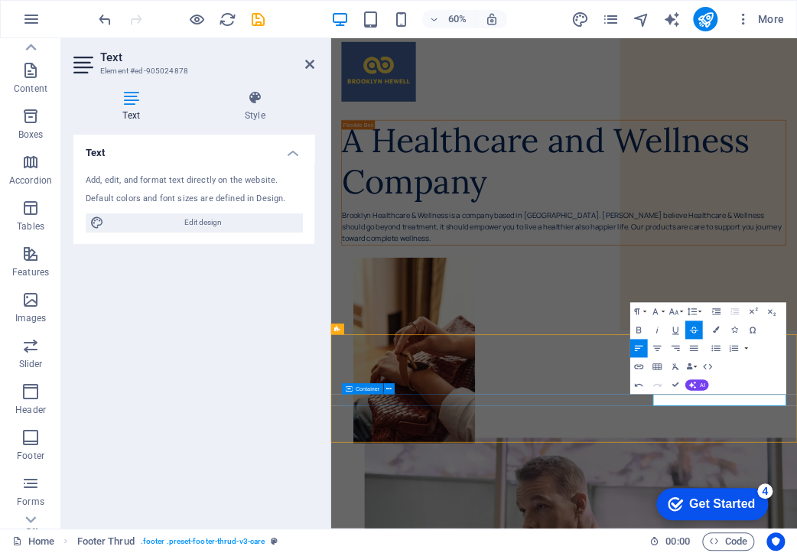
click at [882, 424] on figure at bounding box center [739, 558] width 741 height 309
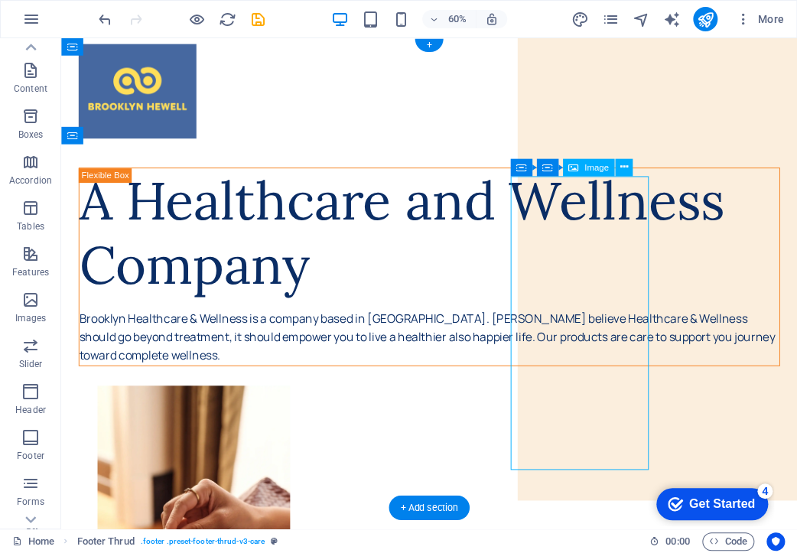
click at [637, 459] on figure at bounding box center [468, 558] width 738 height 309
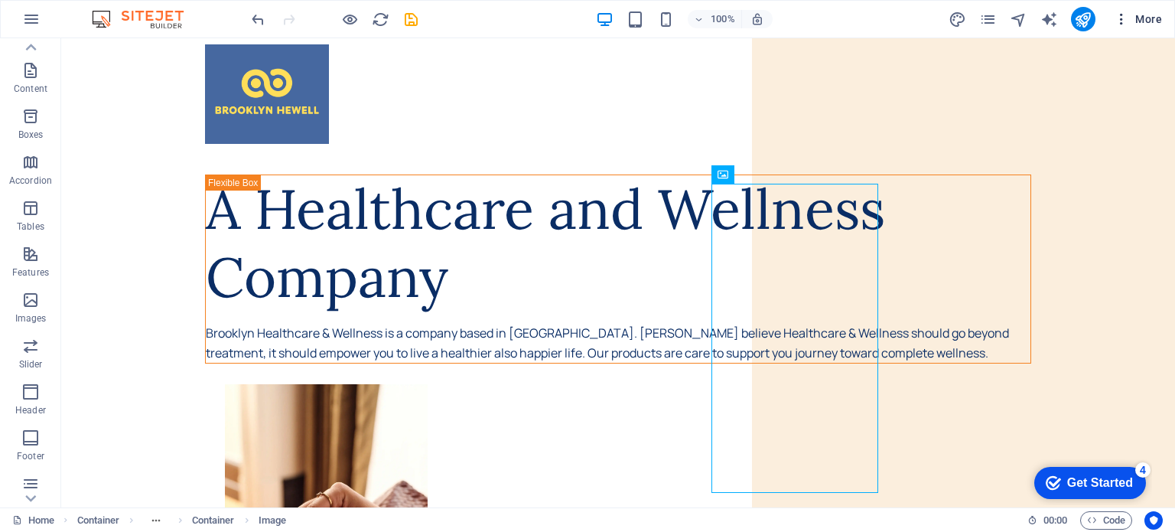
click at [1119, 22] on icon "button" at bounding box center [1121, 18] width 15 height 15
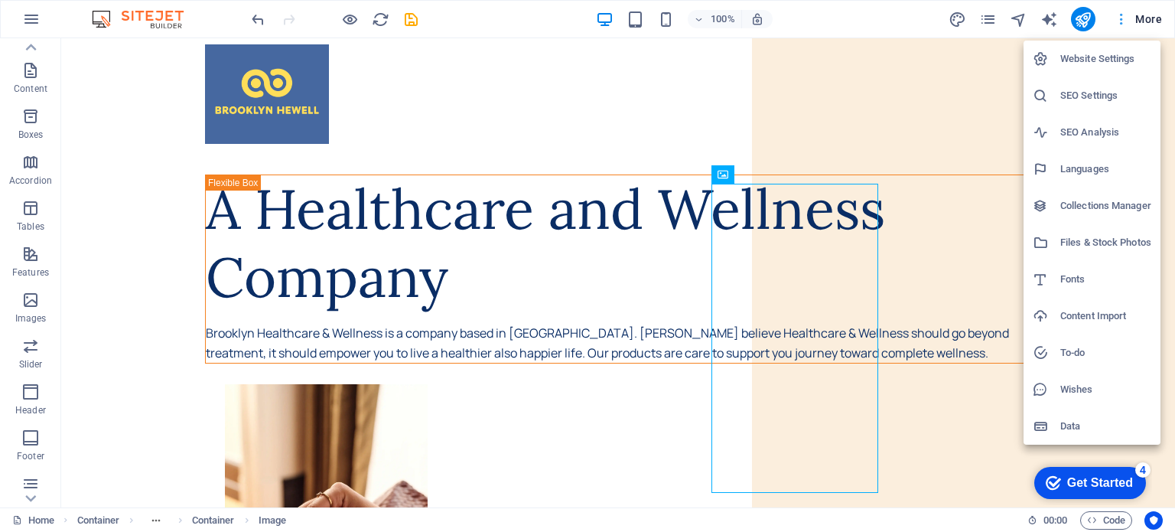
click at [1119, 22] on div at bounding box center [587, 266] width 1175 height 532
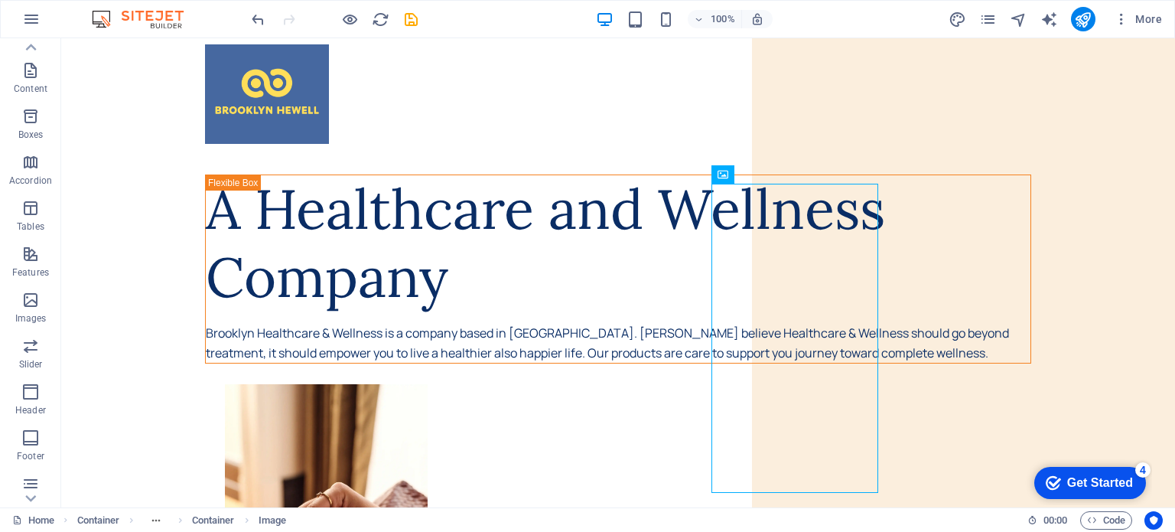
click at [1096, 15] on button "publish" at bounding box center [1083, 19] width 24 height 24
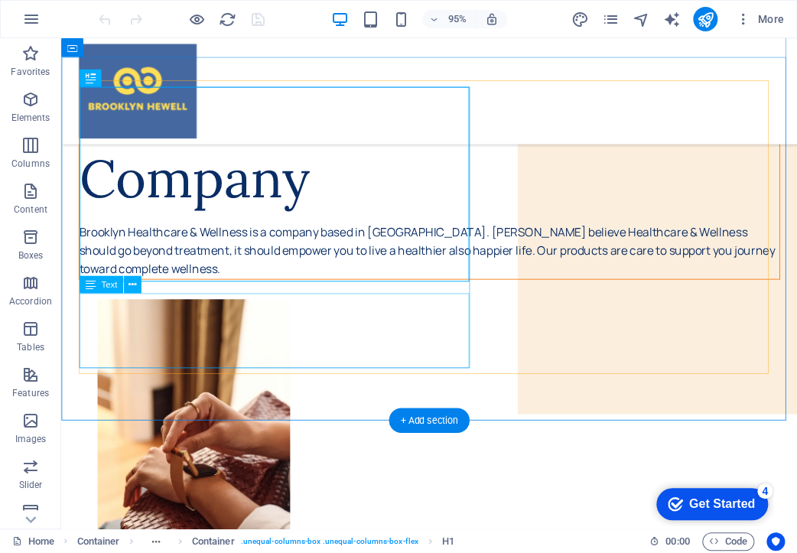
scroll to position [158, 0]
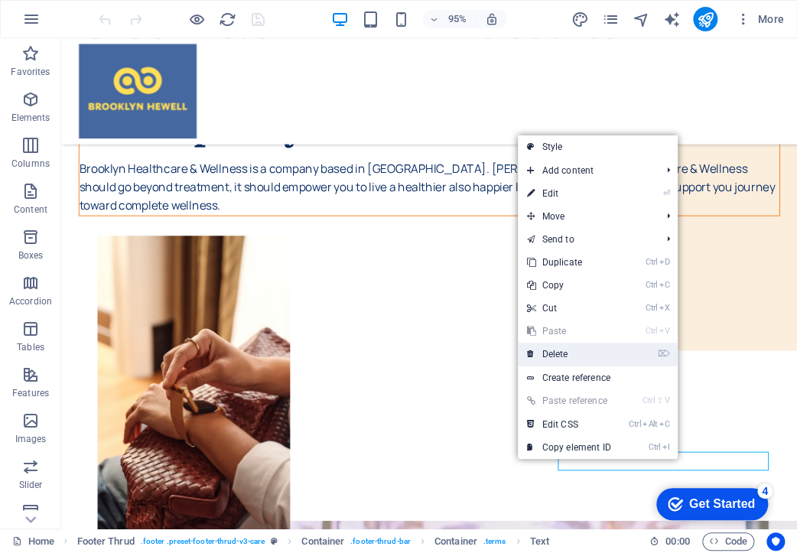
click at [575, 357] on link "⌦ Delete" at bounding box center [568, 354] width 103 height 23
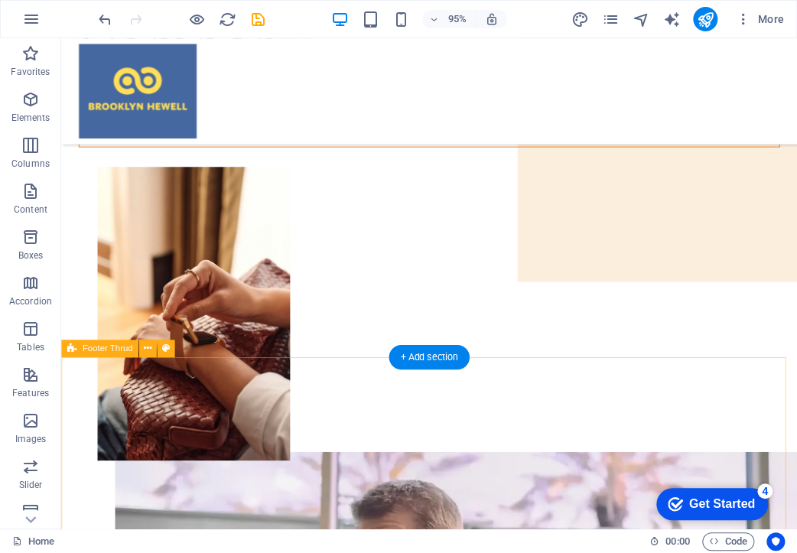
scroll to position [273, 0]
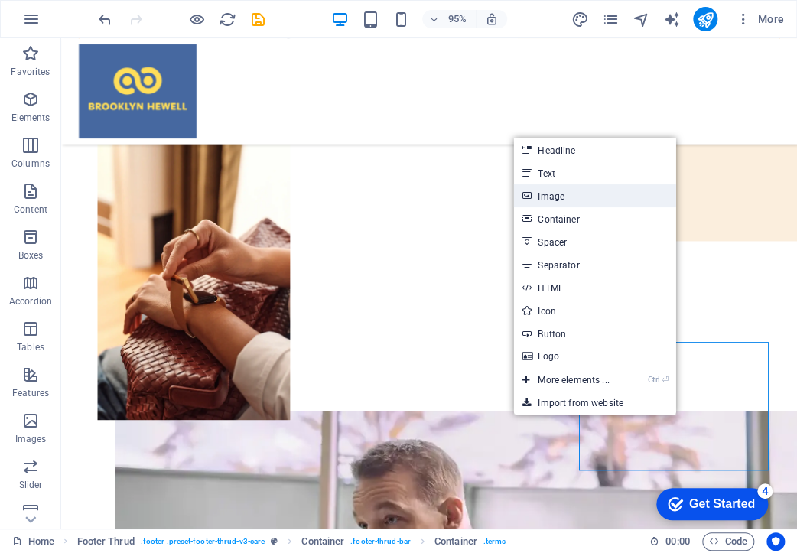
click at [534, 205] on link "Image" at bounding box center [594, 195] width 162 height 23
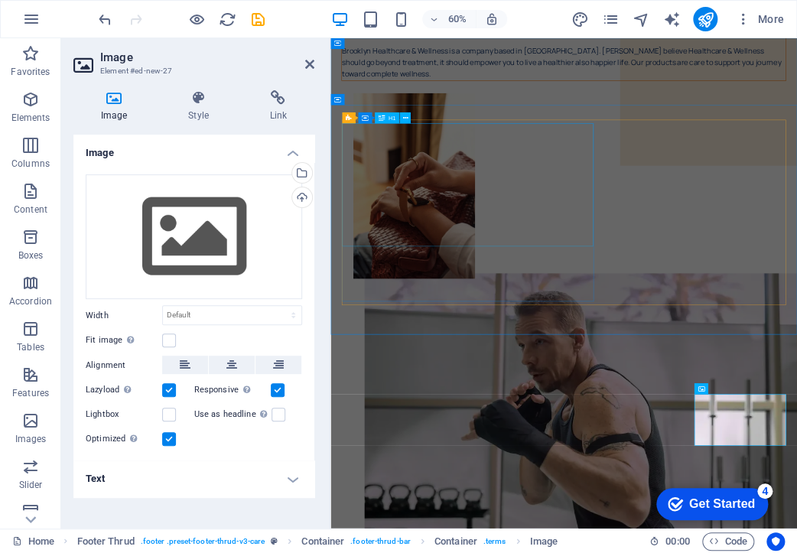
scroll to position [0, 0]
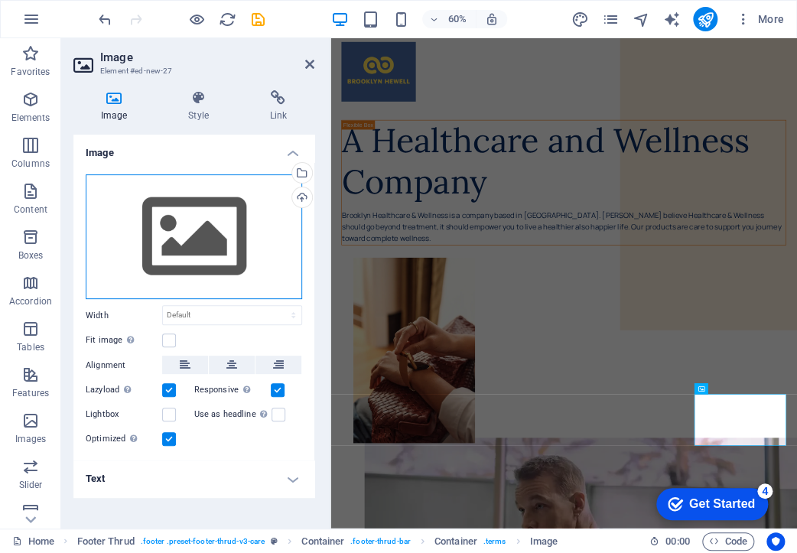
click at [217, 235] on div "Drag files here, click to choose files or select files from Files or our free s…" at bounding box center [194, 236] width 217 height 125
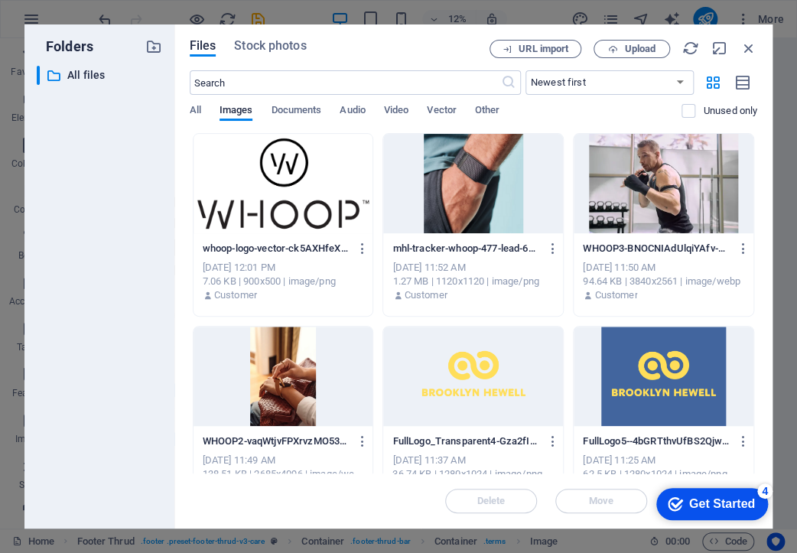
click at [447, 360] on div at bounding box center [473, 376] width 180 height 99
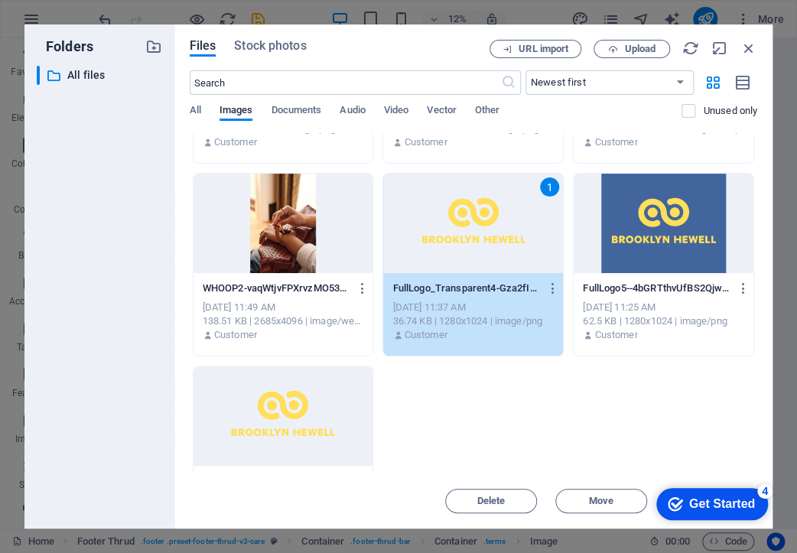
scroll to position [228, 0]
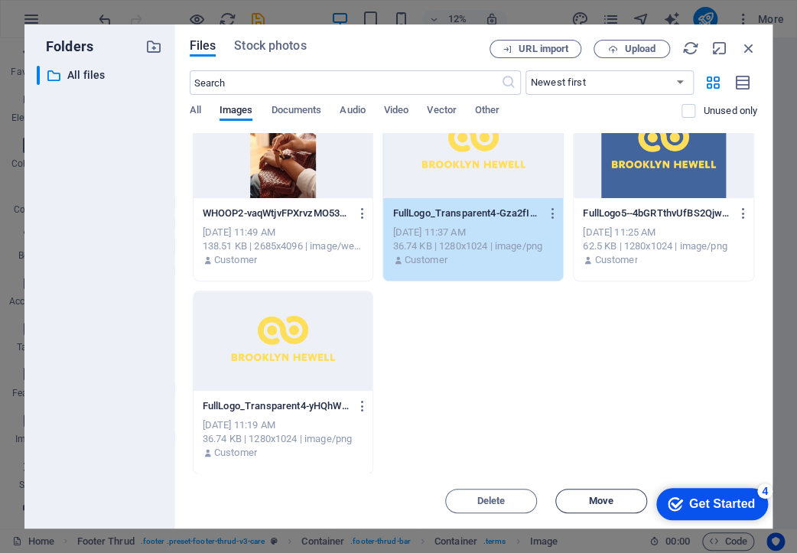
click at [613, 503] on span "Move" at bounding box center [601, 501] width 24 height 9
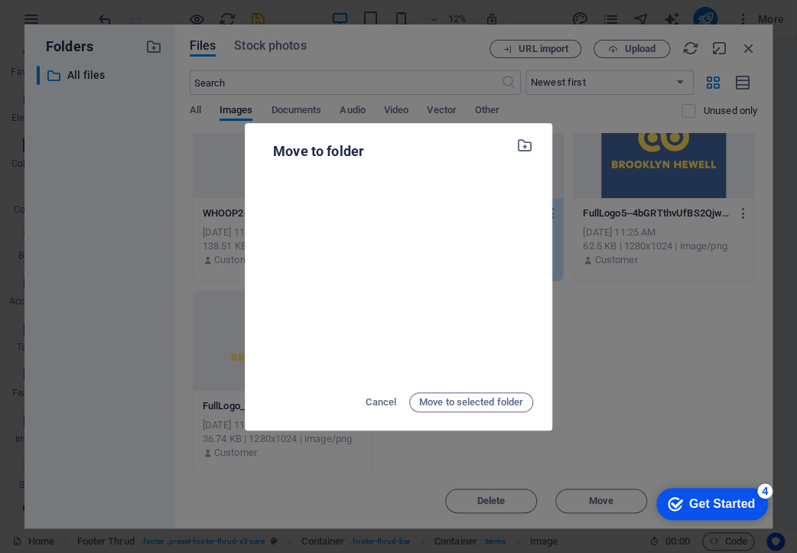
click at [701, 370] on div "Move to folder Cancel Move to selected folder" at bounding box center [398, 276] width 797 height 553
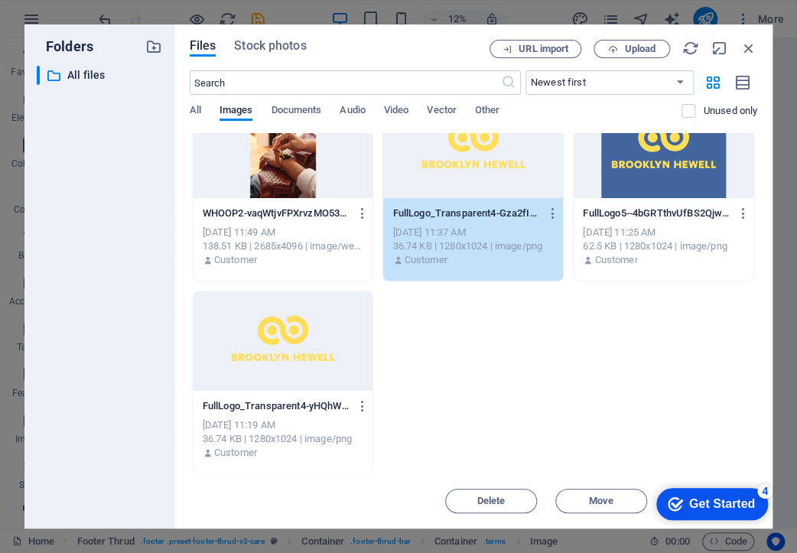
scroll to position [0, 0]
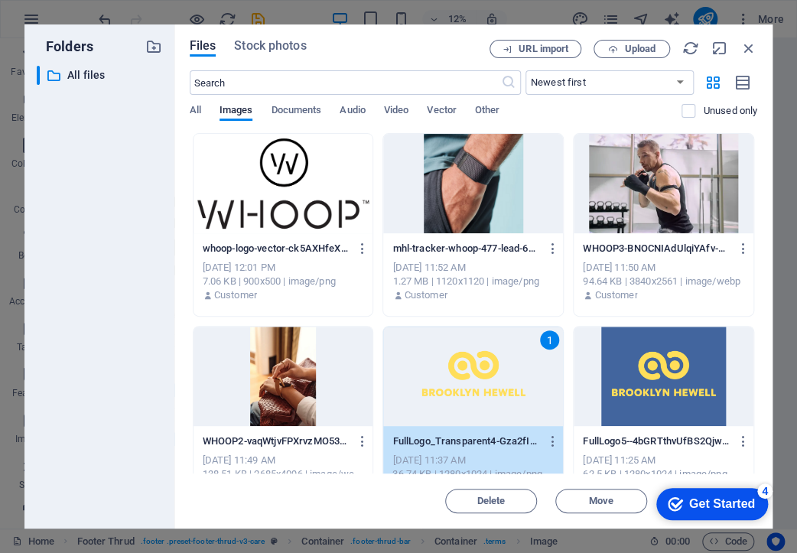
click at [477, 347] on div "1" at bounding box center [473, 376] width 180 height 99
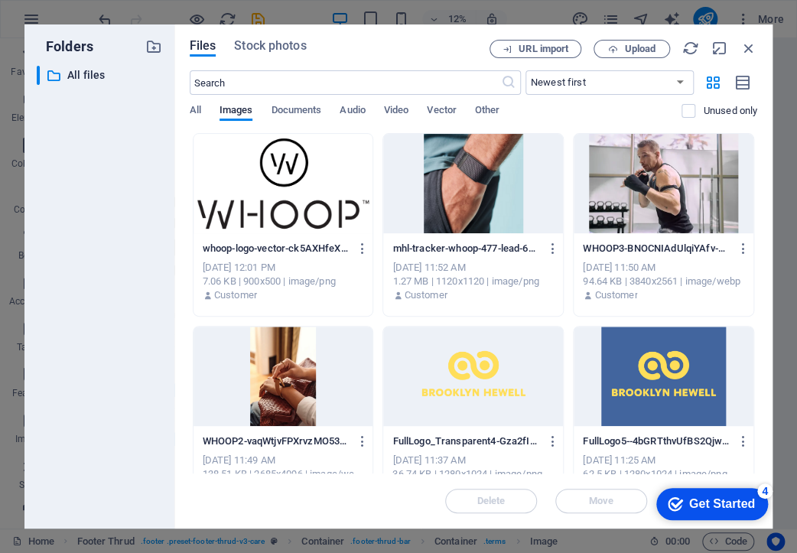
click at [477, 347] on div at bounding box center [473, 376] width 180 height 99
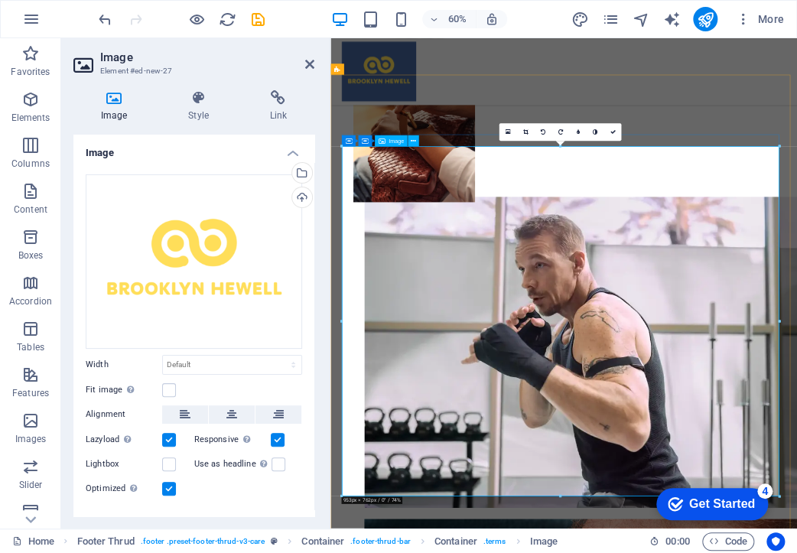
scroll to position [439, 0]
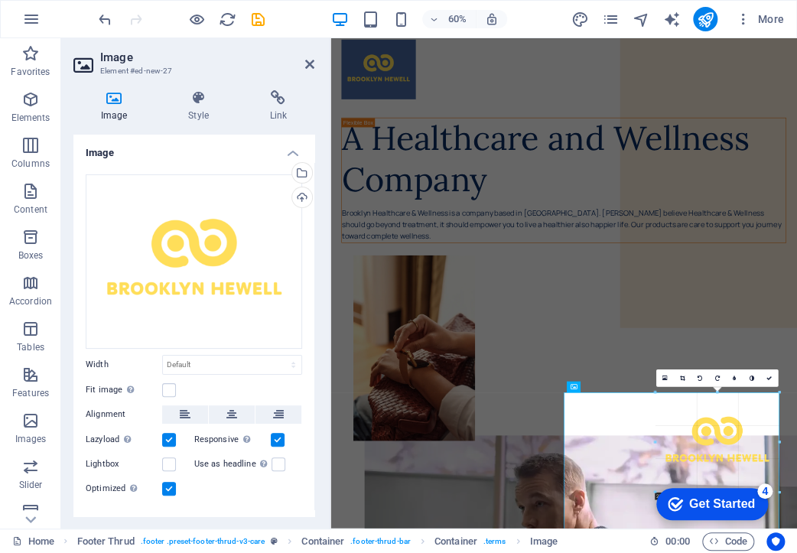
drag, startPoint x: 780, startPoint y: 492, endPoint x: -86, endPoint y: 72, distance: 962.6
type input "270"
select select "px"
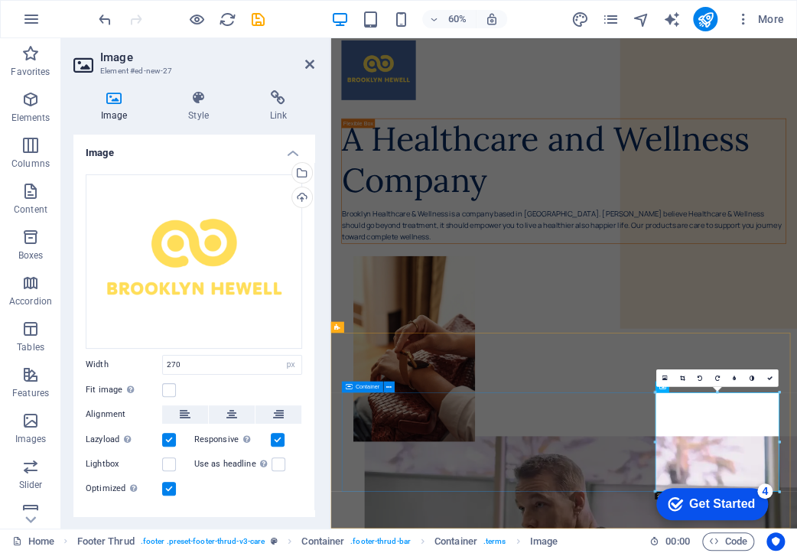
scroll to position [2, 0]
click at [797, 402] on figure at bounding box center [739, 556] width 741 height 309
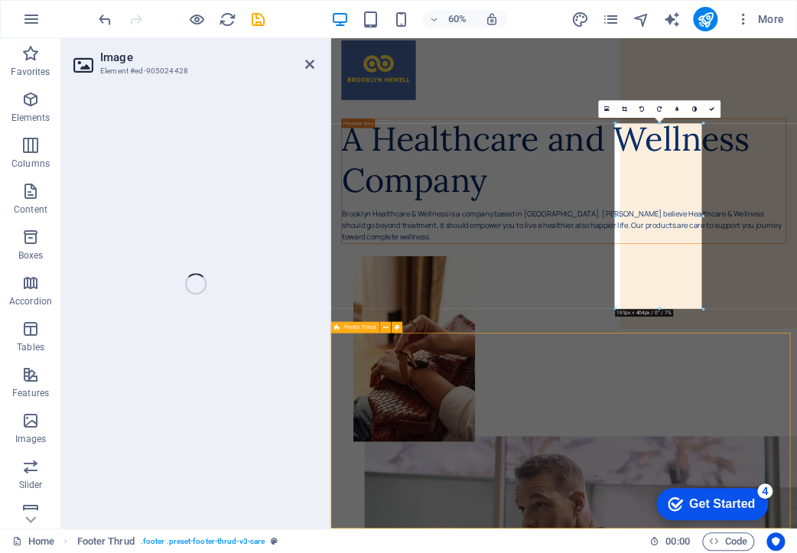
select select "px"
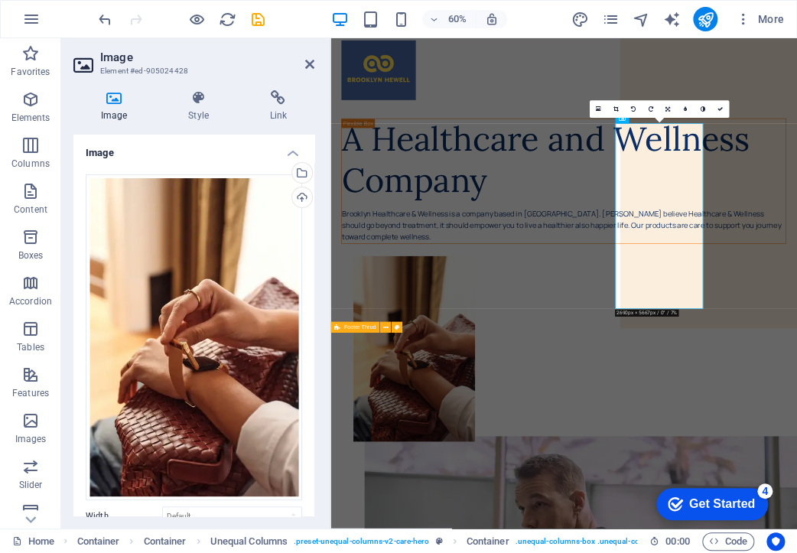
select select "footer"
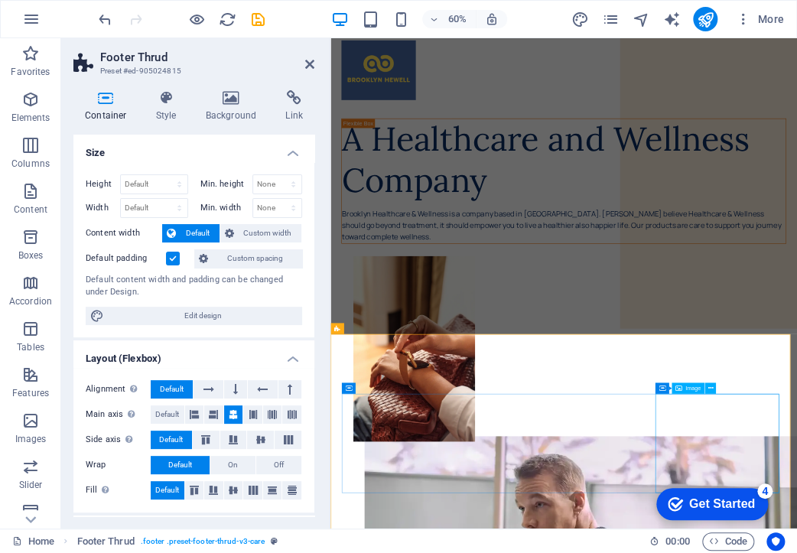
scroll to position [0, 0]
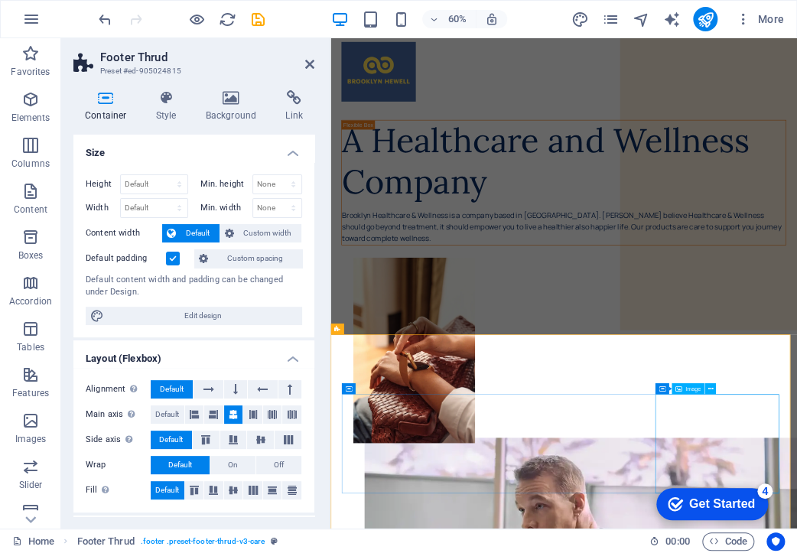
click at [311, 62] on icon at bounding box center [309, 64] width 9 height 12
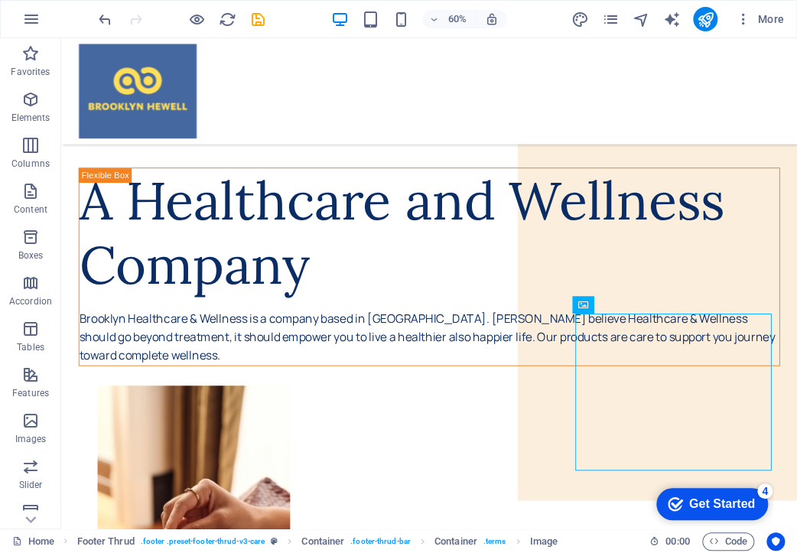
scroll to position [303, 0]
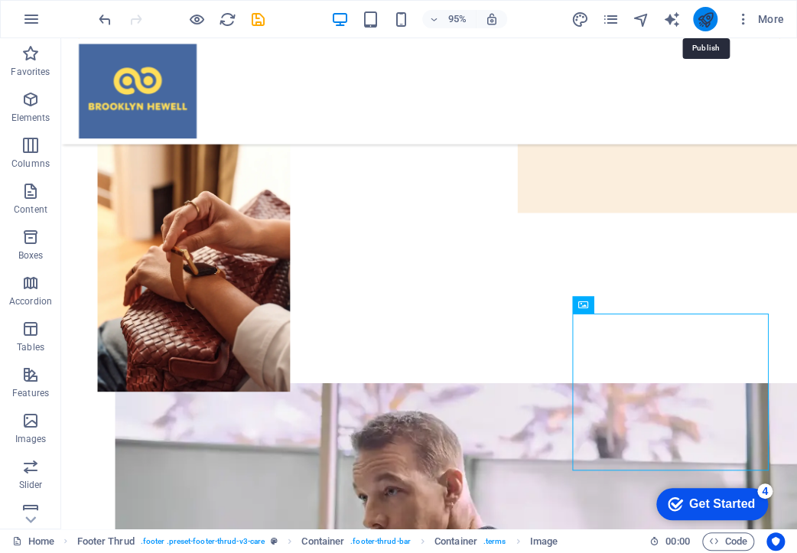
click at [709, 22] on icon "publish" at bounding box center [705, 20] width 18 height 18
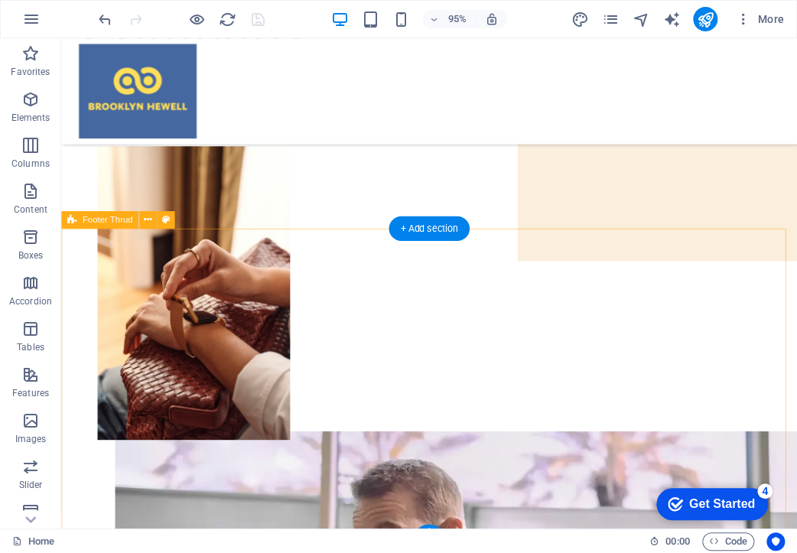
scroll to position [226, 0]
